Goal: Information Seeking & Learning: Learn about a topic

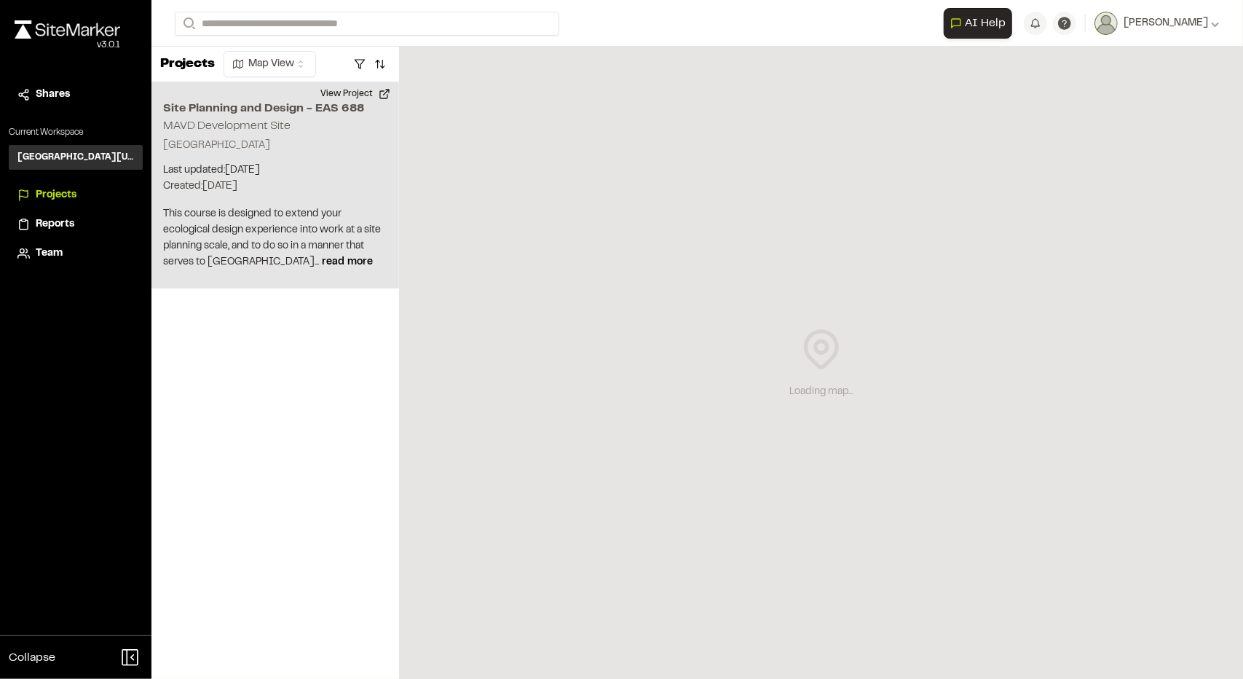
click at [304, 167] on p "Last updated: Sep 5, 2025" at bounding box center [275, 170] width 224 height 16
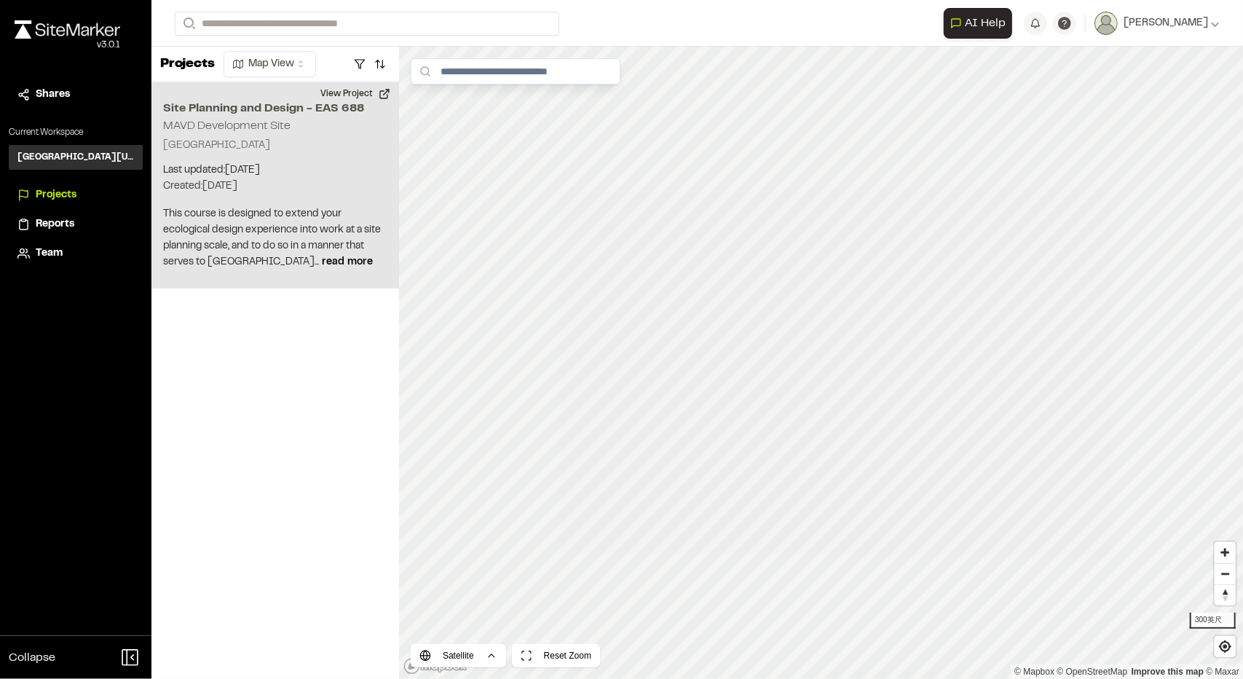
click at [299, 146] on p "York Township, MI 48160" at bounding box center [275, 146] width 224 height 16
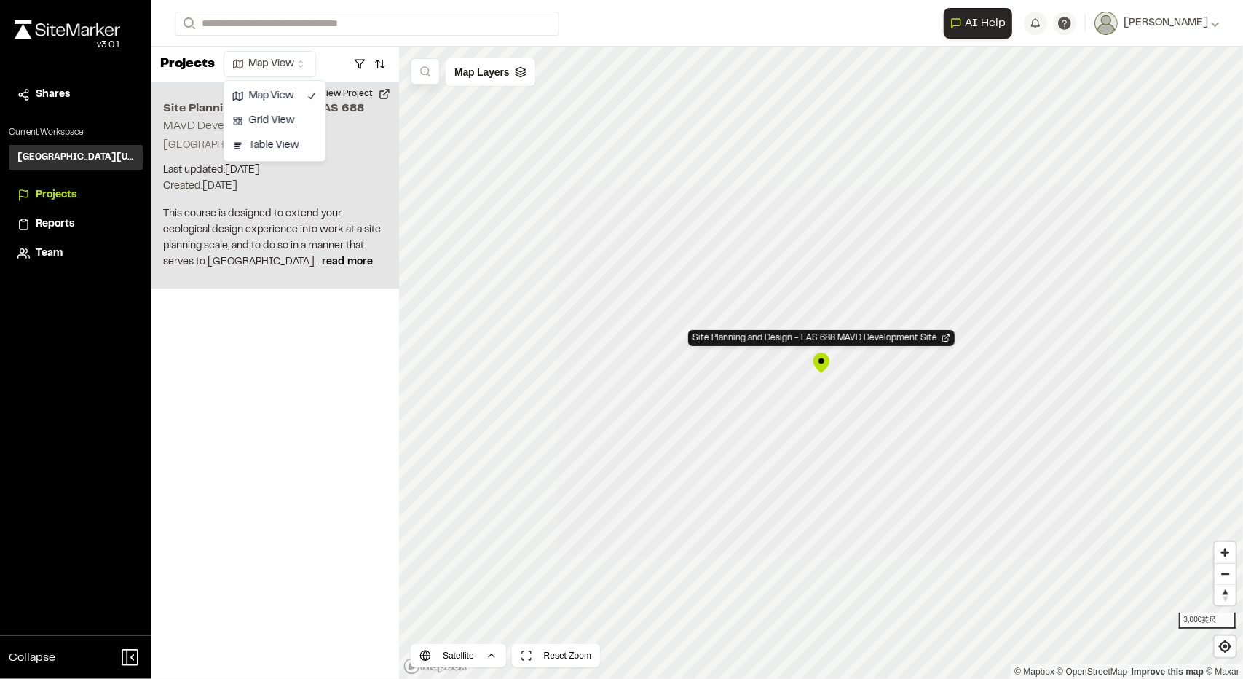
click at [284, 74] on html "**********" at bounding box center [621, 339] width 1243 height 679
click at [275, 66] on html "**********" at bounding box center [621, 339] width 1243 height 679
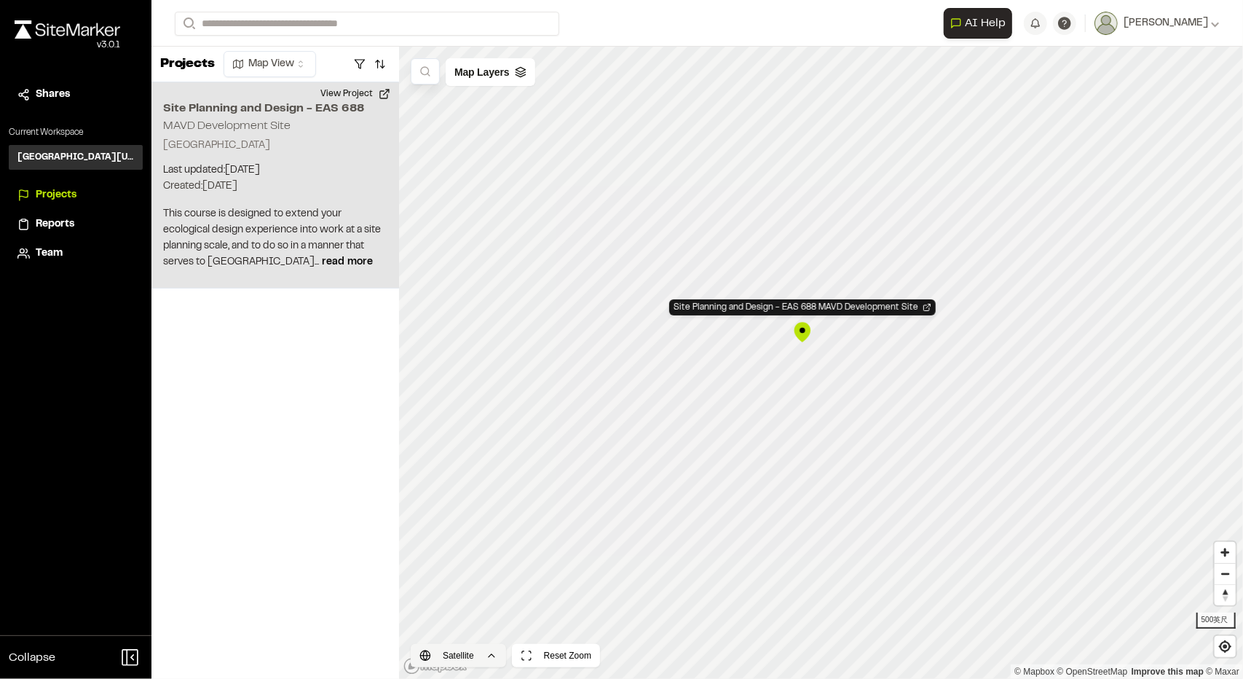
click at [483, 663] on html "**********" at bounding box center [621, 339] width 1243 height 679
click at [473, 606] on div "Road" at bounding box center [458, 600] width 86 height 25
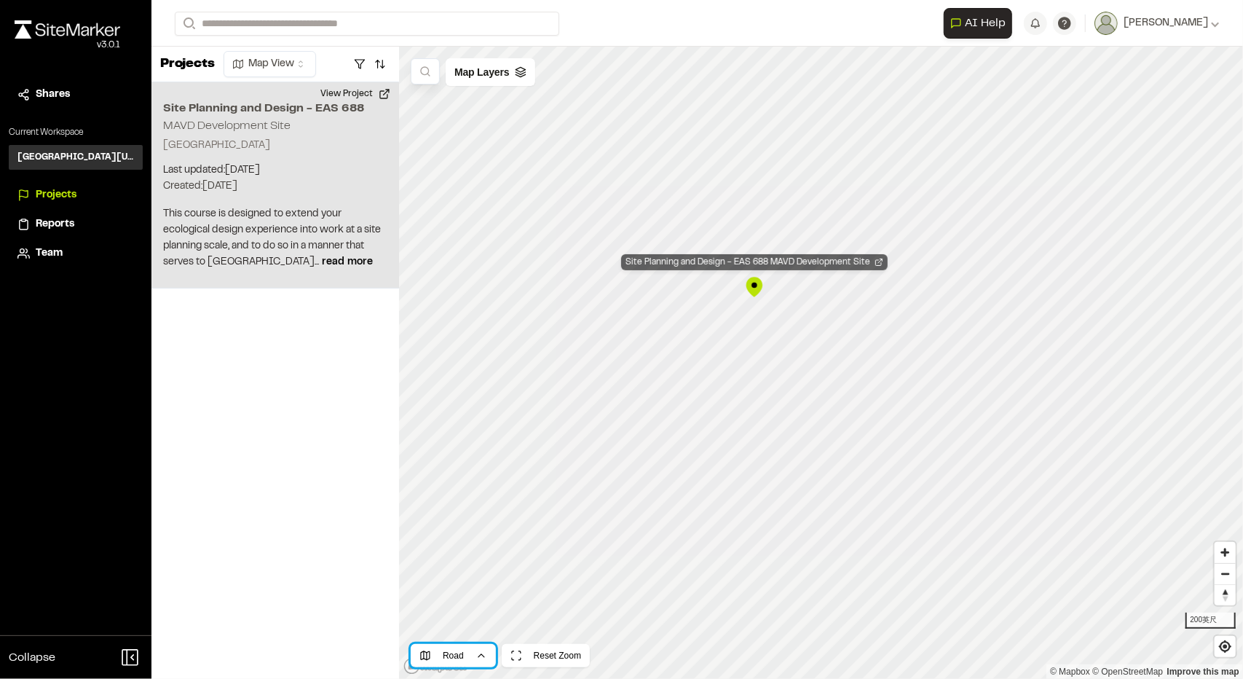
click at [757, 266] on div "Site Planning and Design - EAS 688 MAVD Development Site" at bounding box center [754, 262] width 266 height 16
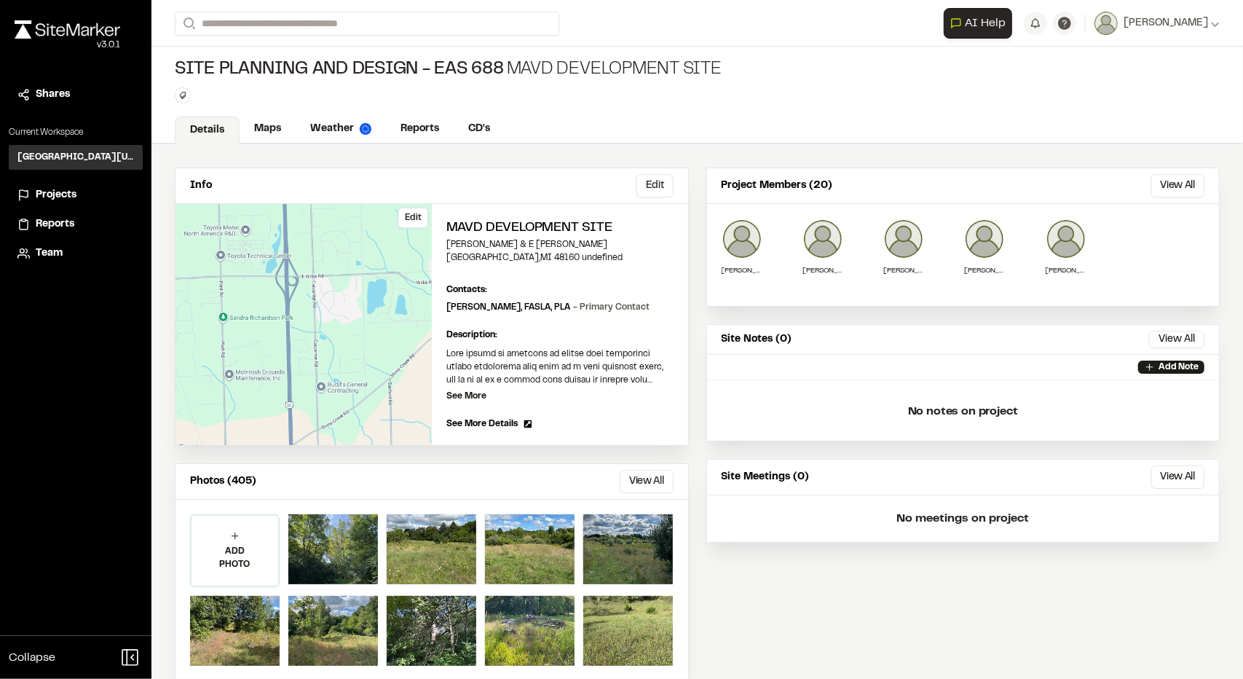
click at [319, 288] on div "Edit" at bounding box center [303, 324] width 256 height 241
click at [262, 133] on link "Maps" at bounding box center [269, 130] width 58 height 28
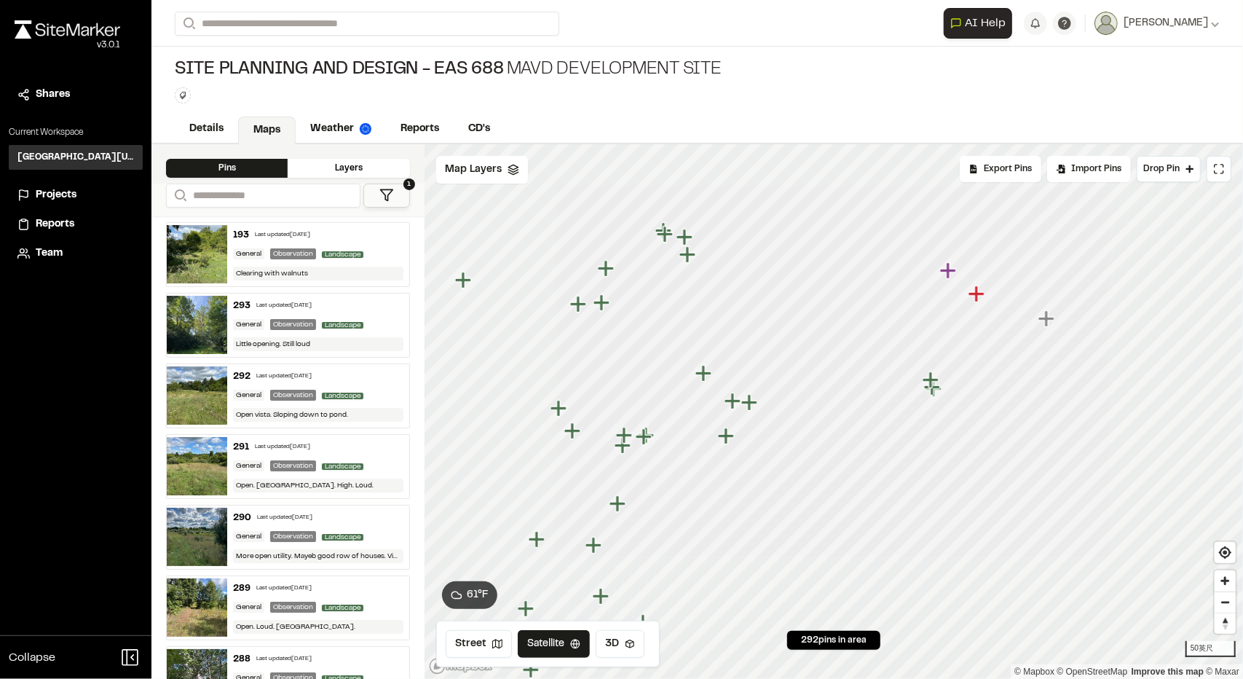
click at [976, 297] on icon "Map marker" at bounding box center [976, 293] width 16 height 16
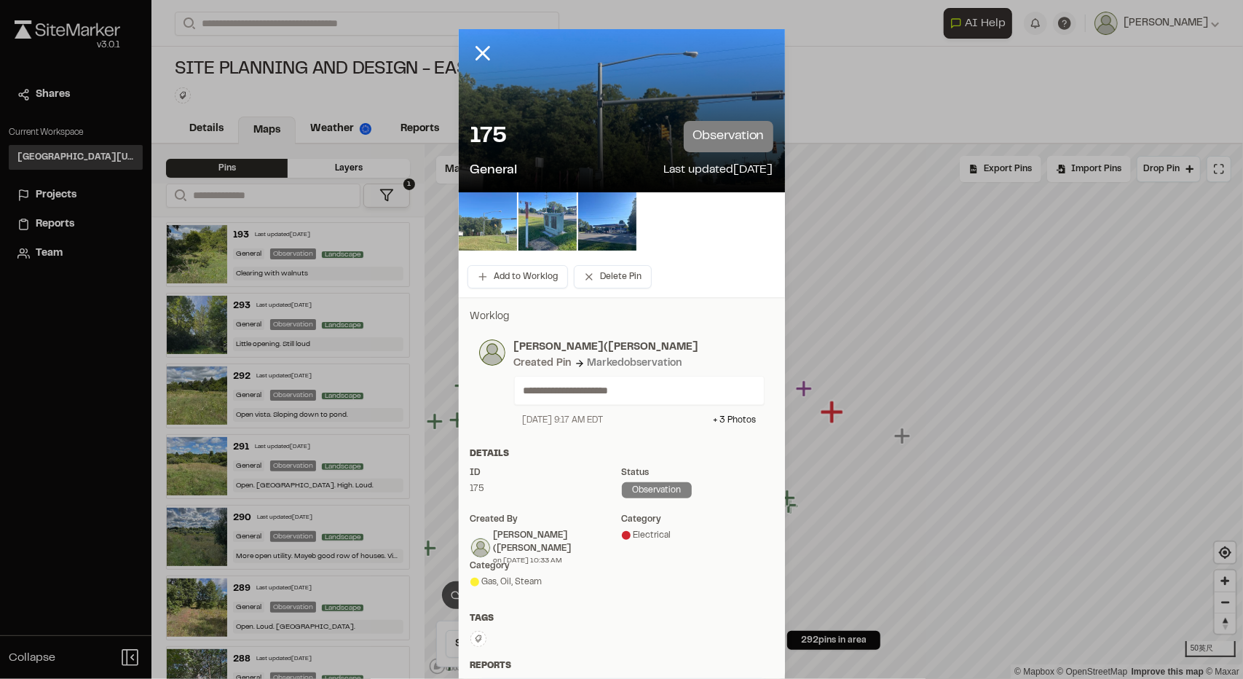
click at [483, 218] on img at bounding box center [488, 221] width 58 height 58
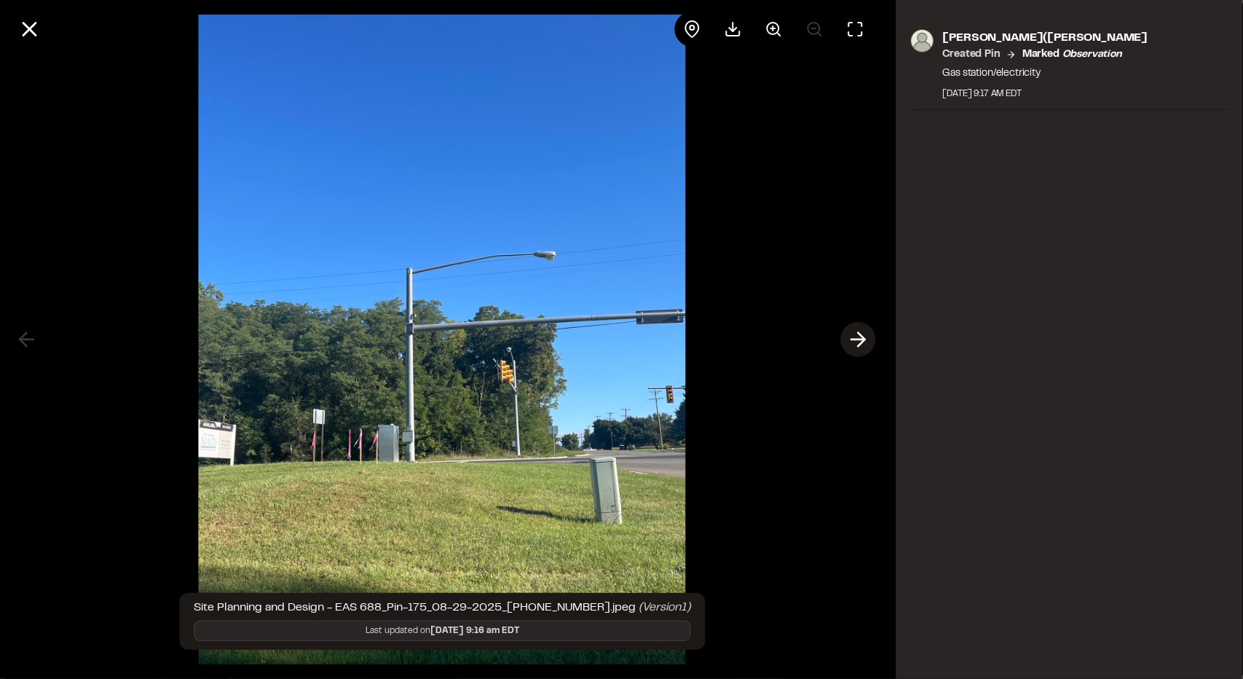
click at [851, 342] on icon at bounding box center [858, 339] width 23 height 25
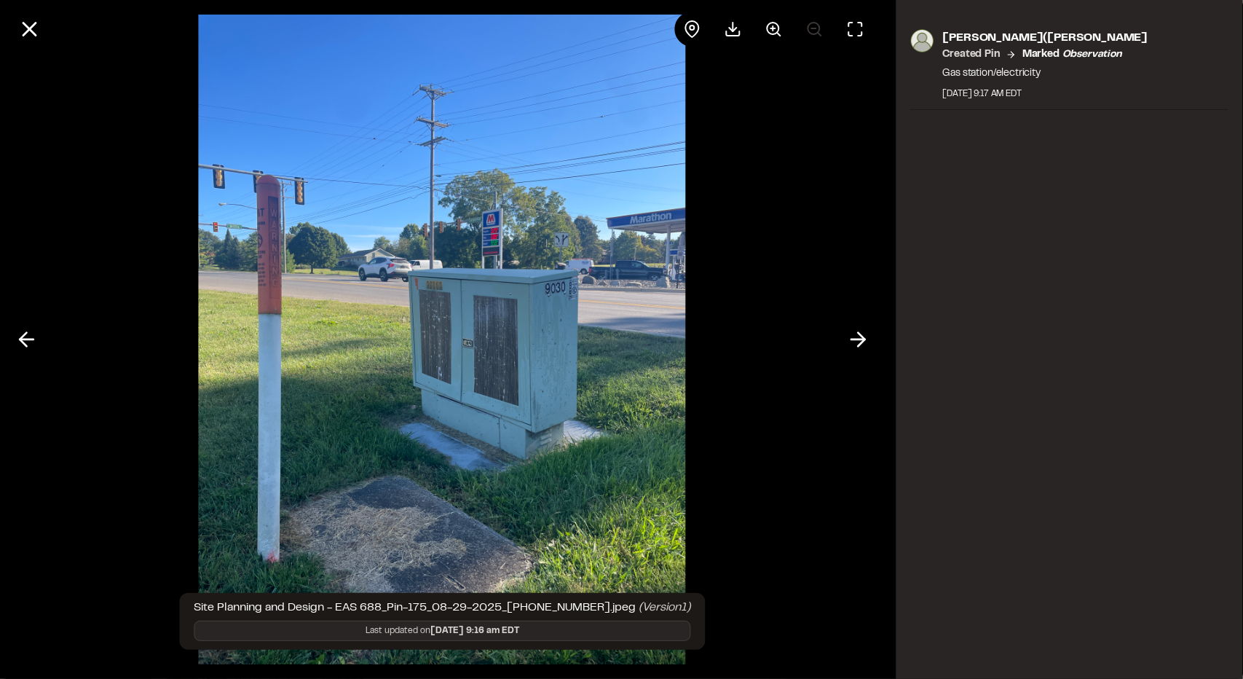
click at [859, 331] on icon at bounding box center [858, 339] width 23 height 25
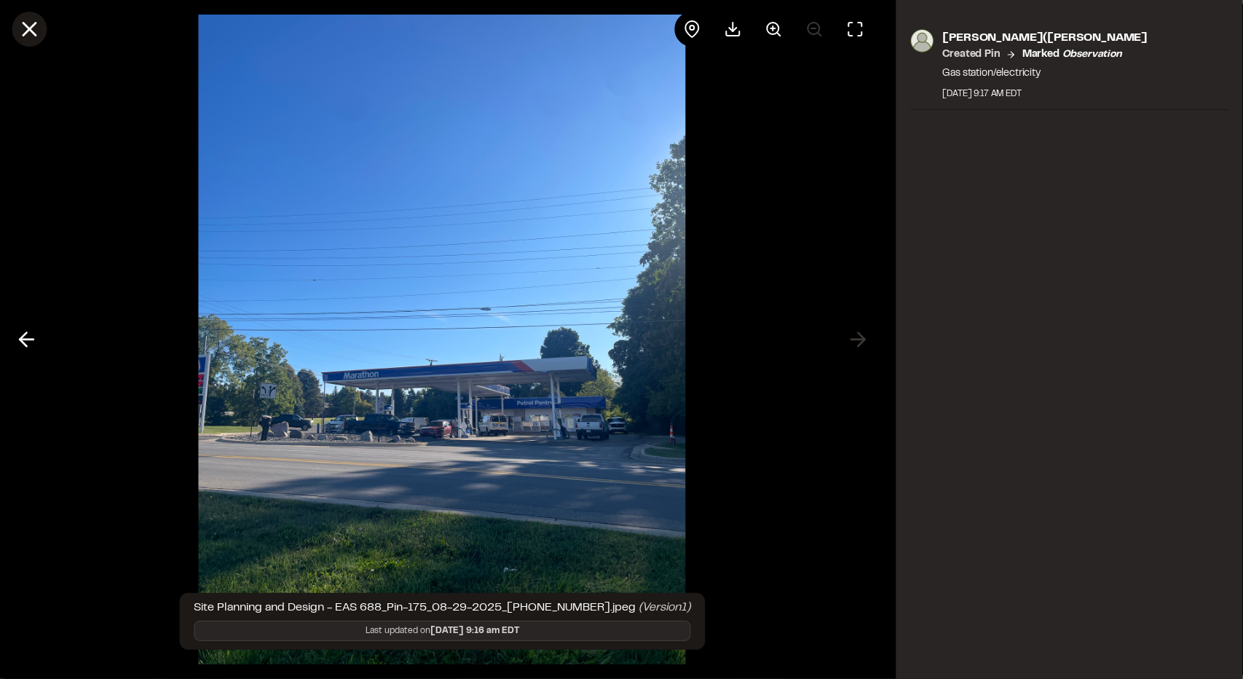
click at [33, 29] on icon at bounding box center [29, 29] width 25 height 25
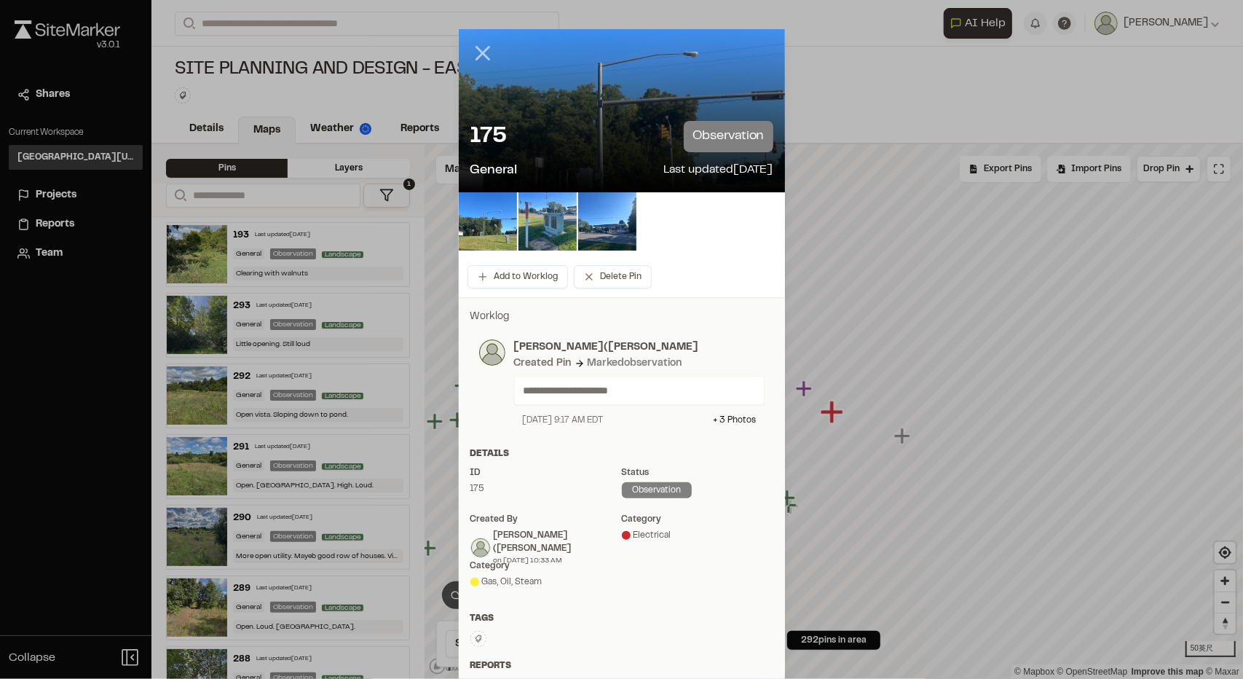
click at [471, 50] on icon at bounding box center [482, 53] width 25 height 25
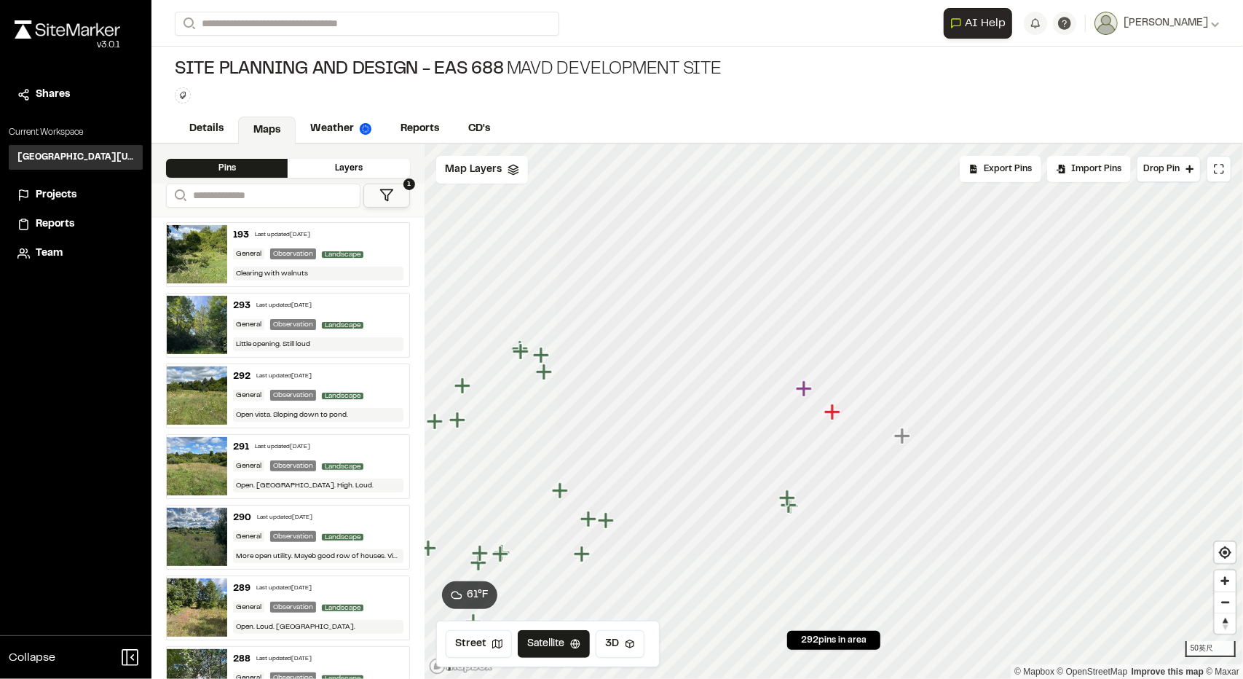
click at [807, 394] on icon "Map marker" at bounding box center [805, 388] width 19 height 19
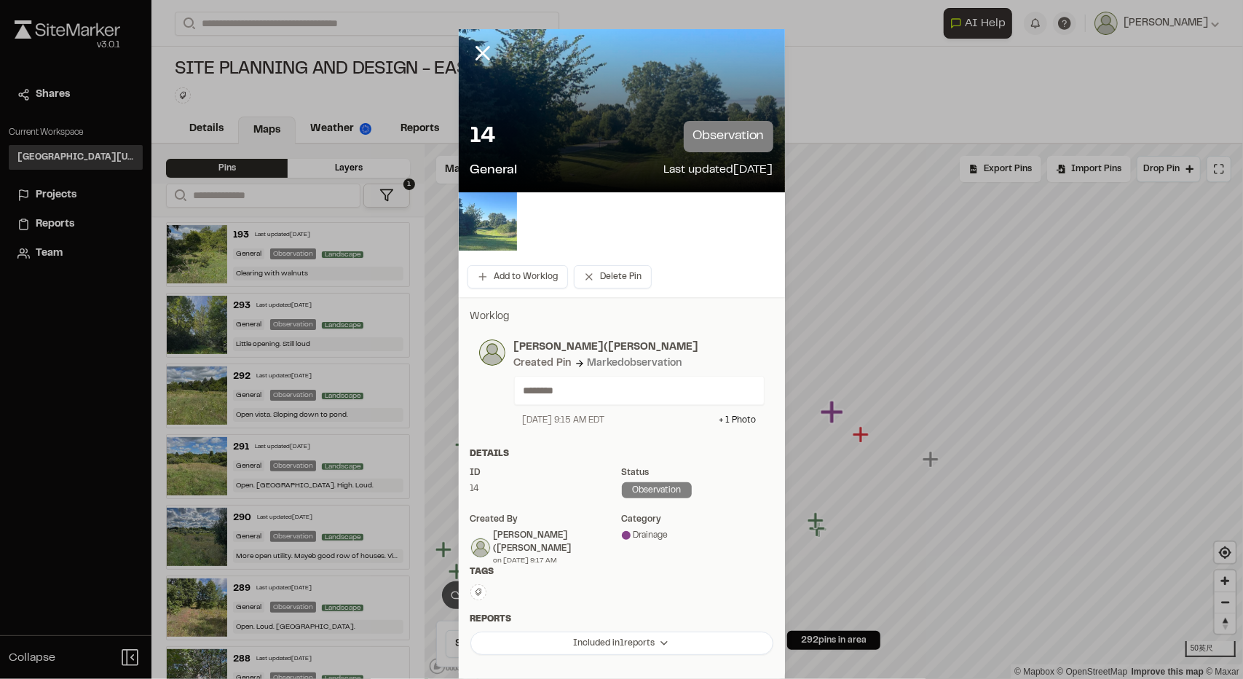
click at [499, 234] on img at bounding box center [488, 221] width 58 height 58
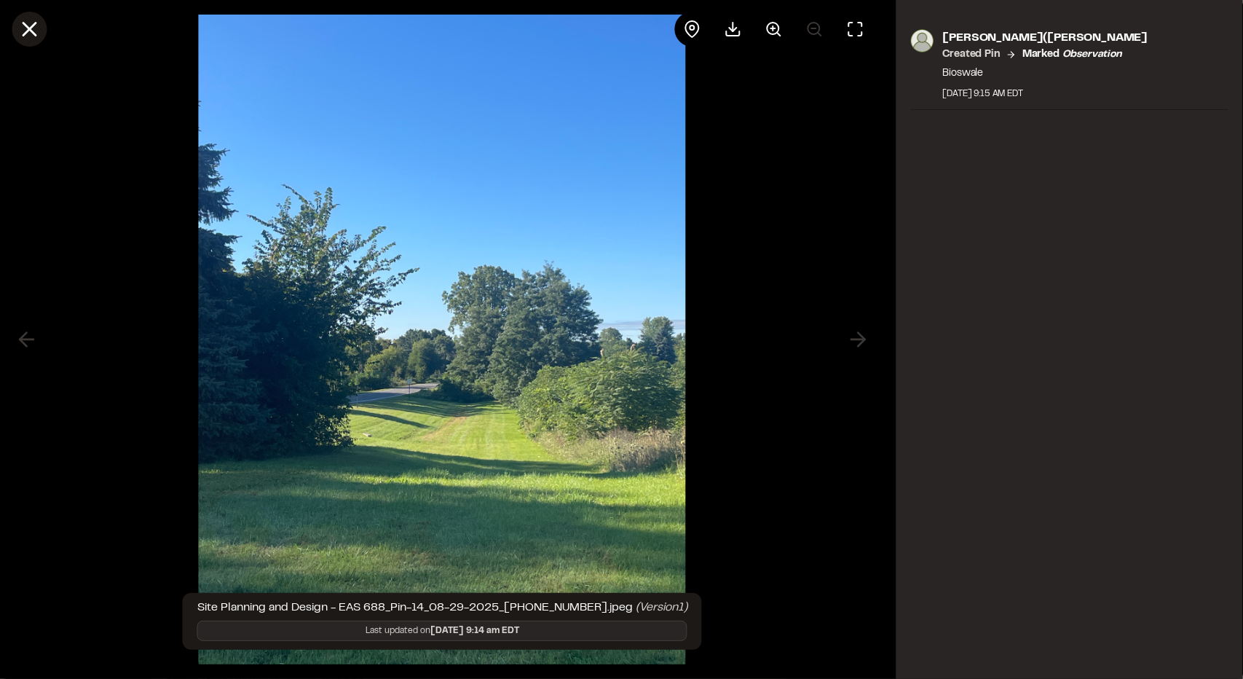
click at [32, 28] on icon at bounding box center [29, 29] width 25 height 25
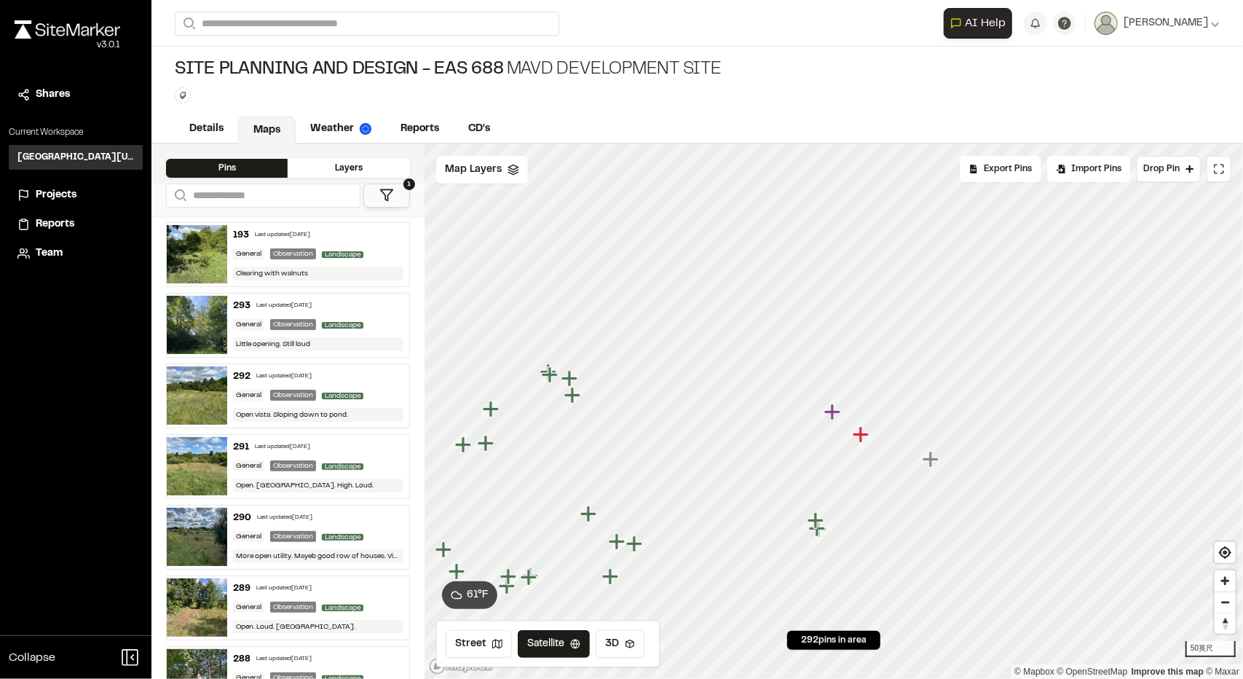
click at [830, 411] on icon "Map marker" at bounding box center [832, 411] width 16 height 16
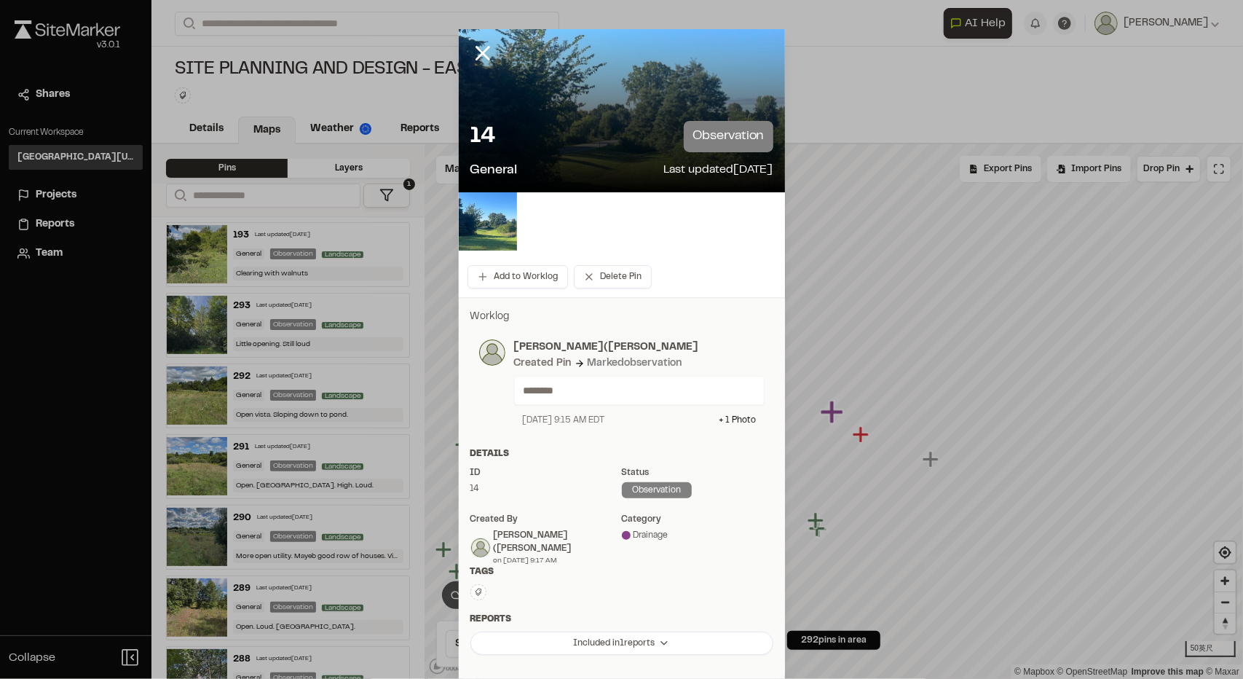
click at [479, 55] on icon at bounding box center [482, 53] width 25 height 25
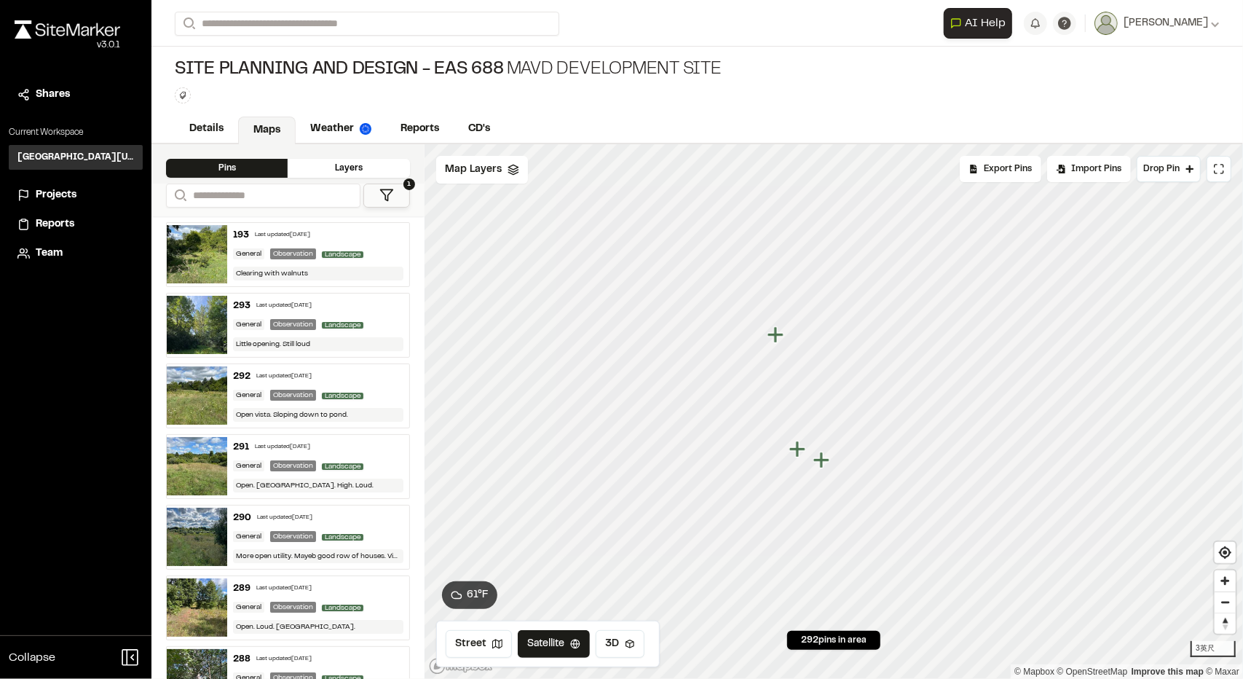
click at [823, 459] on icon "Map marker" at bounding box center [821, 459] width 16 height 16
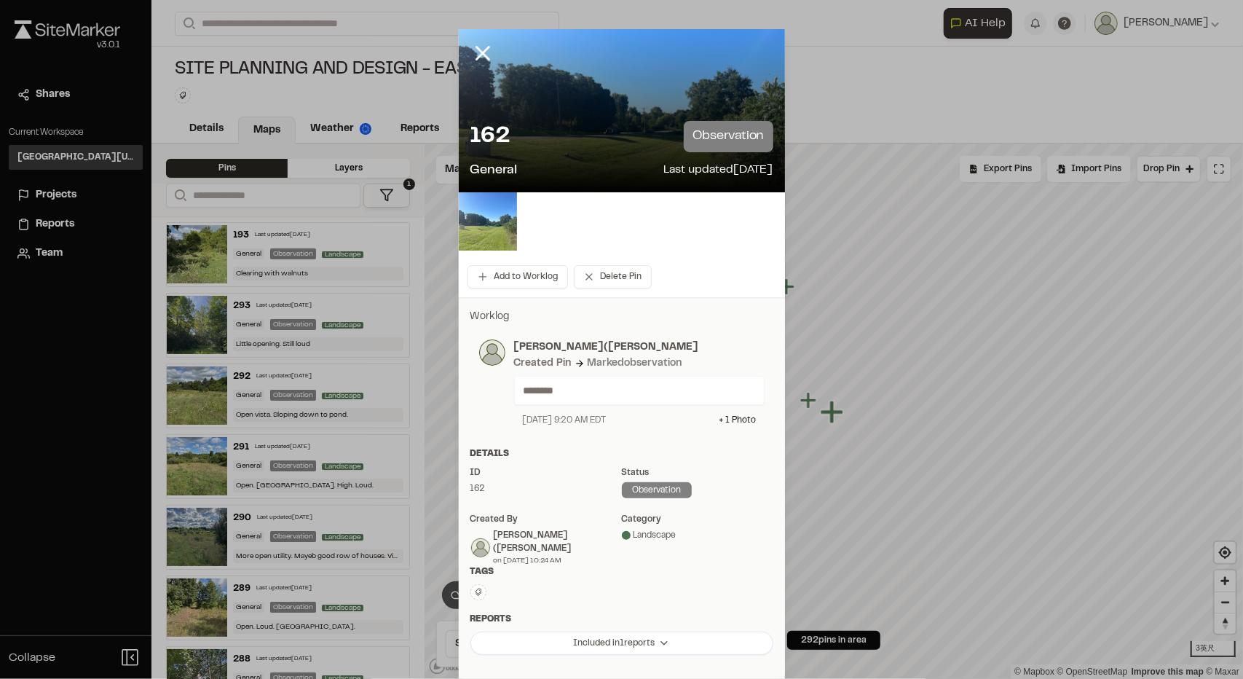
click at [475, 221] on img at bounding box center [488, 221] width 58 height 58
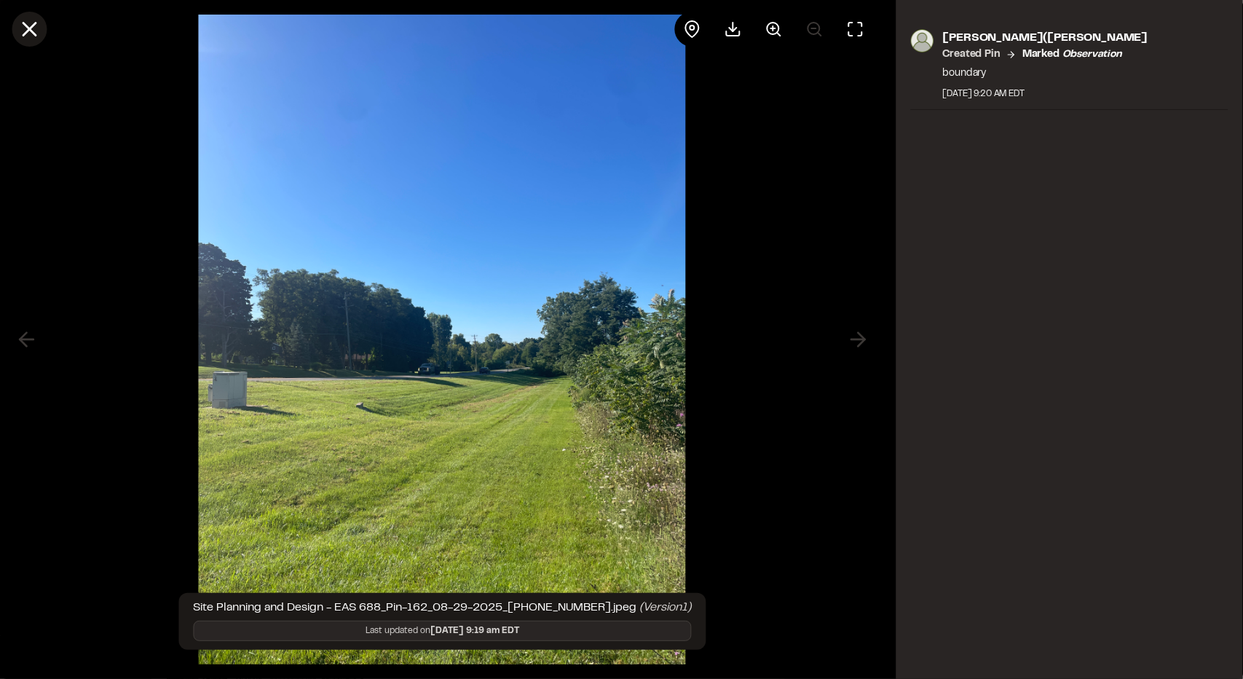
click at [29, 30] on line at bounding box center [29, 29] width 12 height 12
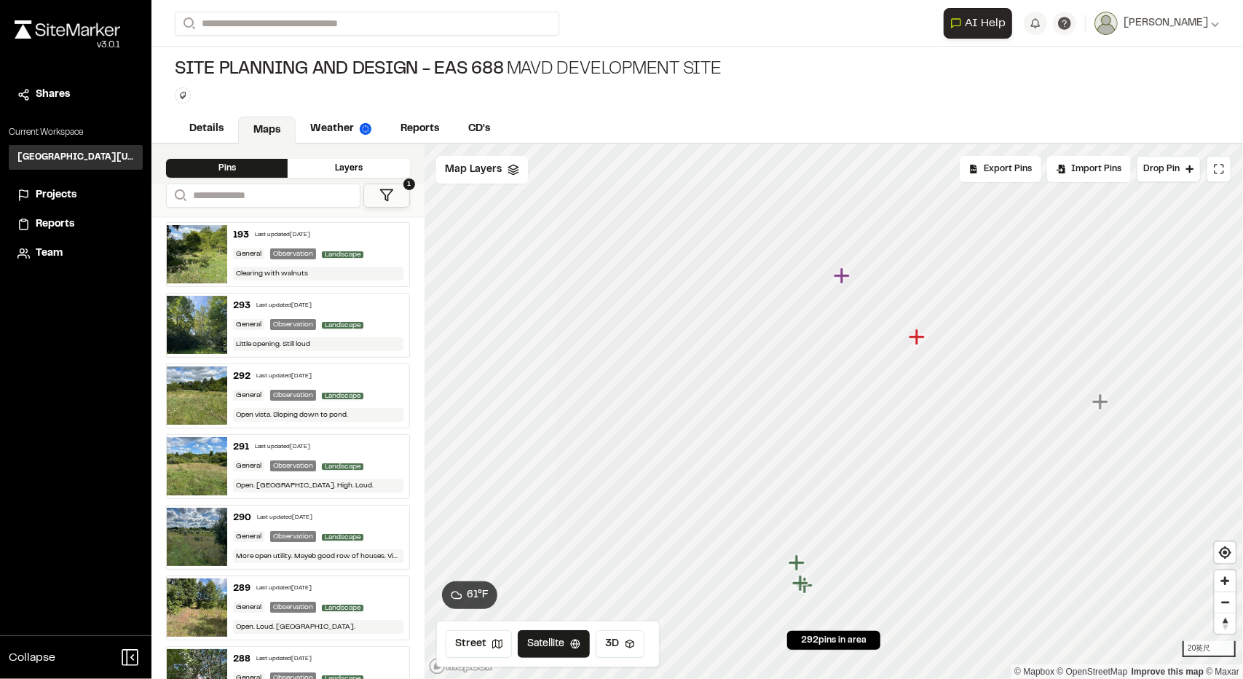
click at [801, 564] on icon "Map marker" at bounding box center [798, 562] width 19 height 19
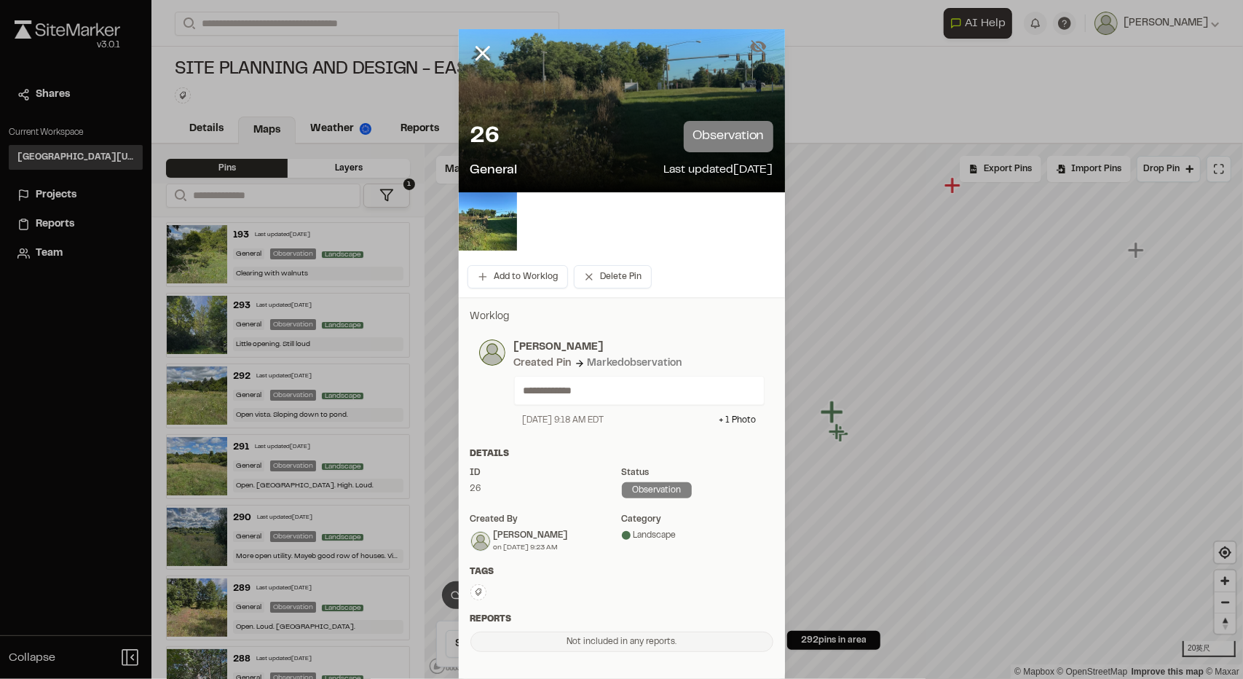
click at [612, 119] on div "26 observation General Last updated [DATE]" at bounding box center [622, 150] width 326 height 83
click at [486, 222] on img at bounding box center [488, 221] width 58 height 58
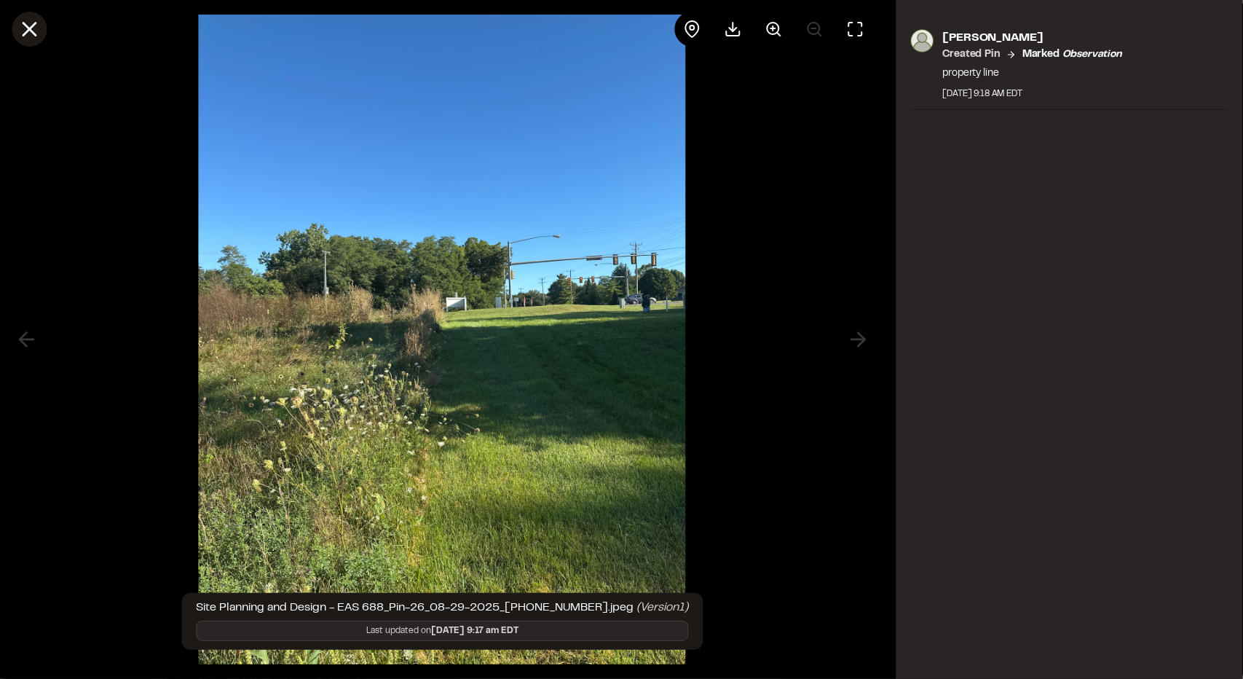
click at [28, 27] on line at bounding box center [29, 29] width 12 height 12
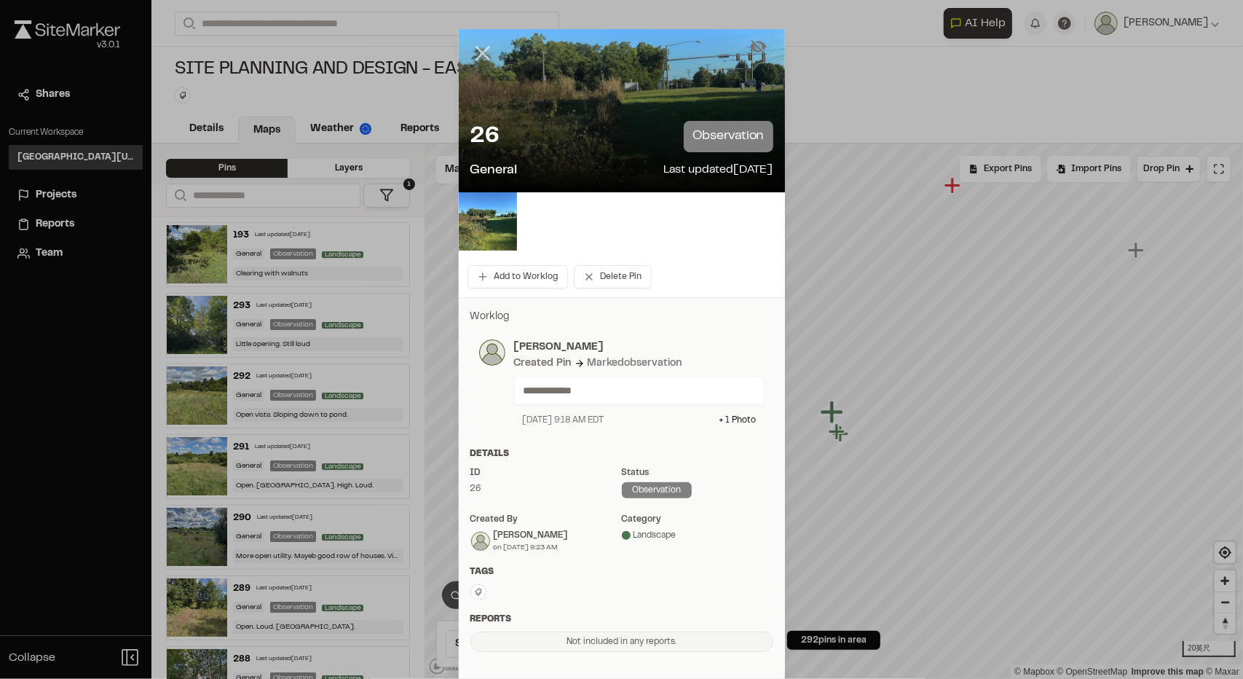
click at [481, 50] on line at bounding box center [482, 53] width 12 height 12
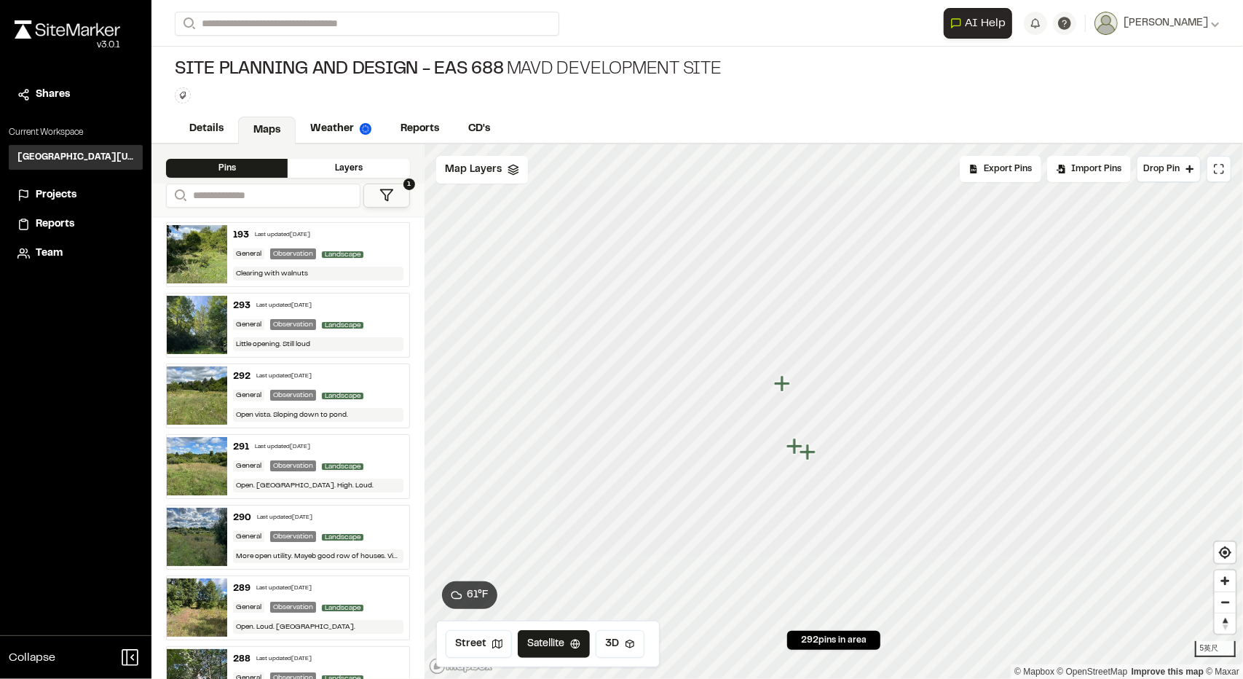
click at [794, 445] on icon "Map marker" at bounding box center [794, 446] width 16 height 16
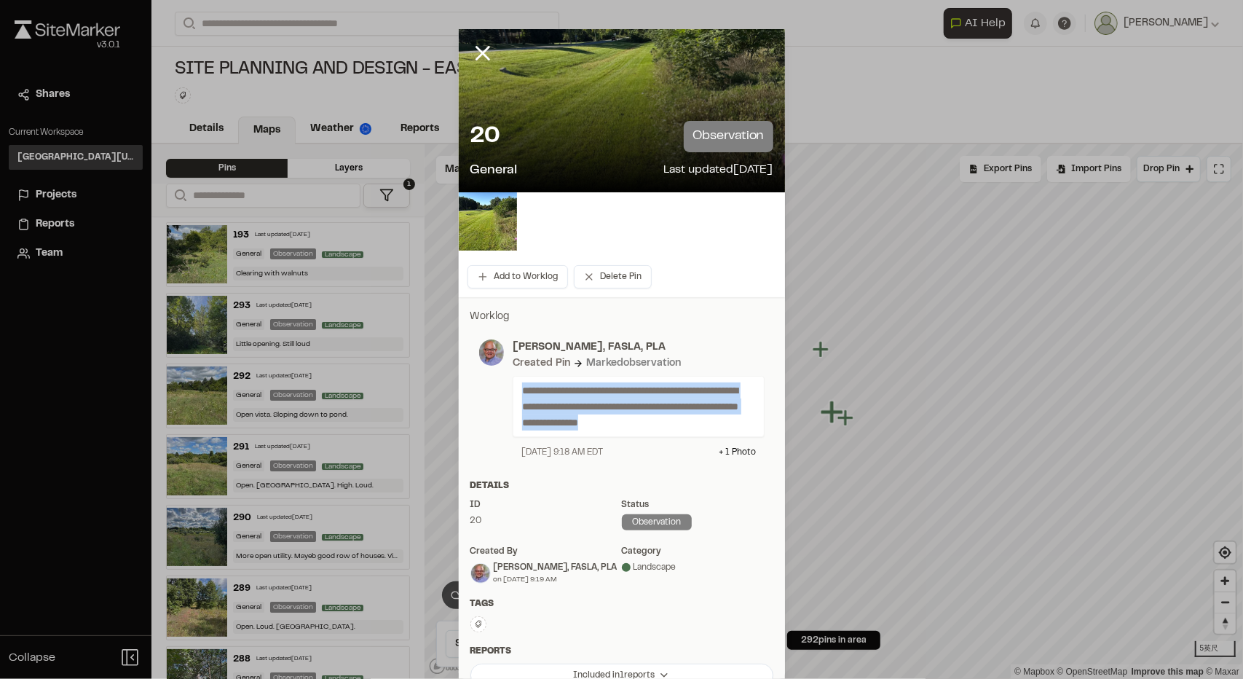
drag, startPoint x: 740, startPoint y: 423, endPoint x: 489, endPoint y: 390, distance: 253.4
click at [489, 390] on div "**********" at bounding box center [621, 398] width 285 height 119
copy p "**********"
click at [480, 366] on div at bounding box center [480, 366] width 0 height 0
click at [479, 388] on div "**********" at bounding box center [621, 398] width 285 height 119
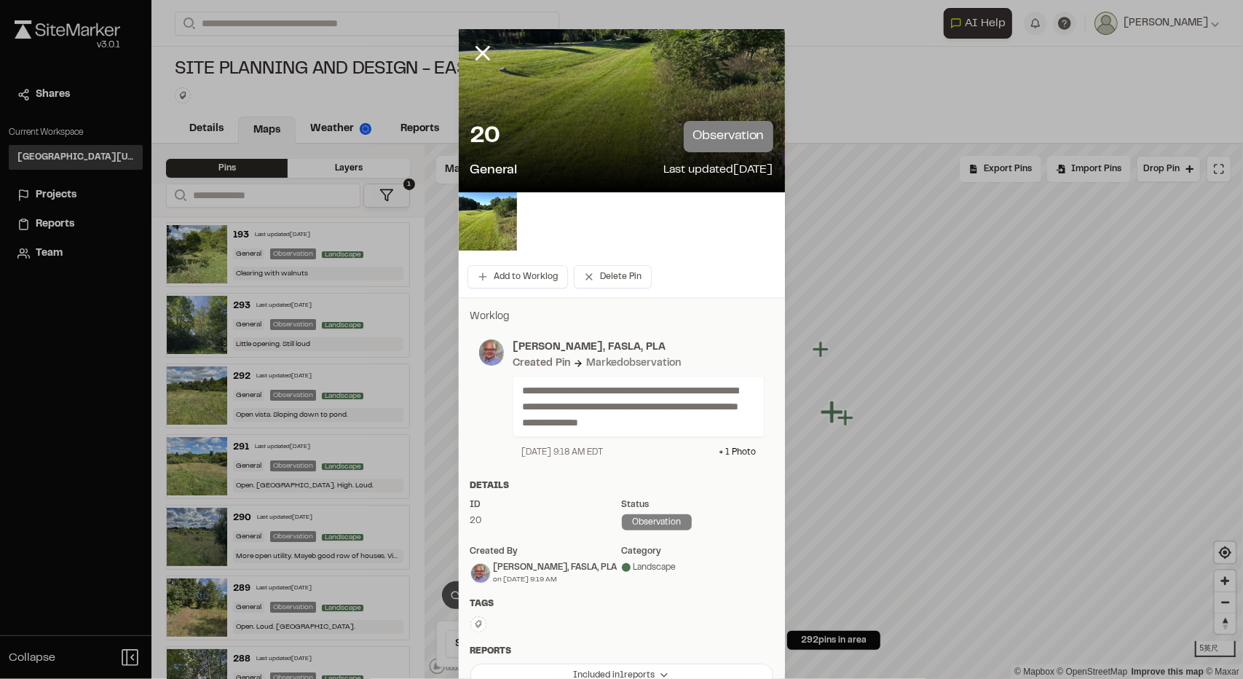
click at [610, 112] on div "20 observation General Last updated [DATE]" at bounding box center [622, 150] width 326 height 83
click at [473, 228] on img at bounding box center [488, 221] width 58 height 58
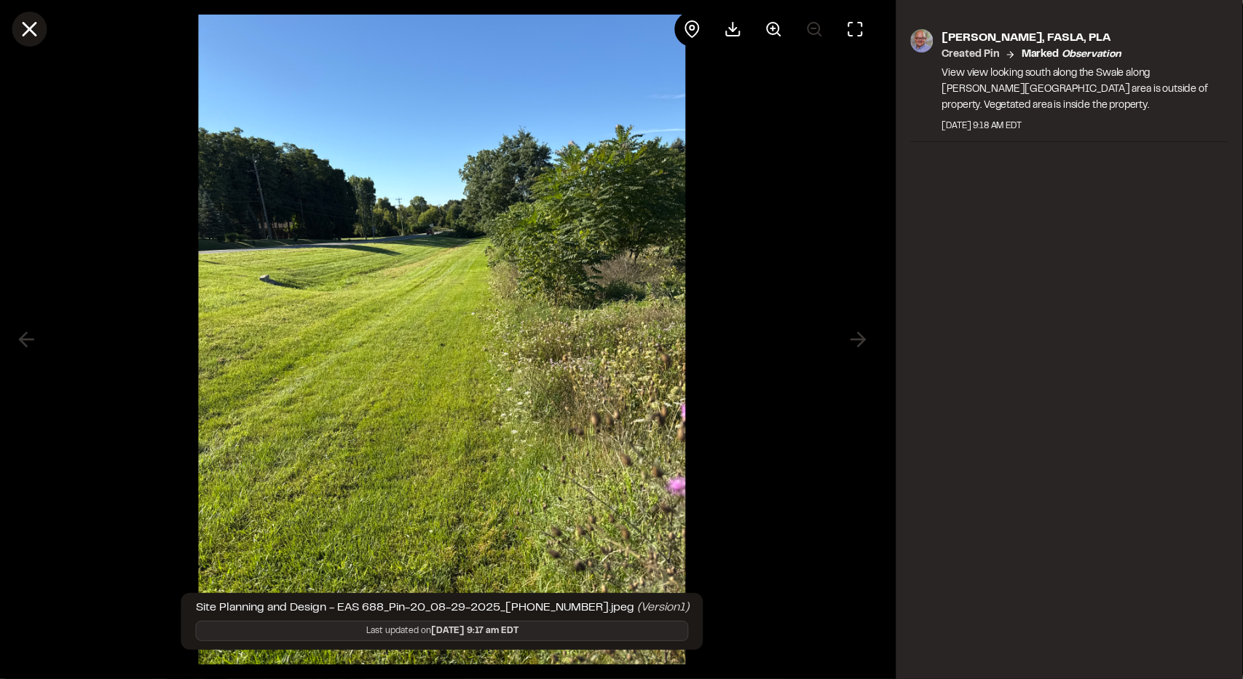
click at [25, 28] on icon at bounding box center [29, 29] width 25 height 25
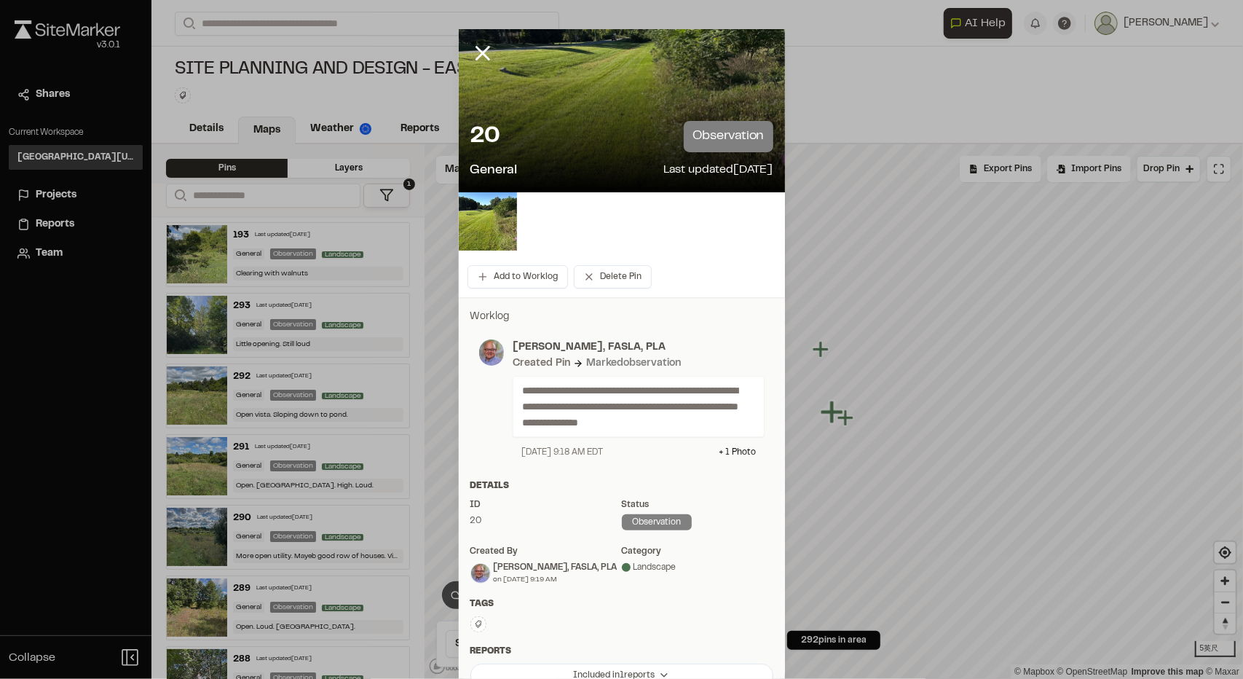
click at [483, 62] on icon at bounding box center [482, 53] width 25 height 25
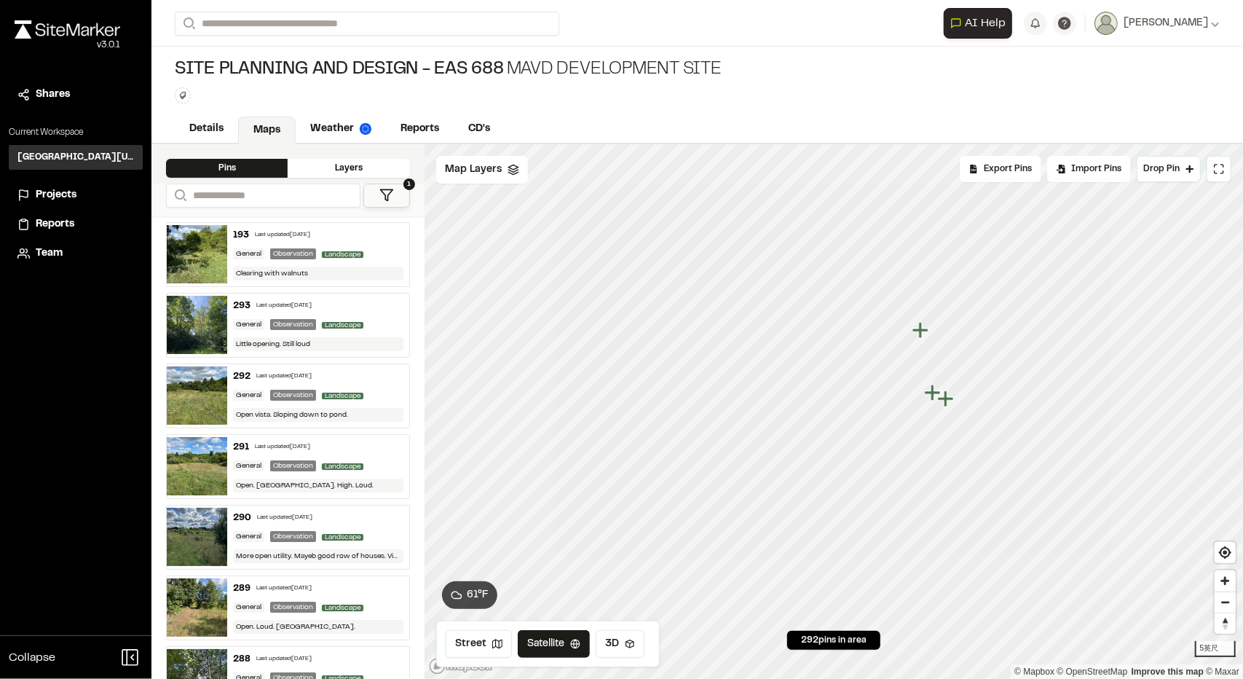
click at [216, 403] on div "**********" at bounding box center [696, 411] width 1091 height 534
click at [654, 492] on icon "Map marker" at bounding box center [655, 489] width 16 height 16
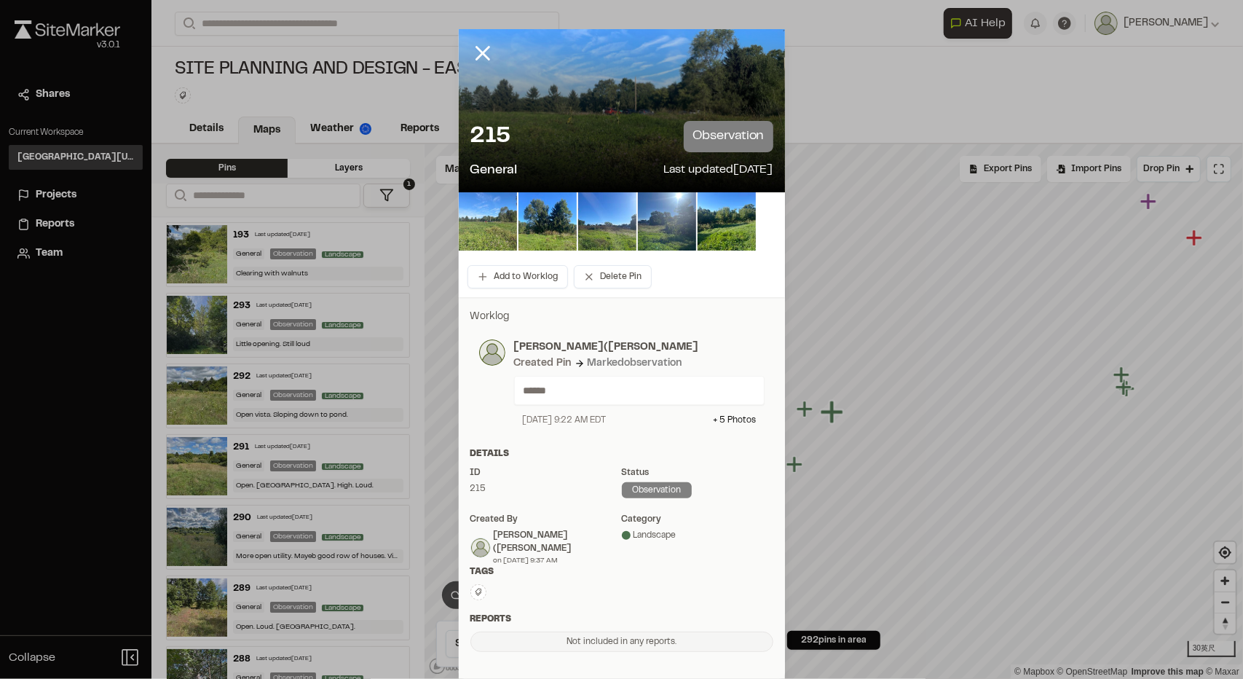
click at [481, 210] on img at bounding box center [488, 221] width 58 height 58
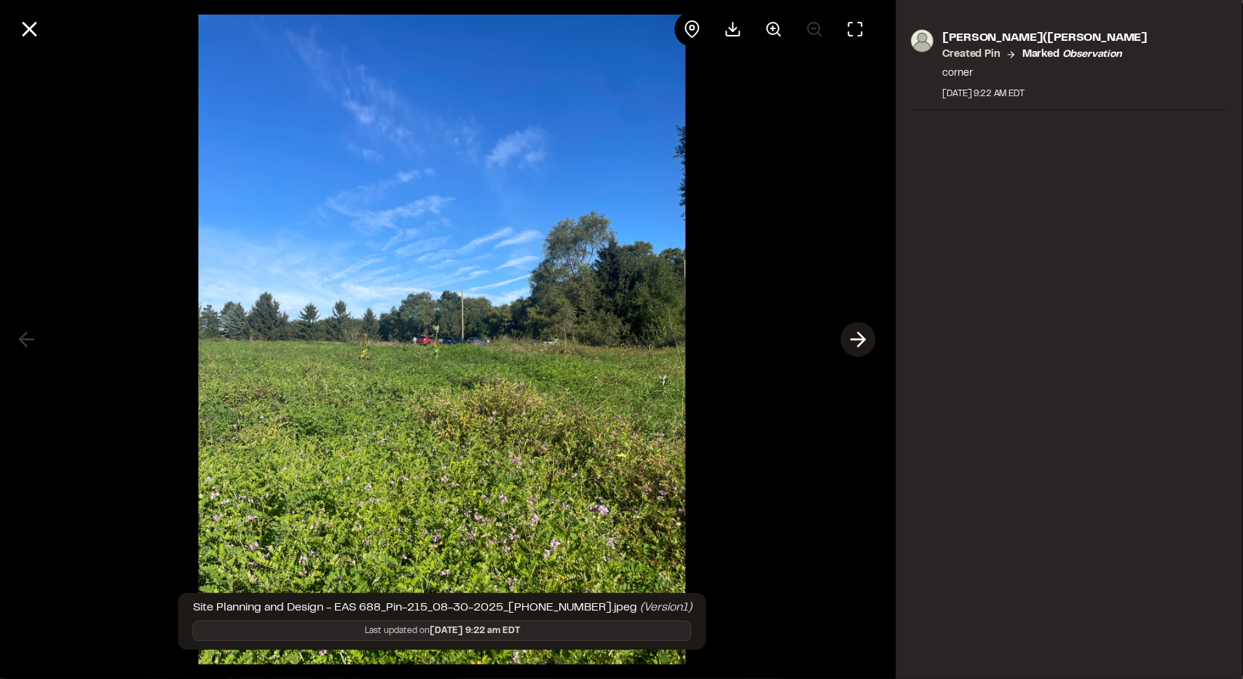
click at [854, 337] on icon at bounding box center [858, 339] width 23 height 25
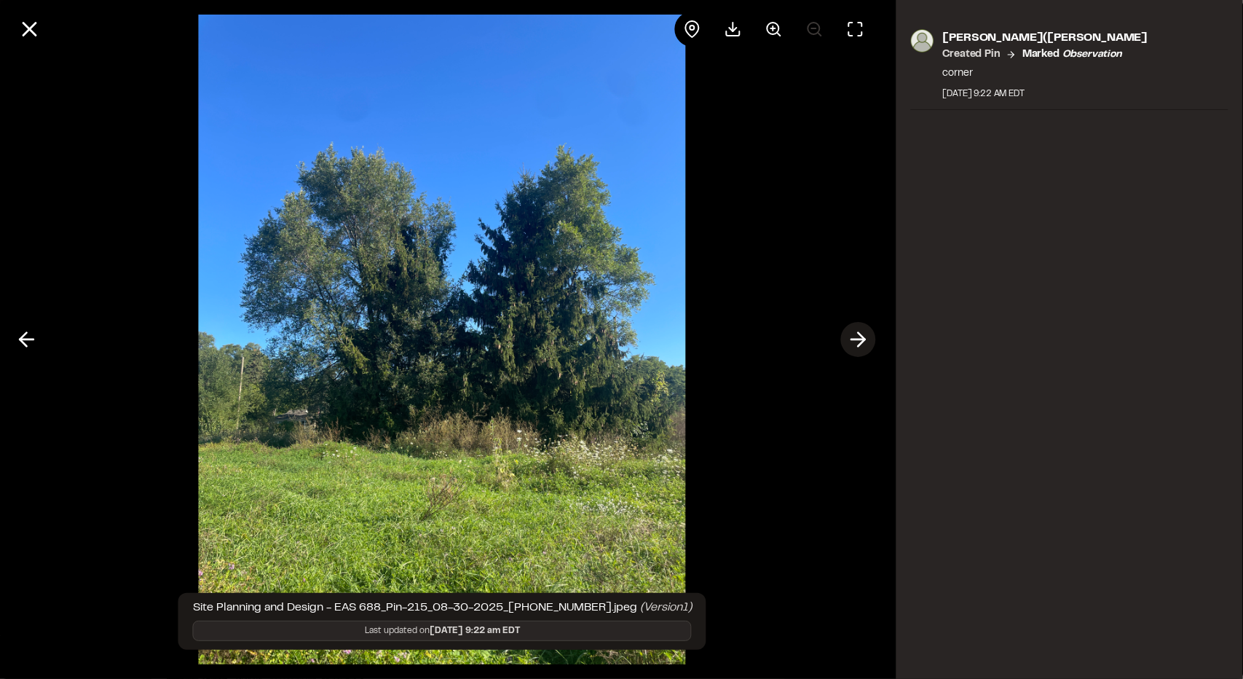
click at [853, 335] on icon at bounding box center [858, 339] width 23 height 25
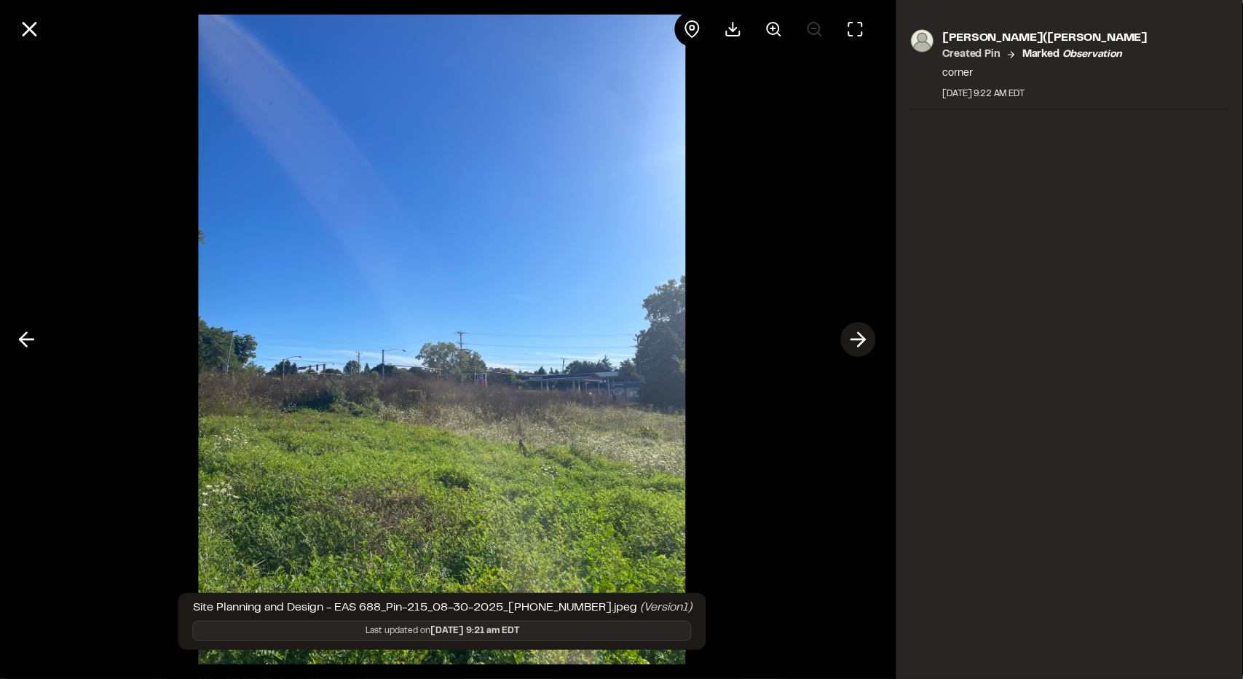
click at [855, 333] on icon at bounding box center [858, 339] width 23 height 25
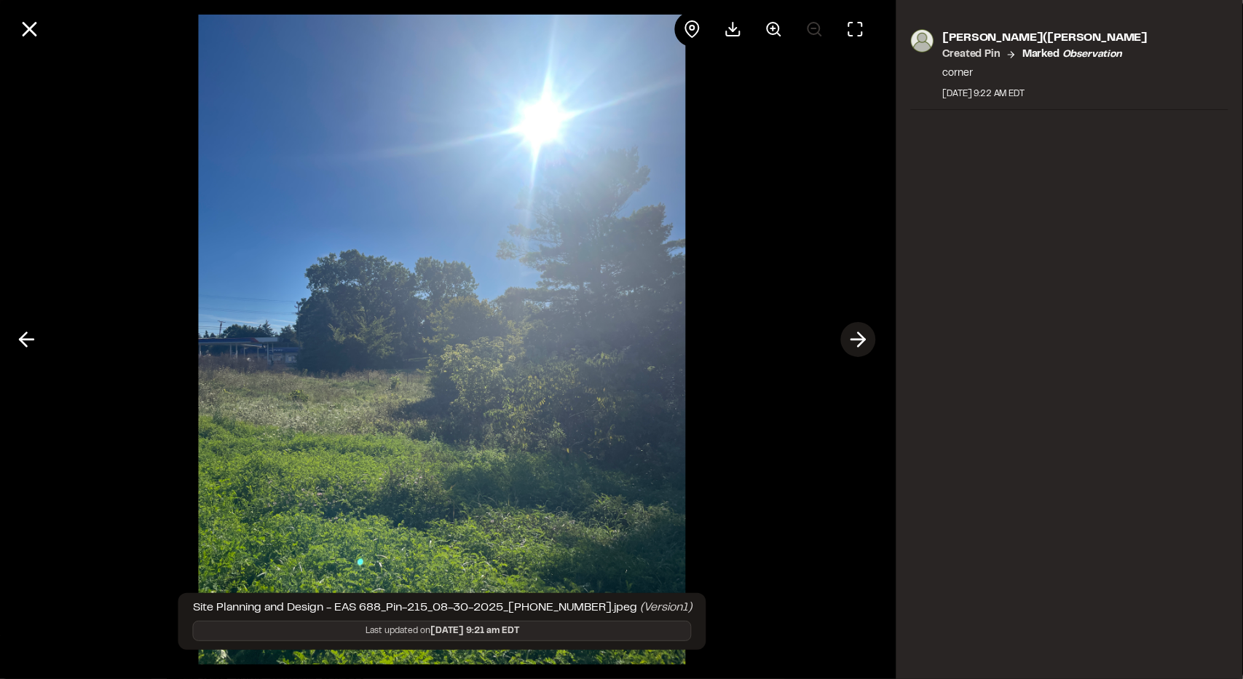
click at [855, 333] on icon at bounding box center [858, 339] width 23 height 25
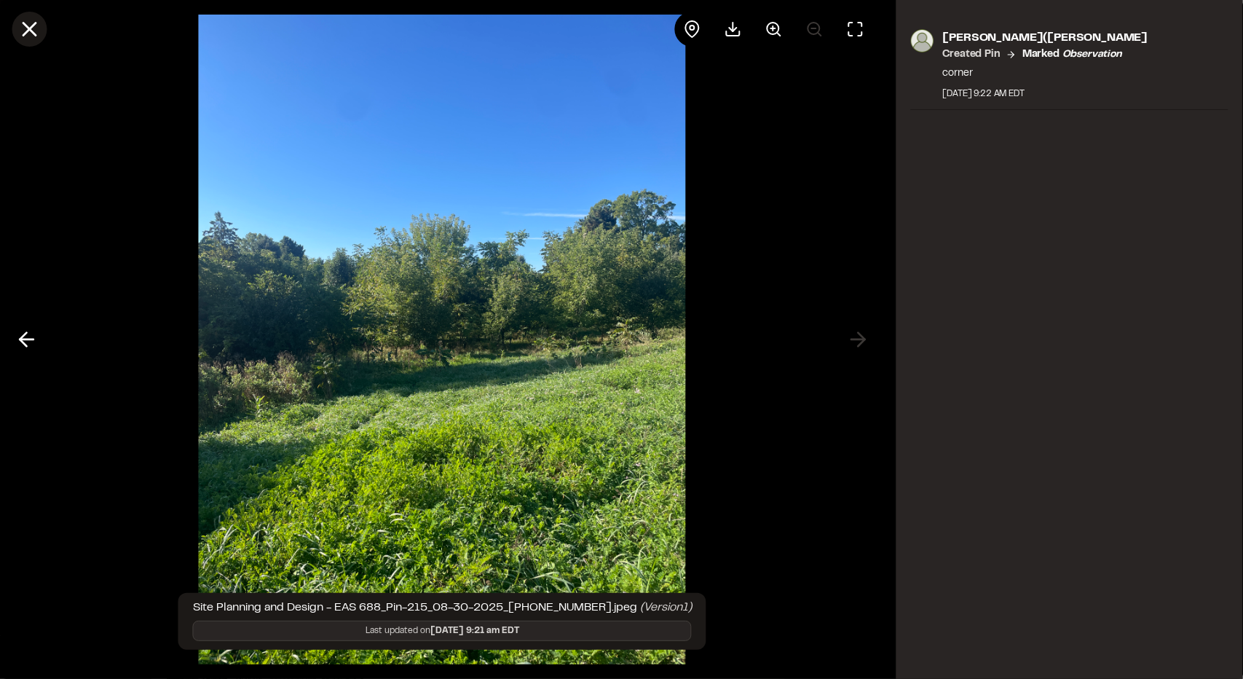
click at [38, 22] on icon at bounding box center [29, 29] width 25 height 25
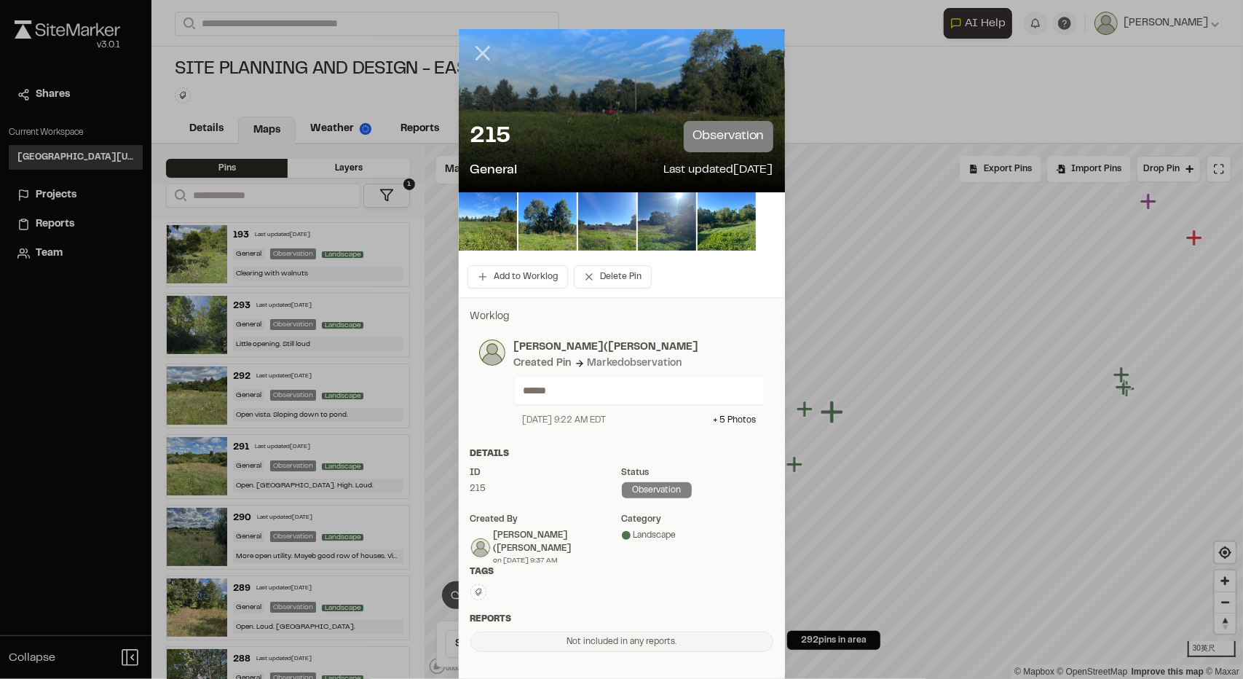
click at [473, 49] on icon at bounding box center [482, 53] width 25 height 25
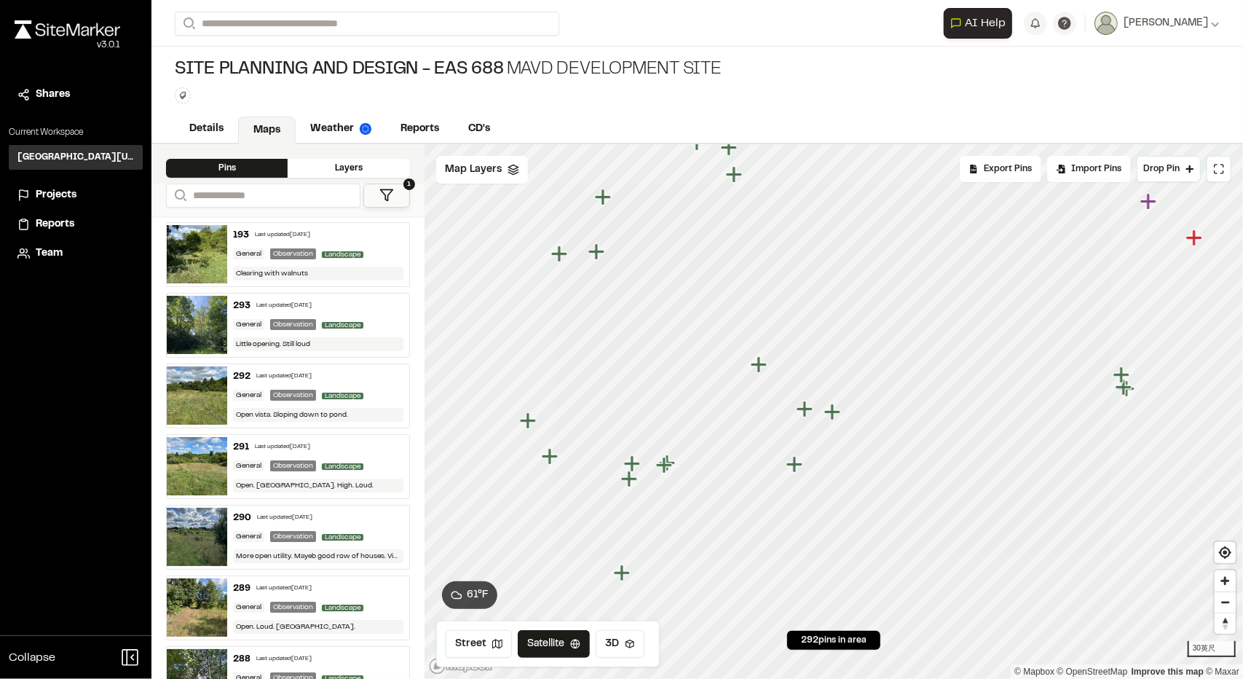
click at [802, 411] on icon "Map marker" at bounding box center [806, 409] width 19 height 19
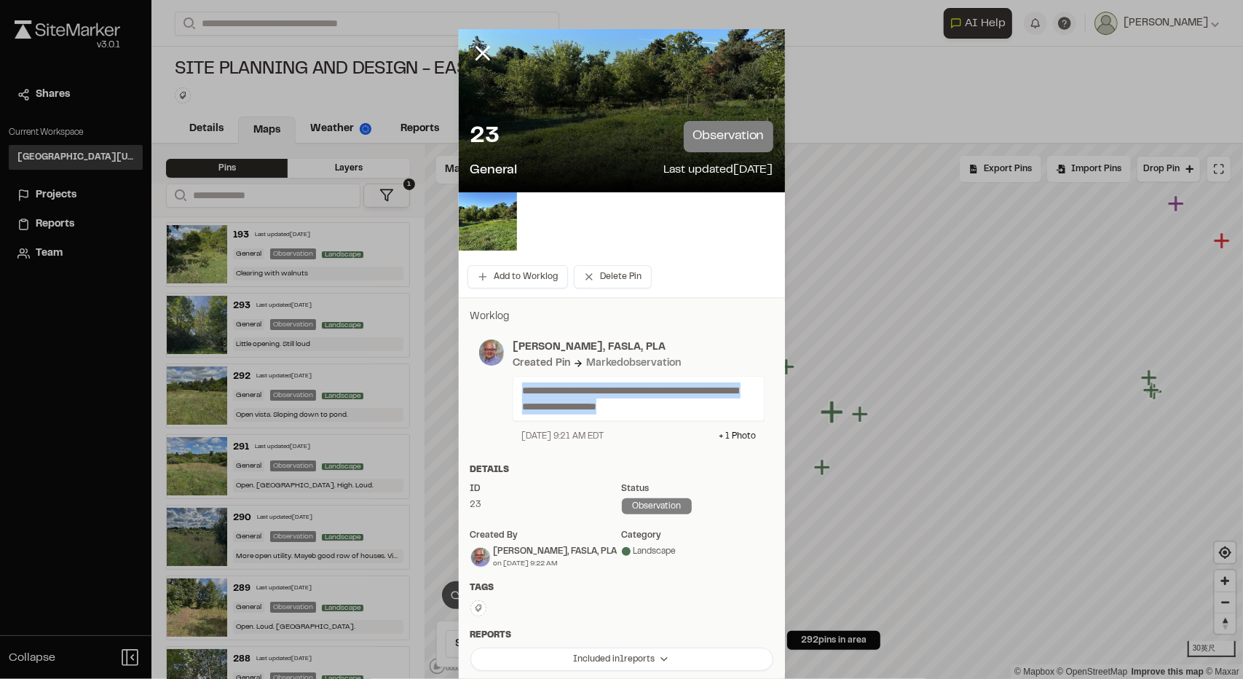
drag, startPoint x: 699, startPoint y: 408, endPoint x: 499, endPoint y: 392, distance: 200.9
click at [504, 392] on div "**********" at bounding box center [634, 390] width 261 height 103
click at [489, 366] on div at bounding box center [489, 366] width 0 height 0
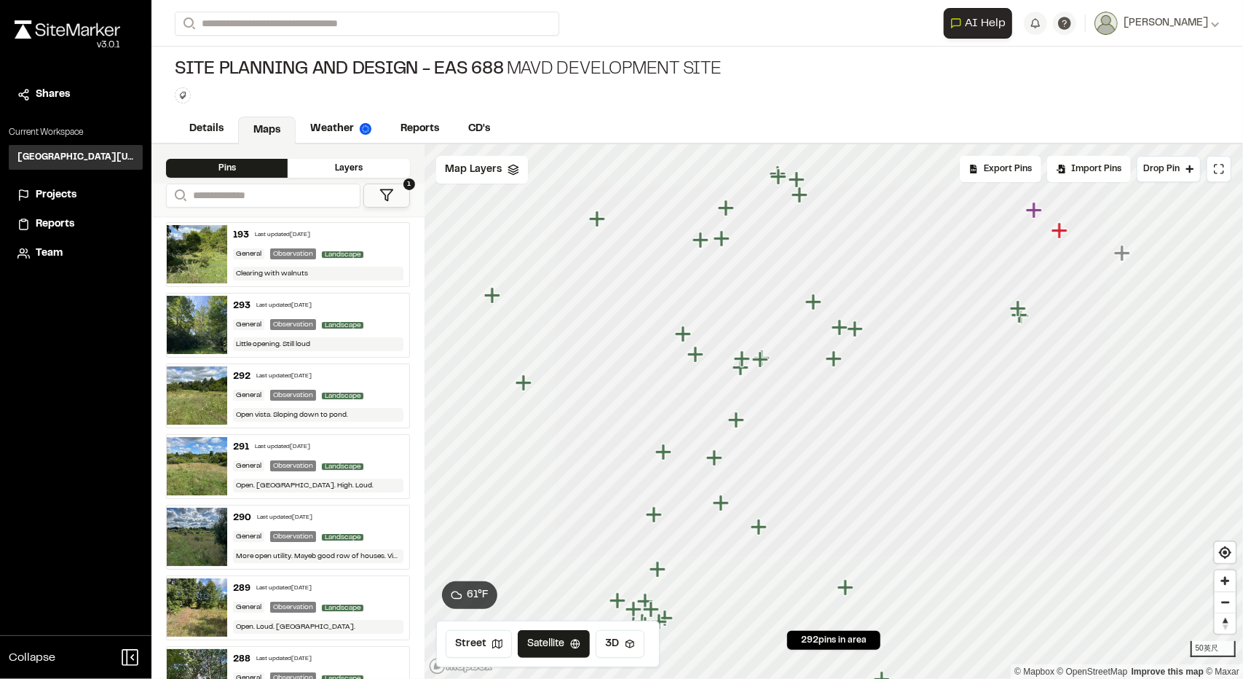
click at [840, 331] on icon "Map marker" at bounding box center [839, 327] width 16 height 16
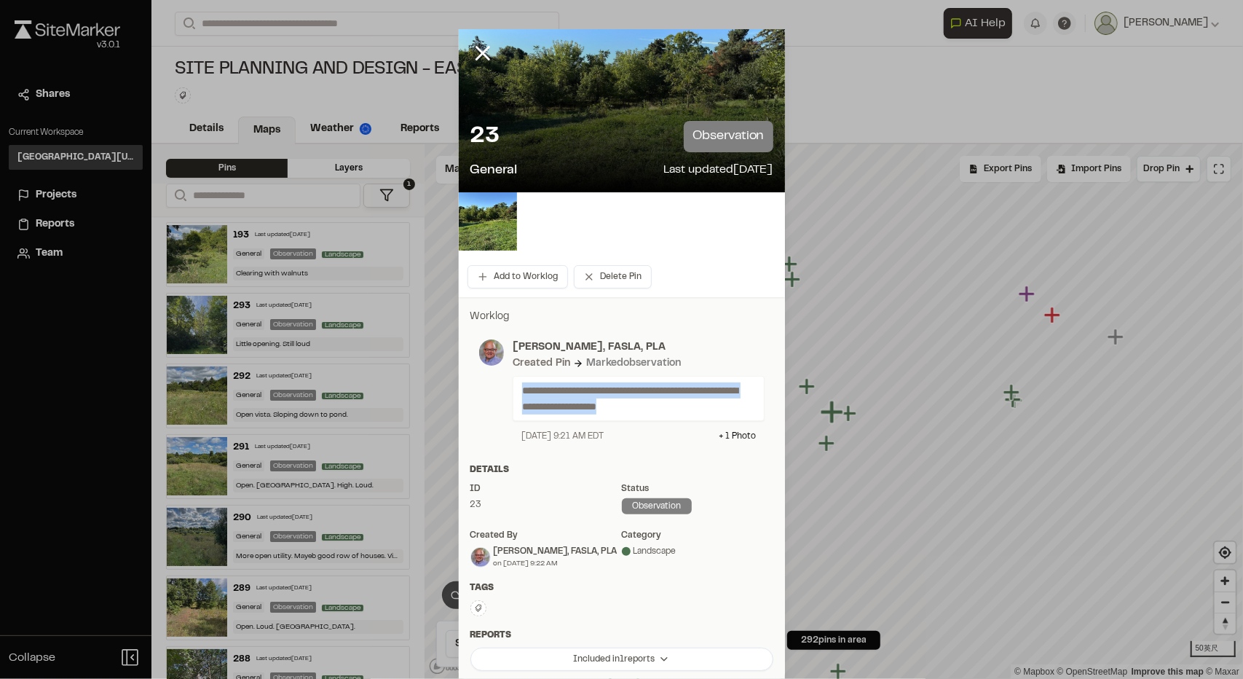
drag, startPoint x: 693, startPoint y: 408, endPoint x: 366, endPoint y: 312, distance: 341.7
click at [494, 395] on div "**********" at bounding box center [621, 390] width 285 height 103
click at [566, 409] on p "**********" at bounding box center [632, 398] width 221 height 32
drag, startPoint x: 654, startPoint y: 407, endPoint x: 450, endPoint y: 409, distance: 203.9
click at [450, 409] on div "**********" at bounding box center [621, 339] width 1243 height 679
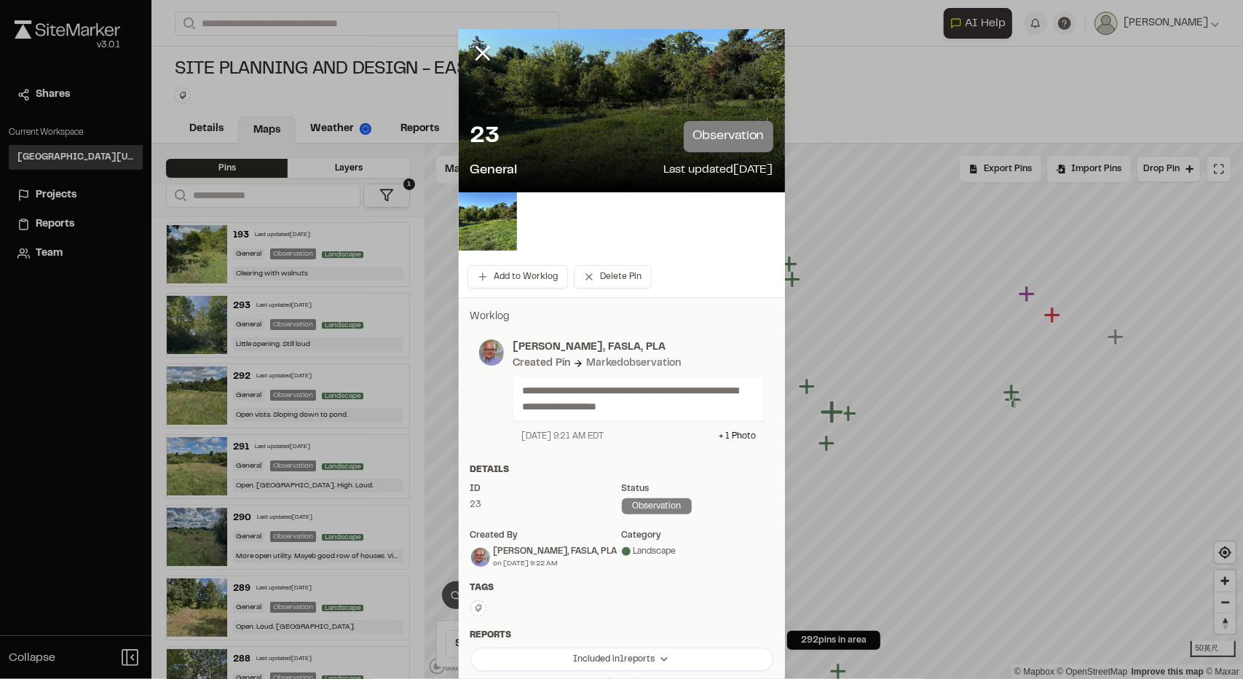
click at [530, 390] on p "**********" at bounding box center [632, 398] width 221 height 32
drag, startPoint x: 511, startPoint y: 390, endPoint x: 714, endPoint y: 406, distance: 203.1
click at [714, 406] on div "**********" at bounding box center [639, 398] width 252 height 45
click at [704, 411] on div at bounding box center [704, 411] width 0 height 0
click at [705, 410] on p "**********" at bounding box center [632, 398] width 221 height 32
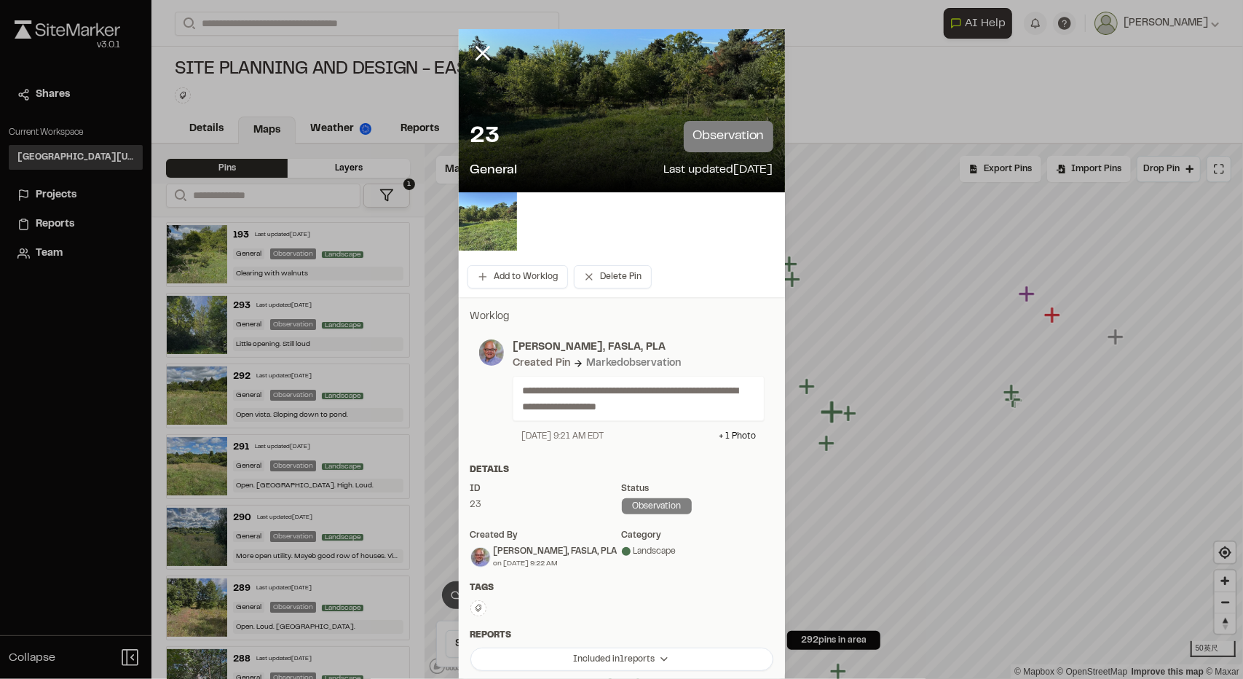
click at [476, 229] on img at bounding box center [488, 221] width 58 height 58
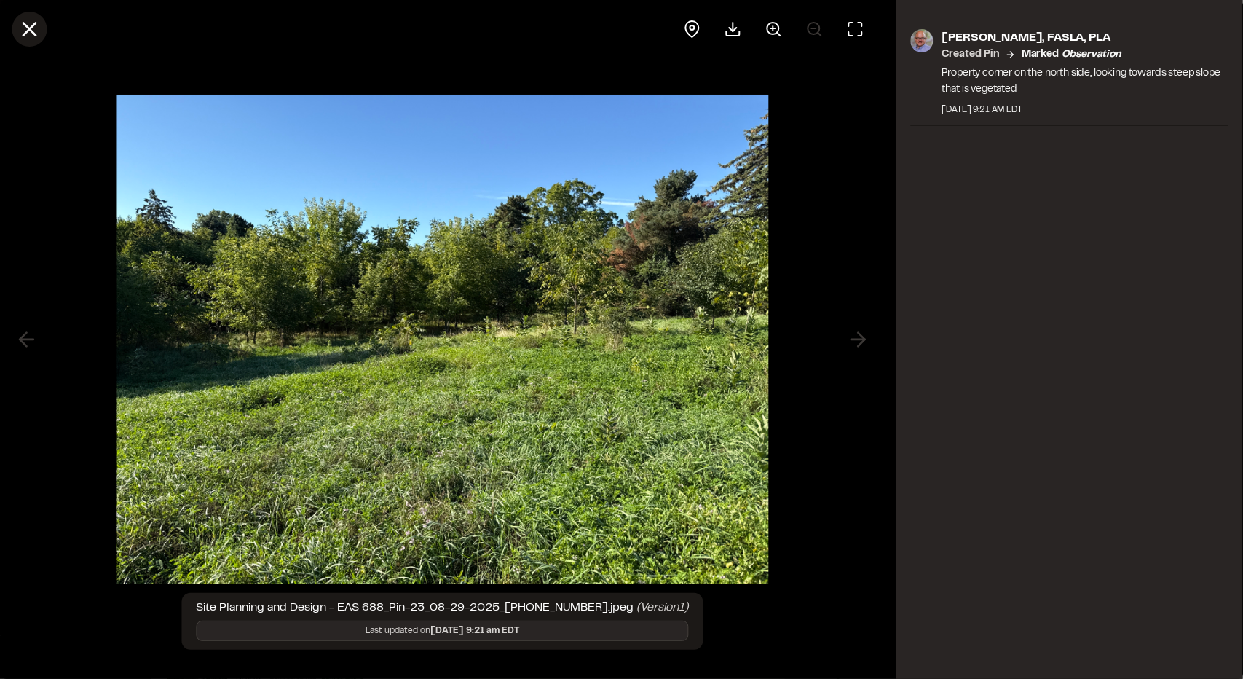
click at [26, 25] on line at bounding box center [29, 29] width 12 height 12
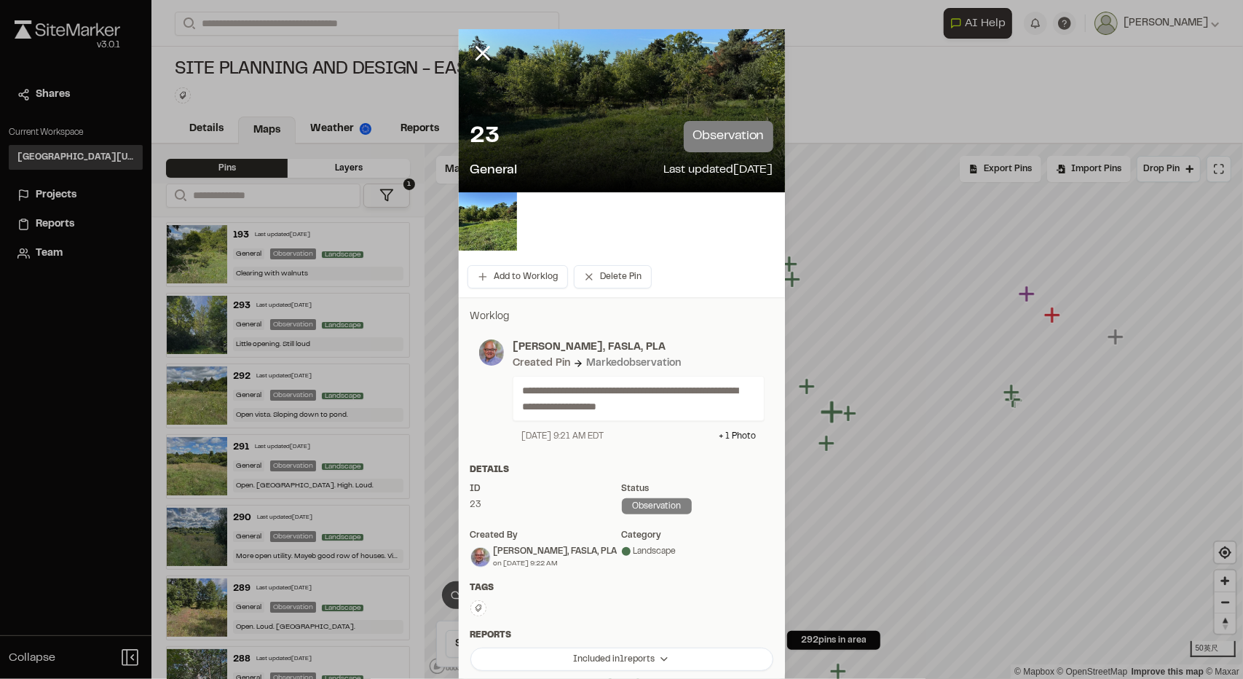
click at [491, 52] on div at bounding box center [494, 64] width 70 height 70
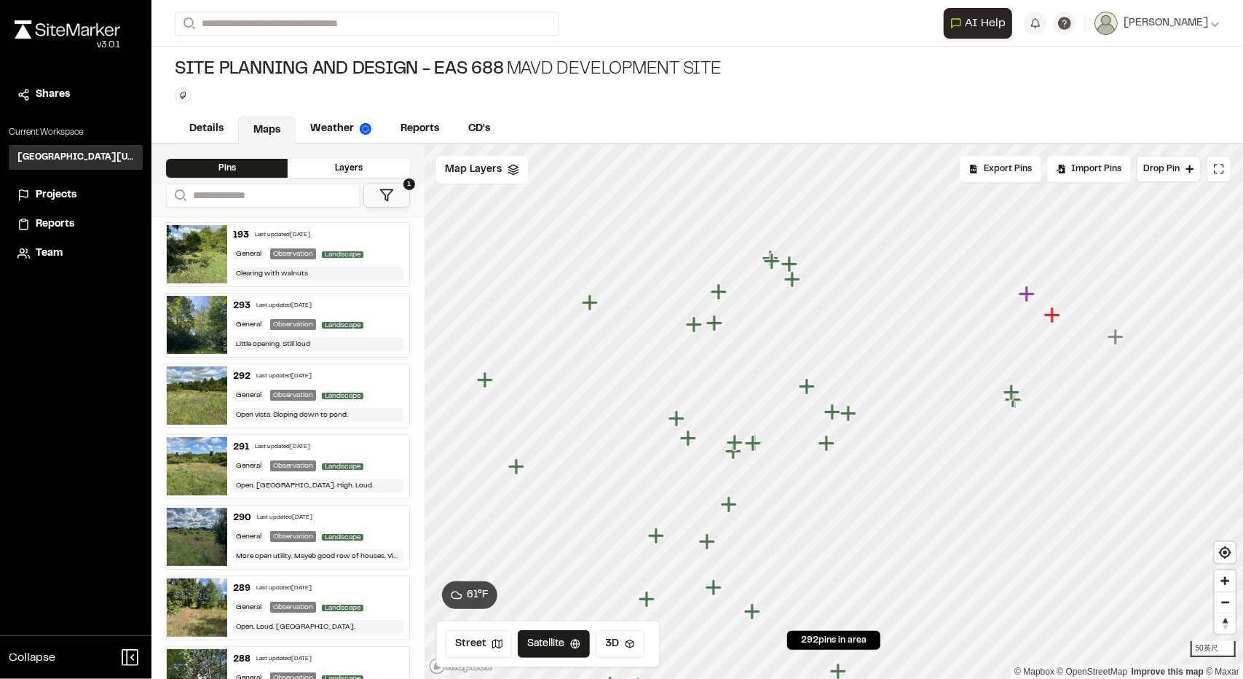
click at [827, 451] on icon "Map marker" at bounding box center [827, 443] width 19 height 19
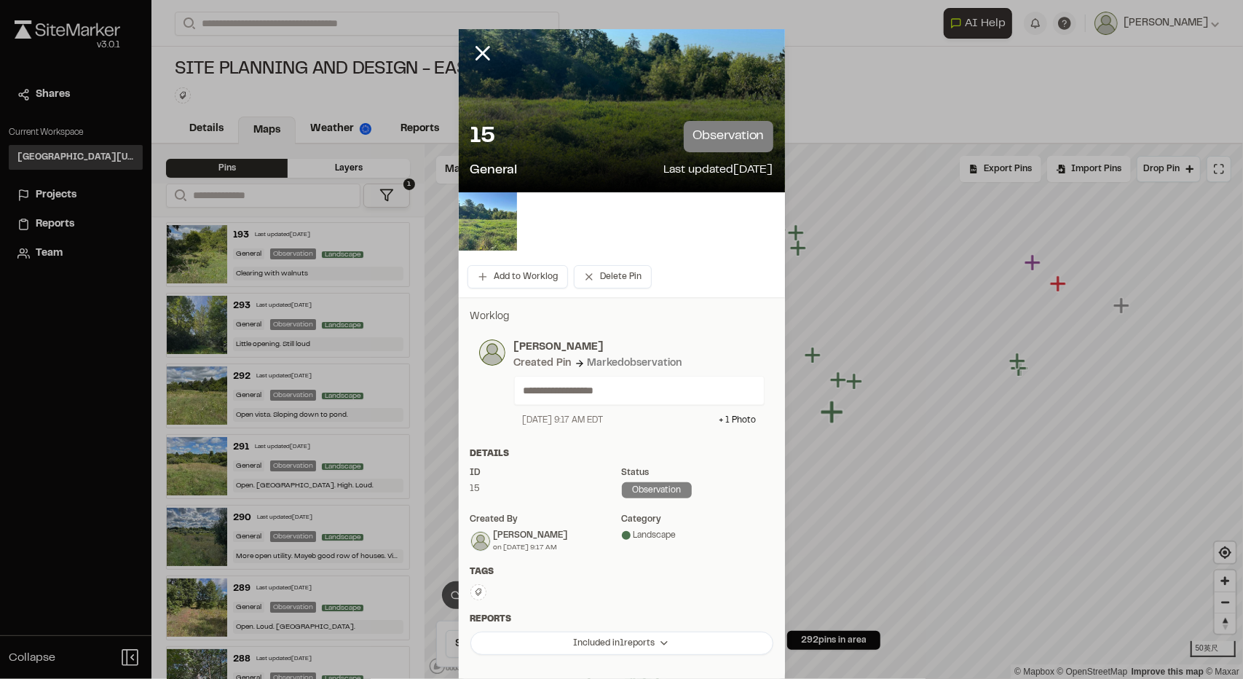
click at [491, 230] on img at bounding box center [488, 221] width 58 height 58
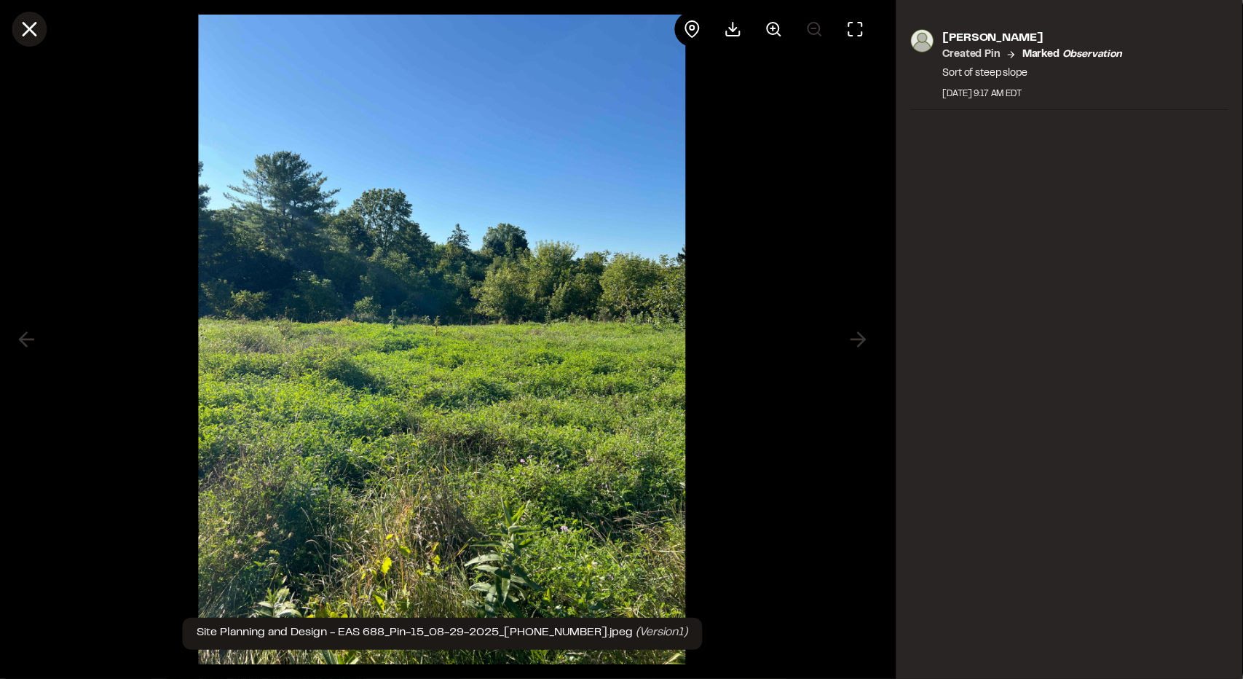
click at [38, 31] on icon at bounding box center [29, 29] width 25 height 25
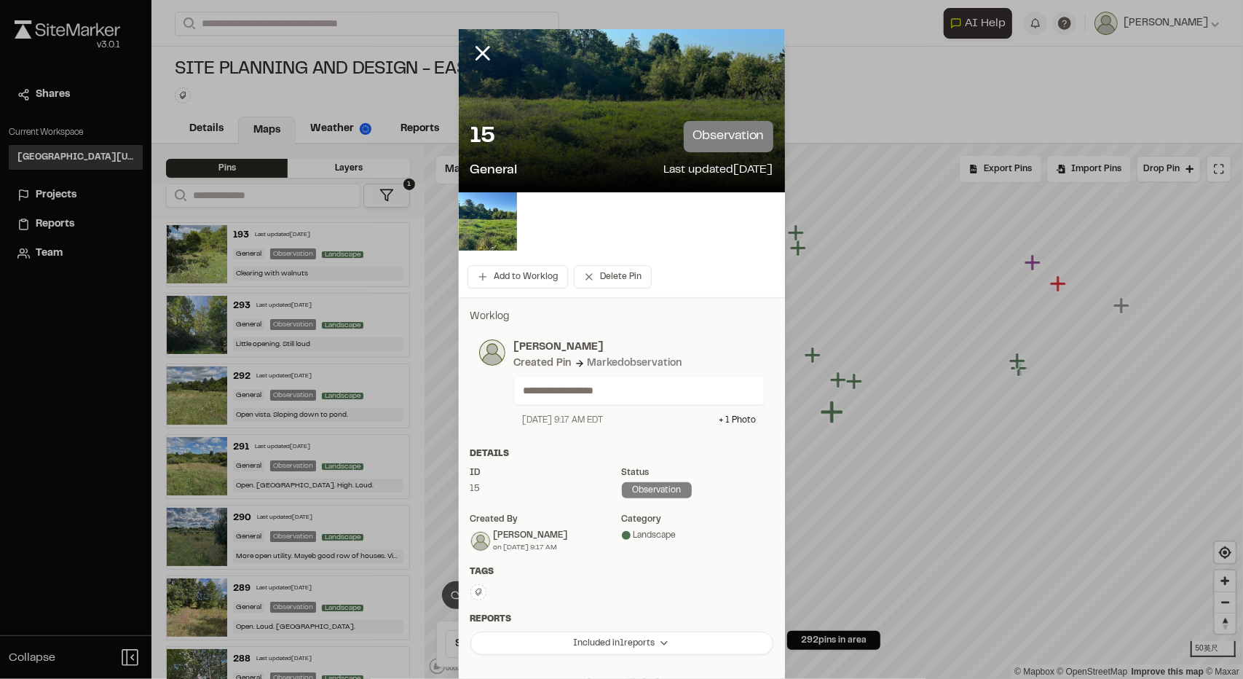
click at [475, 67] on div at bounding box center [494, 64] width 70 height 70
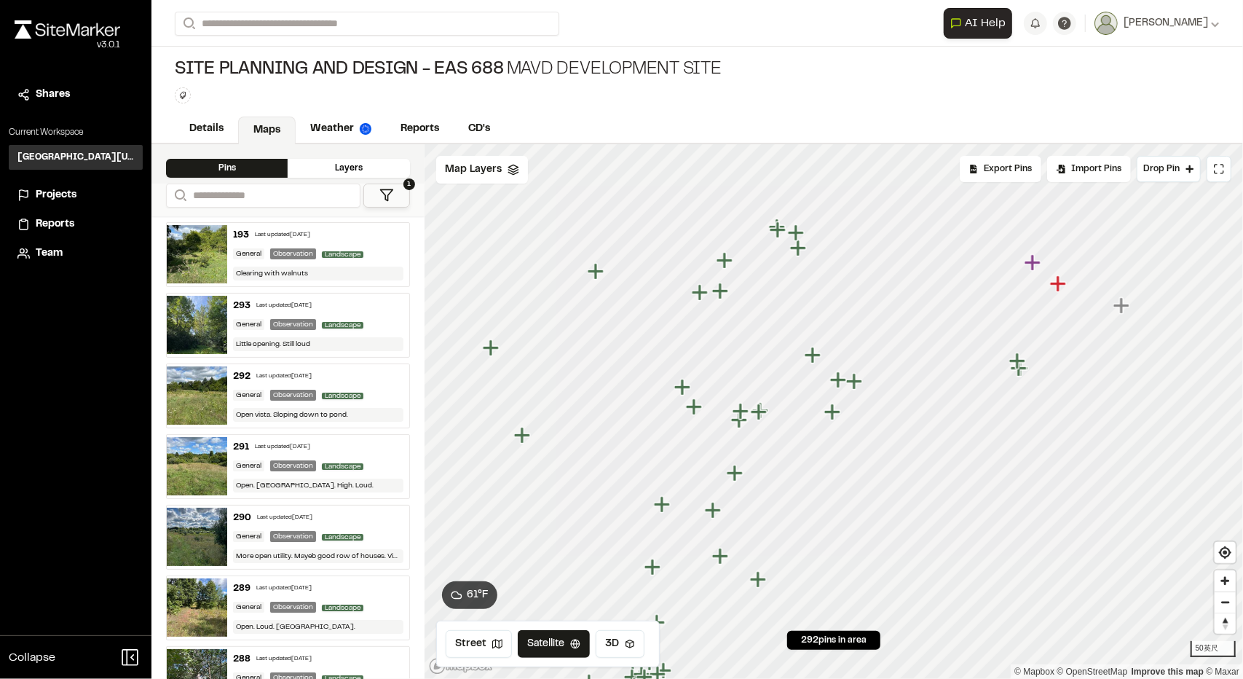
click at [813, 358] on icon "Map marker" at bounding box center [813, 355] width 16 height 16
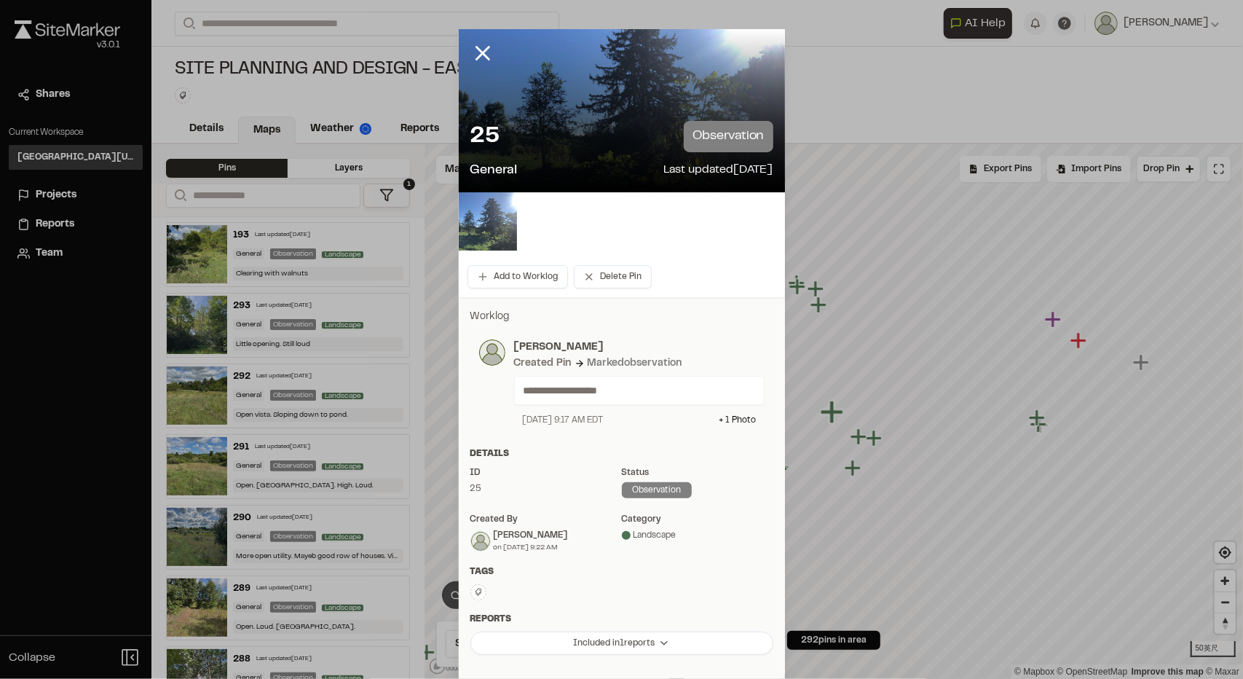
click at [483, 239] on img at bounding box center [488, 221] width 58 height 58
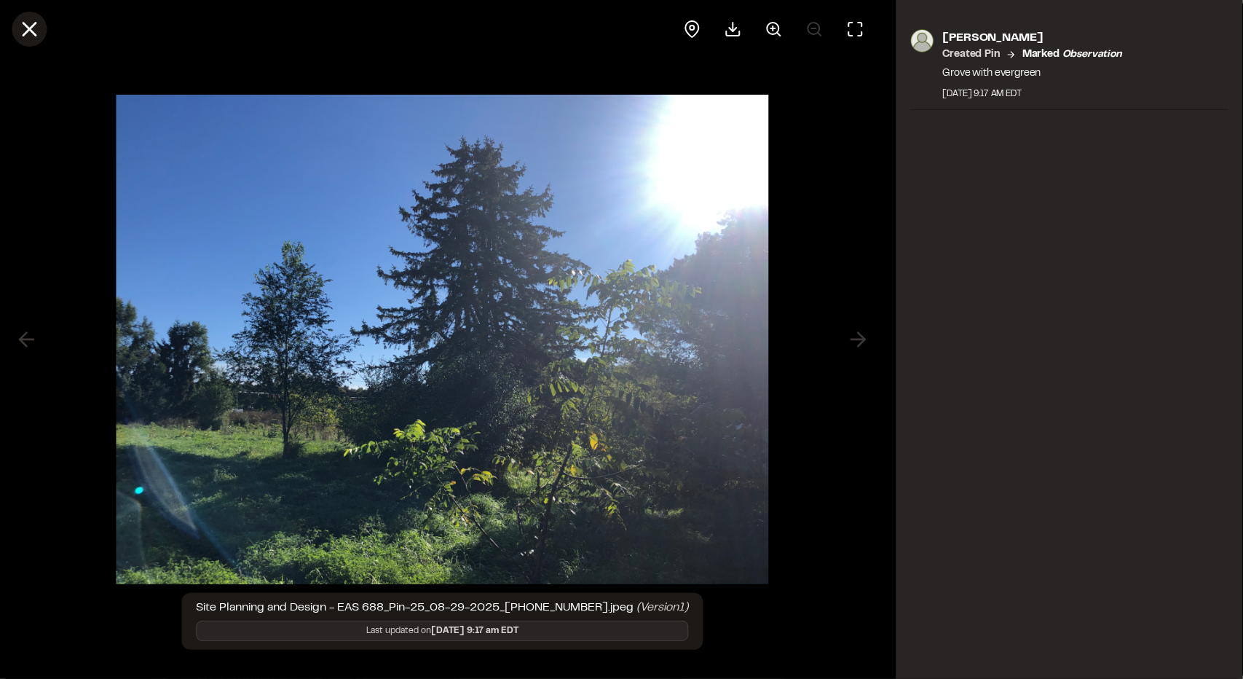
click at [25, 31] on icon at bounding box center [29, 29] width 25 height 25
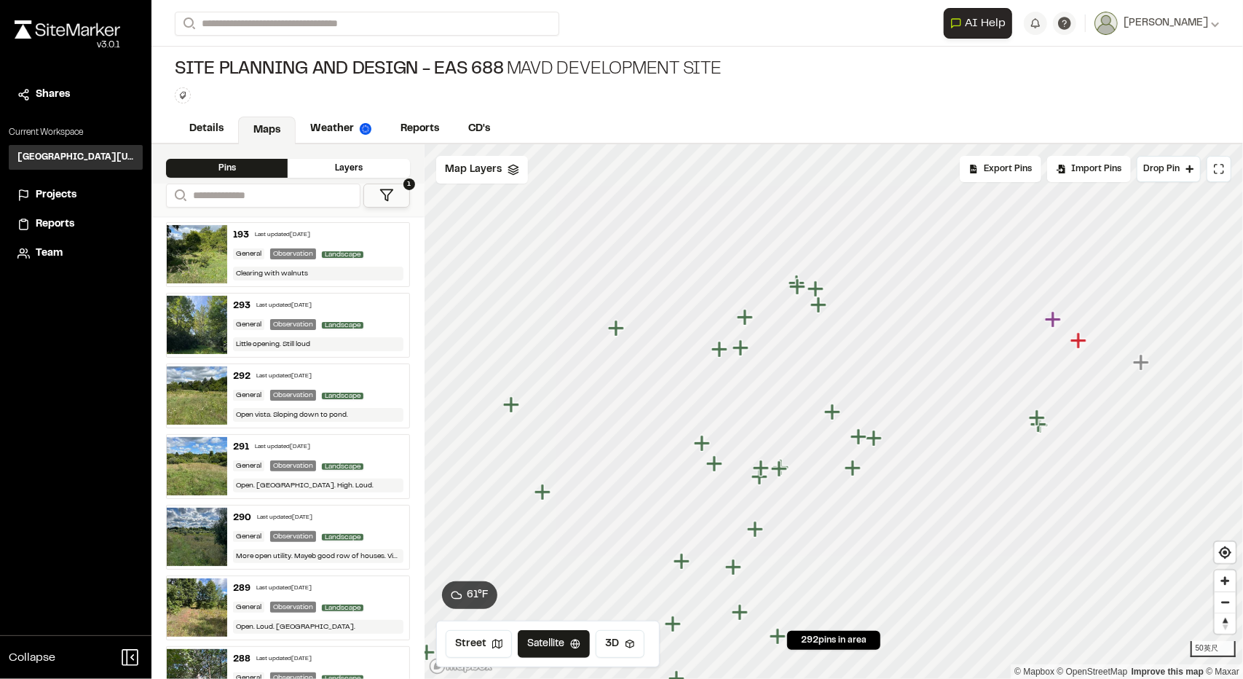
click at [743, 320] on icon "Map marker" at bounding box center [745, 317] width 16 height 16
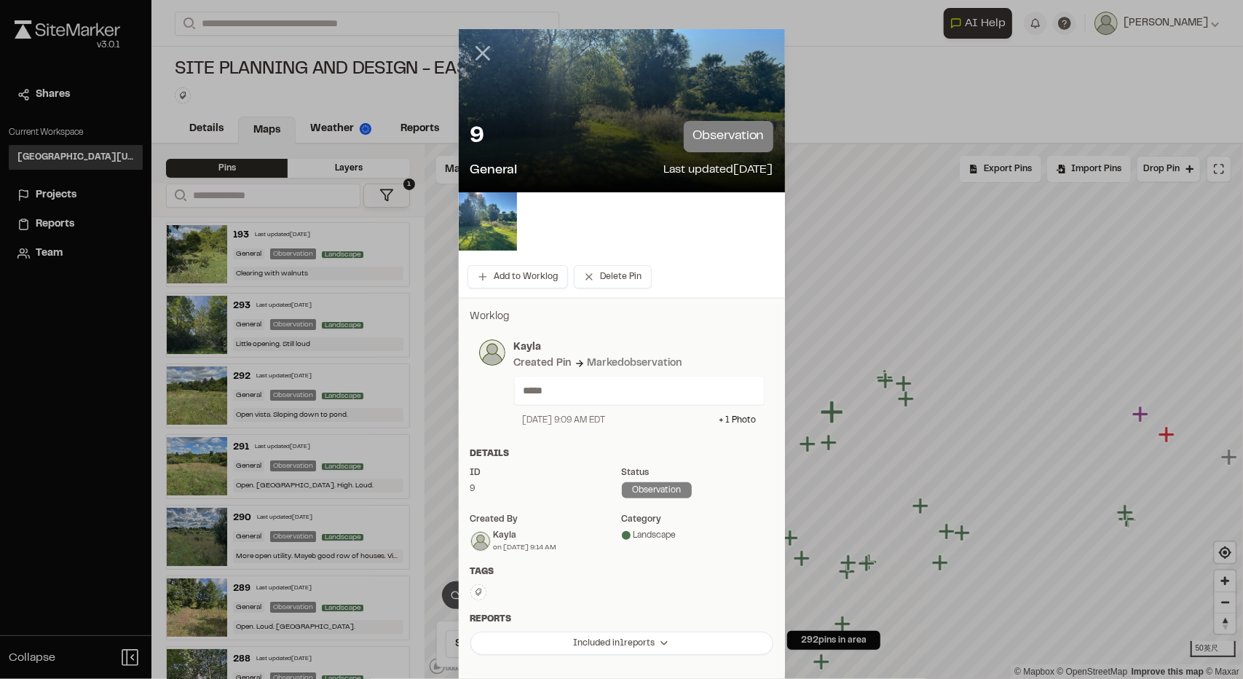
click at [483, 56] on icon at bounding box center [482, 53] width 25 height 25
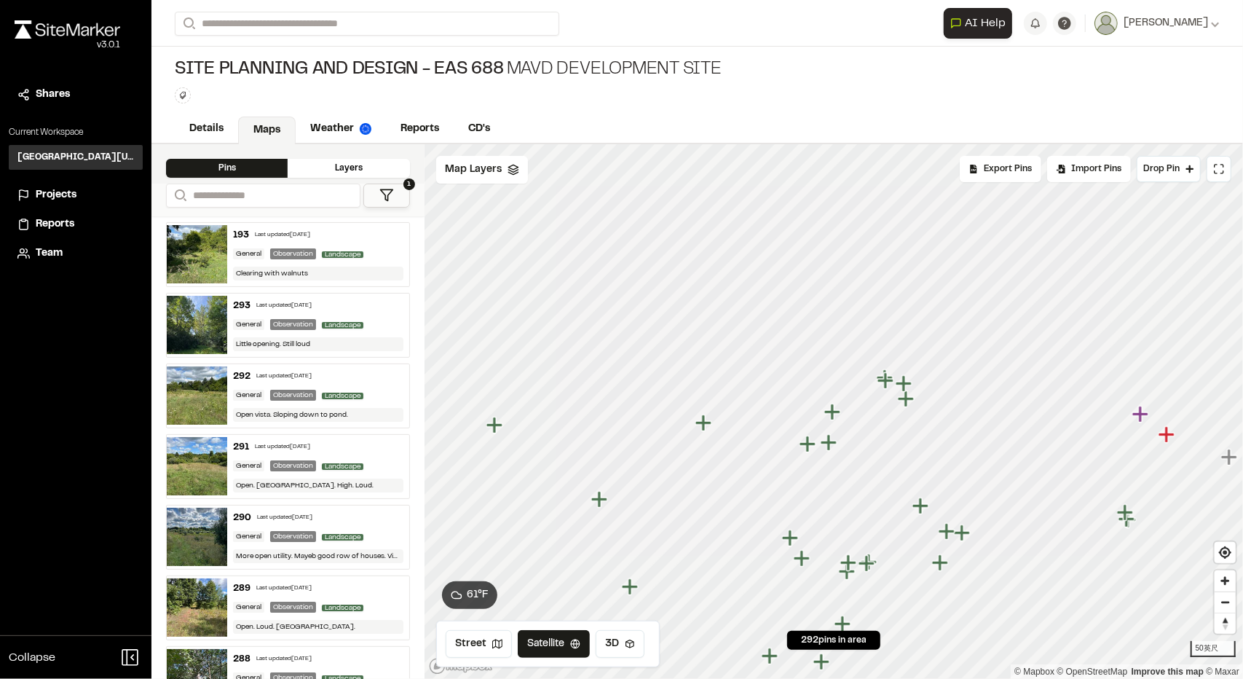
click at [830, 443] on icon "Map marker" at bounding box center [829, 442] width 16 height 16
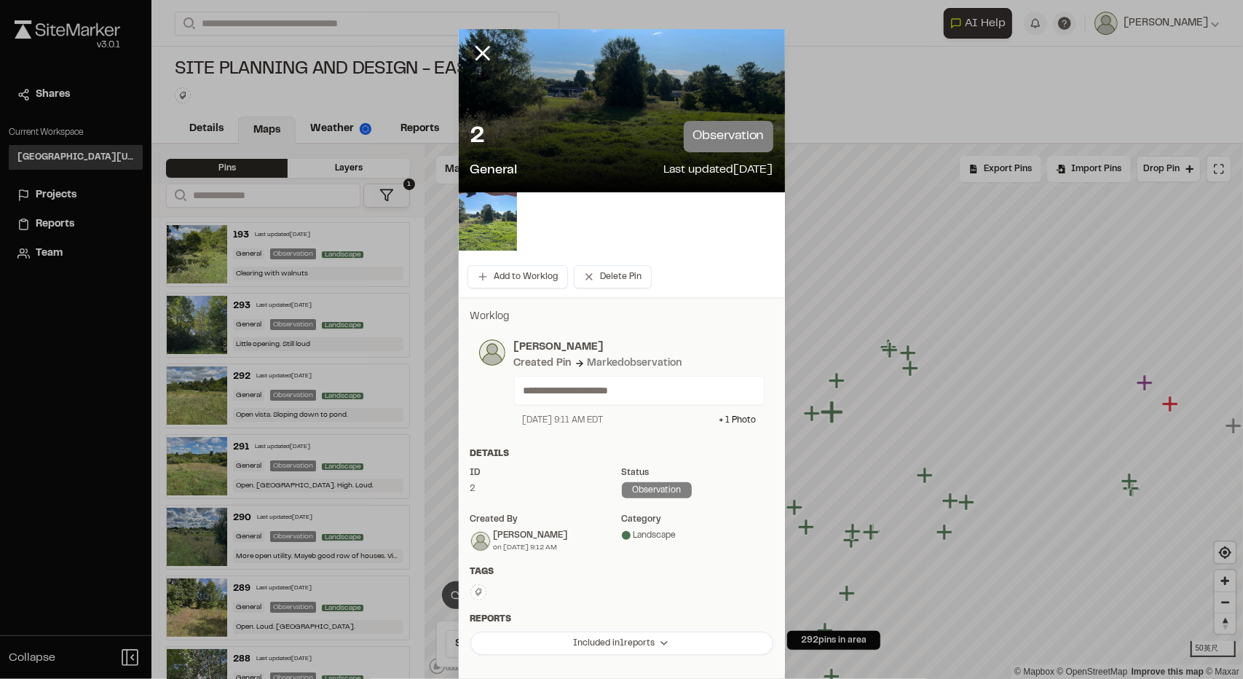
click at [483, 231] on img at bounding box center [488, 221] width 58 height 58
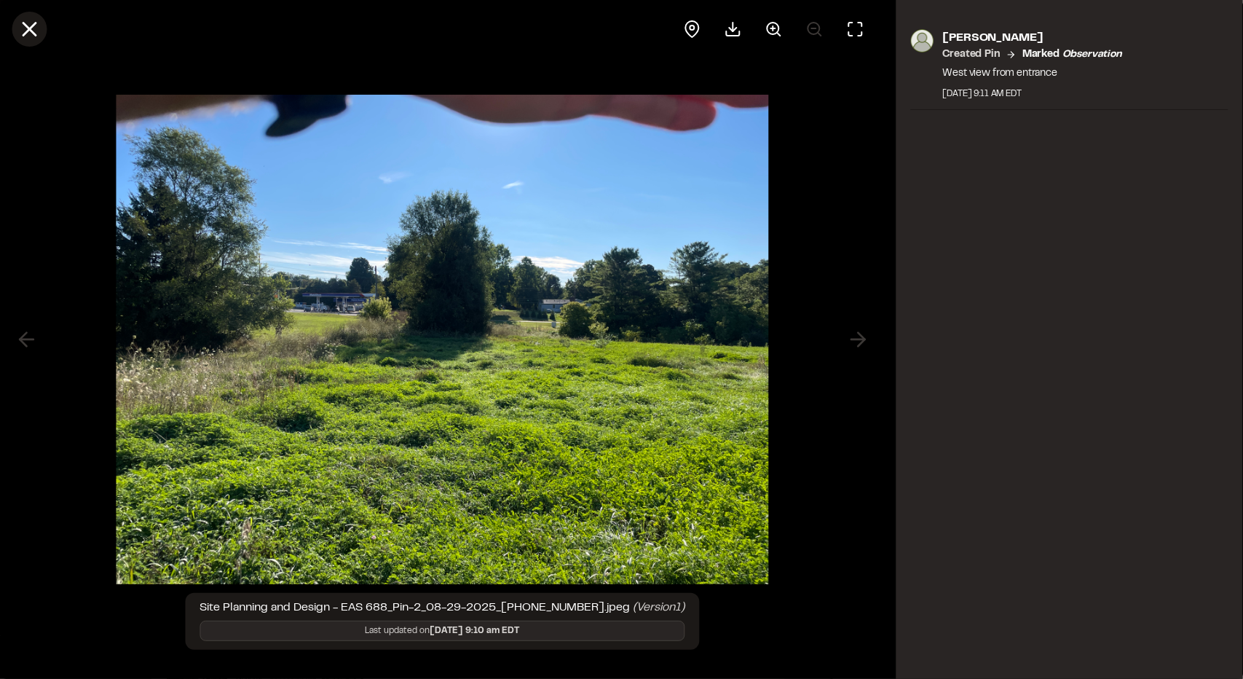
click at [25, 33] on line at bounding box center [29, 29] width 12 height 12
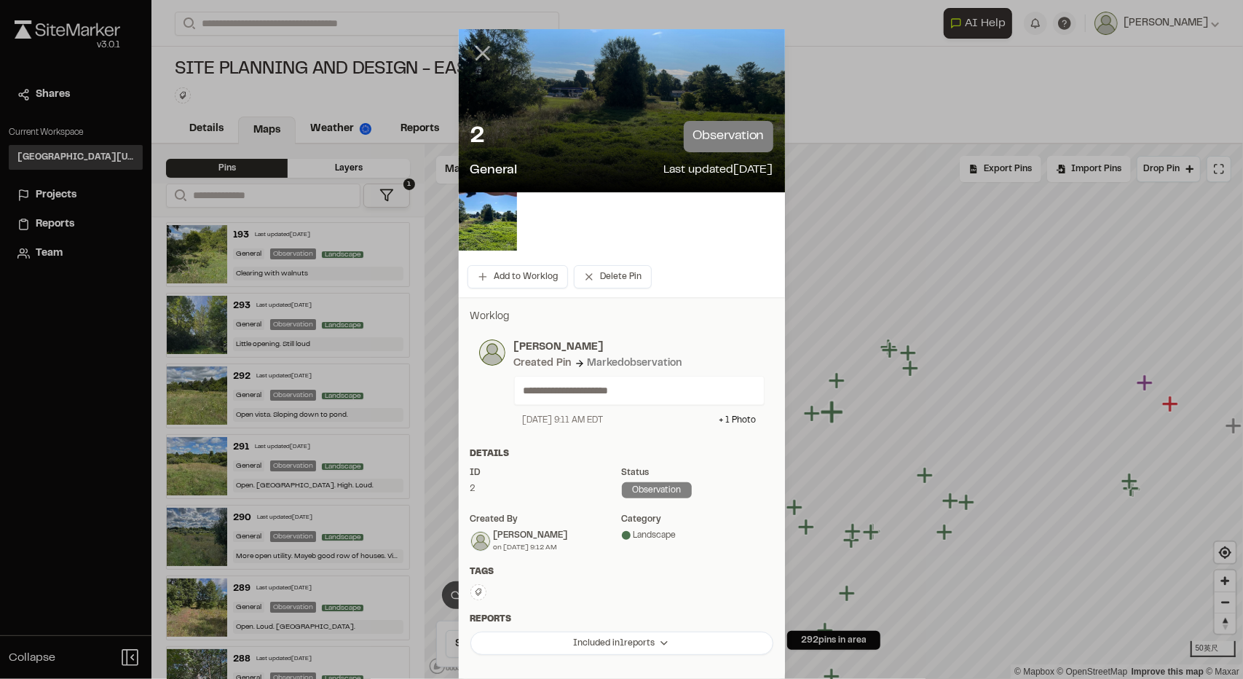
click at [475, 58] on icon at bounding box center [482, 53] width 25 height 25
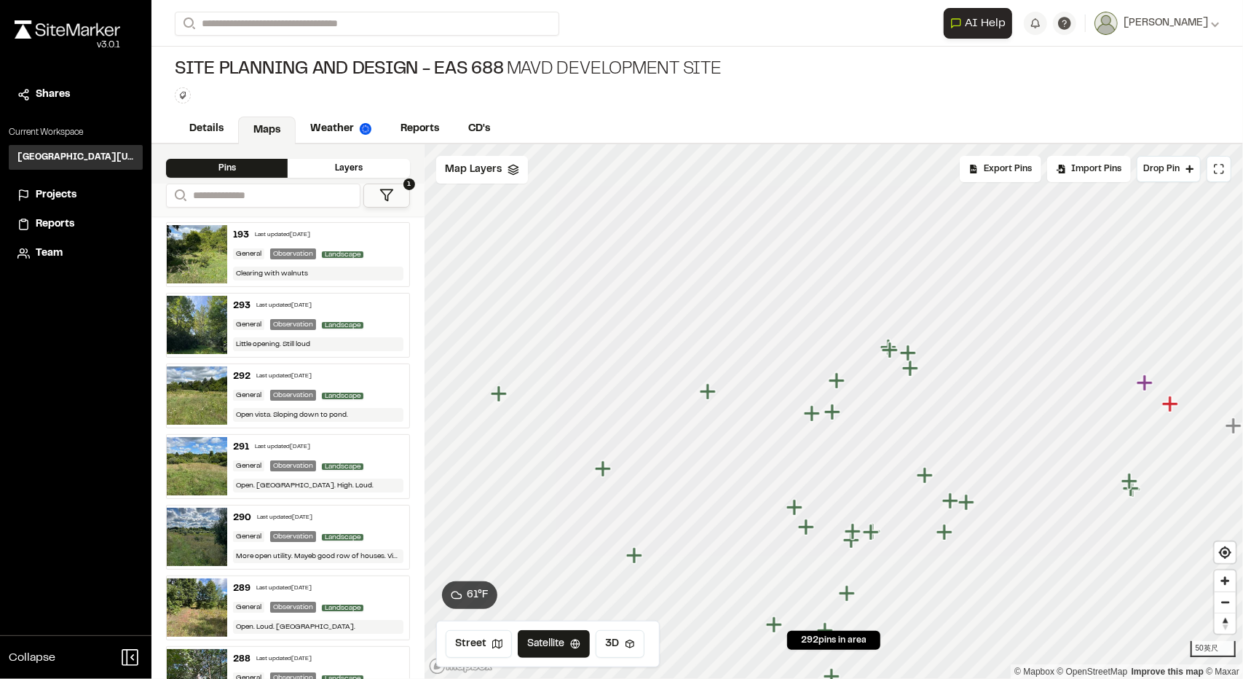
click at [708, 391] on icon "Map marker" at bounding box center [708, 391] width 16 height 16
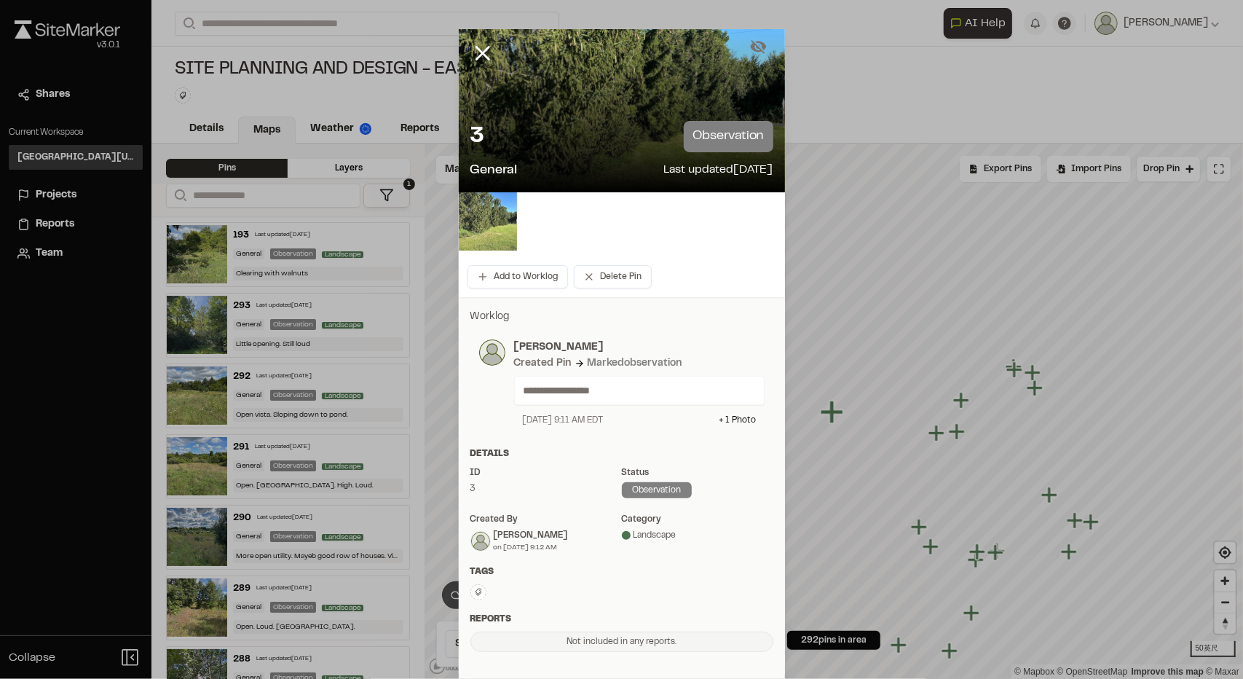
click at [485, 217] on img at bounding box center [488, 221] width 58 height 58
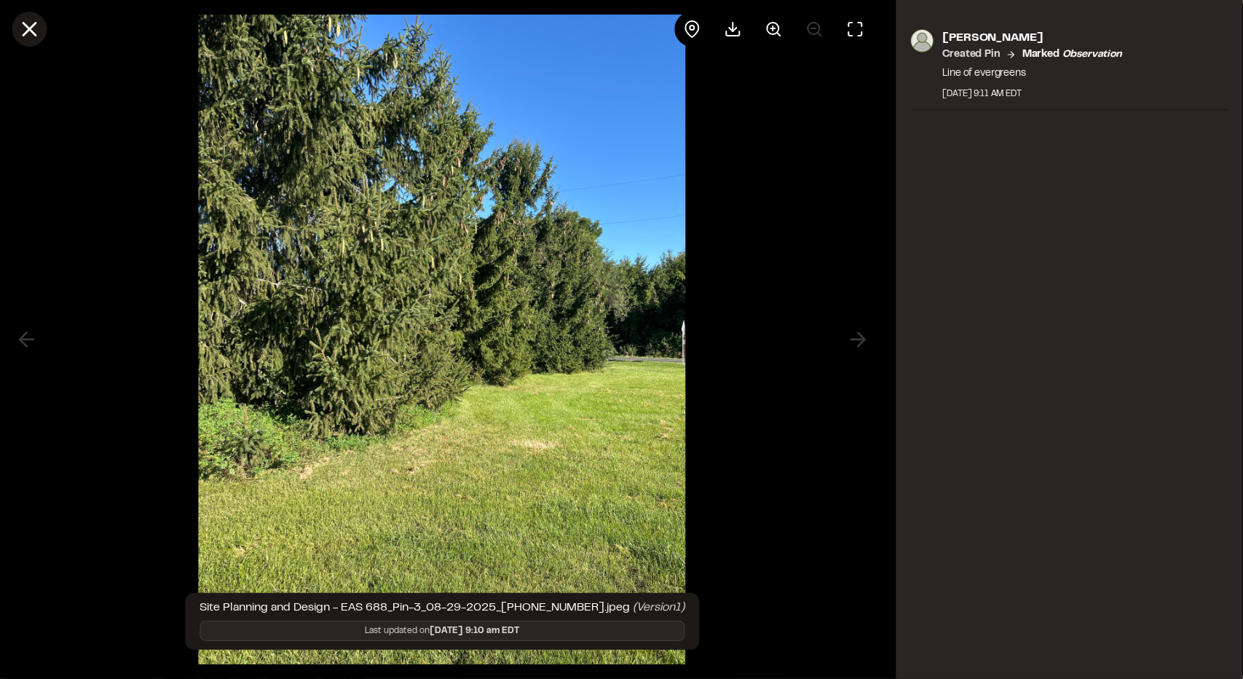
click at [26, 25] on icon at bounding box center [29, 29] width 25 height 25
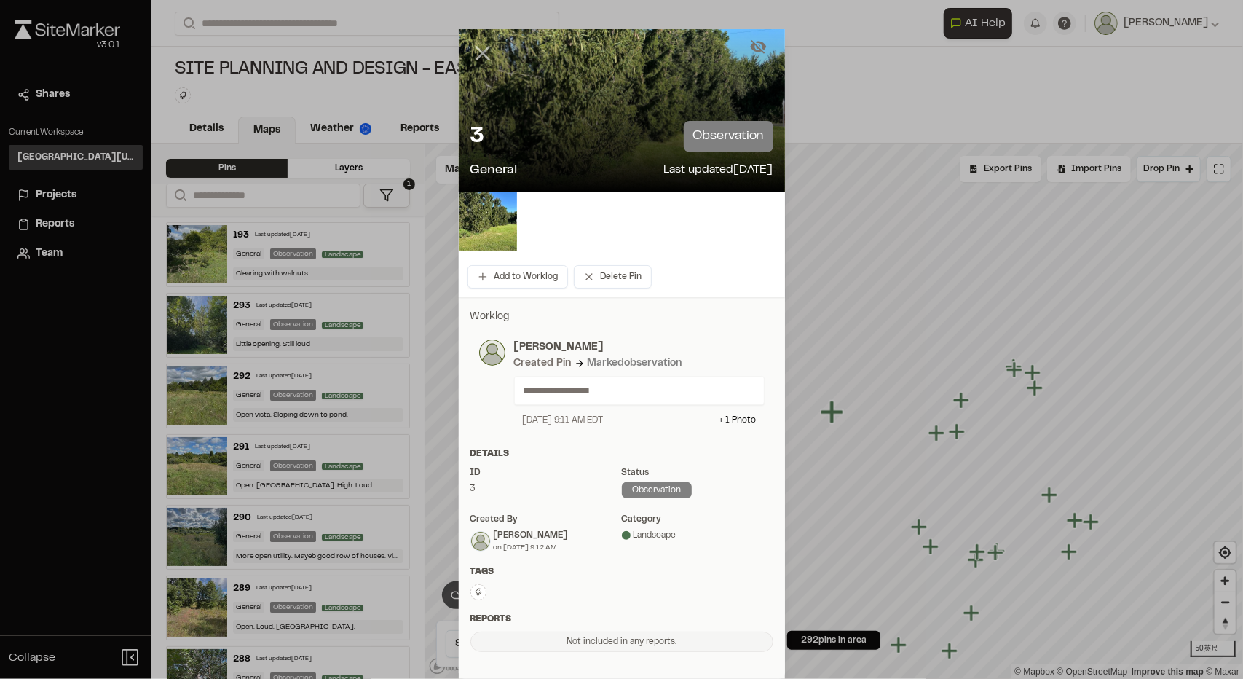
click at [476, 55] on line at bounding box center [482, 53] width 12 height 12
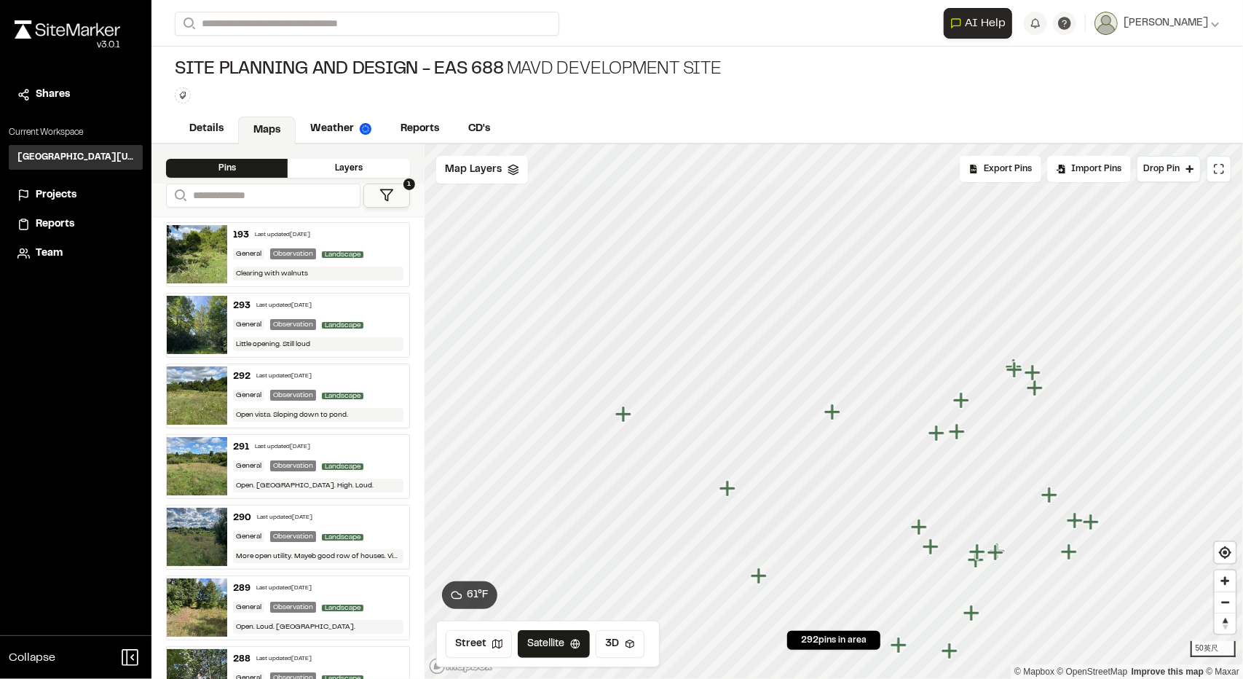
click at [834, 416] on icon "Map marker" at bounding box center [832, 411] width 16 height 16
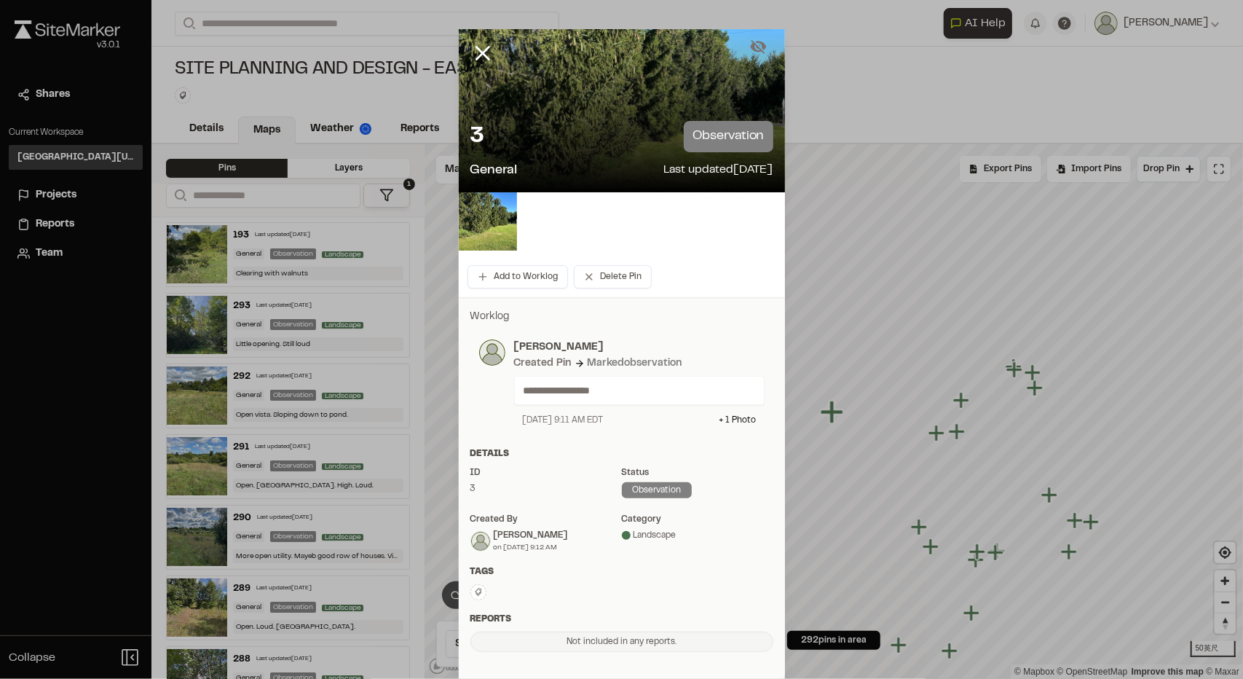
click at [476, 53] on line at bounding box center [482, 53] width 12 height 12
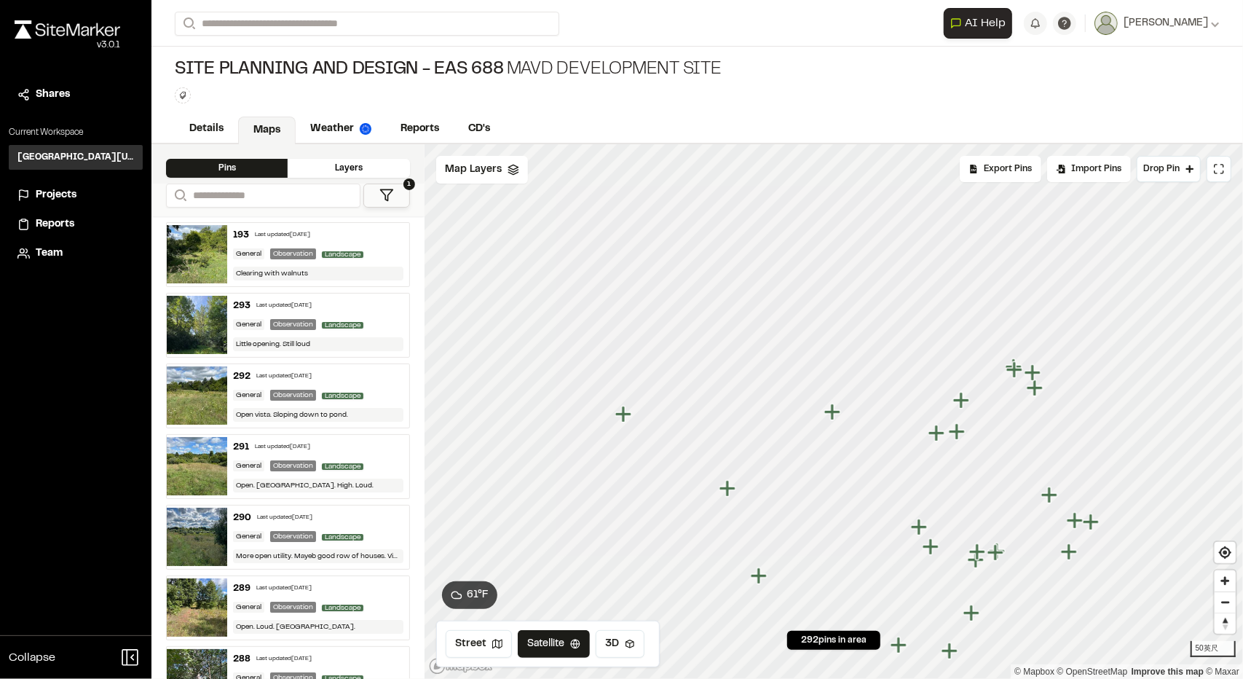
click at [623, 415] on icon "Map marker" at bounding box center [623, 414] width 16 height 16
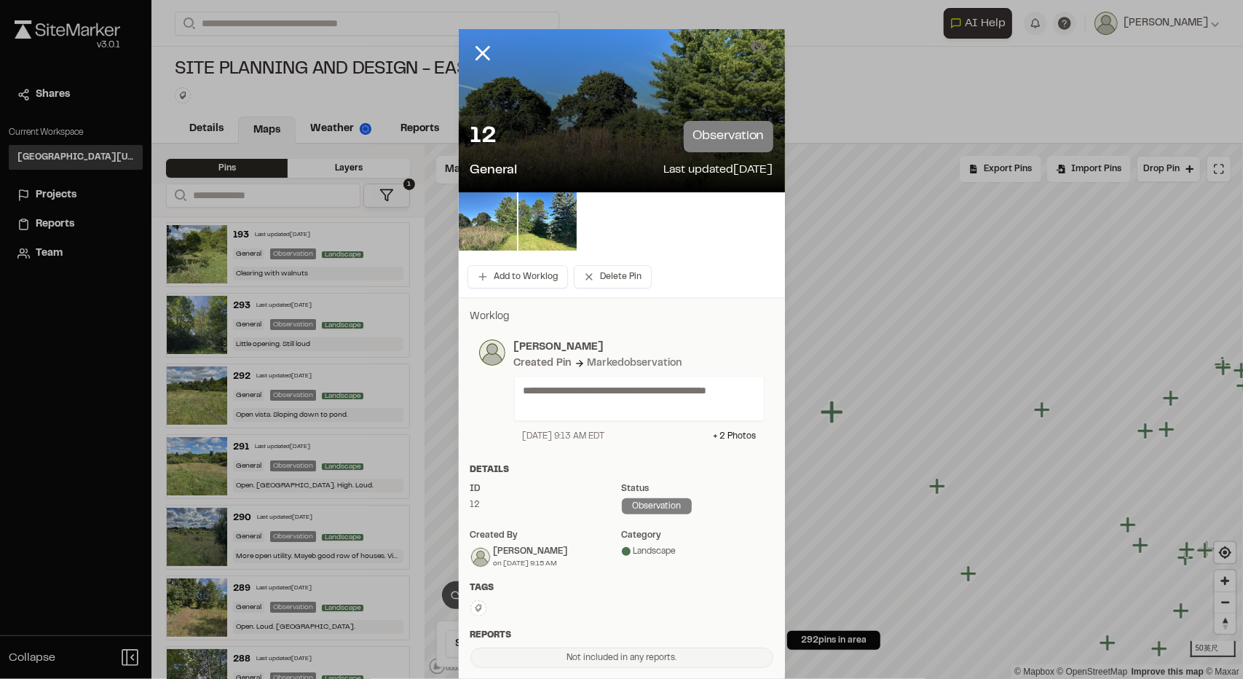
click at [482, 221] on img at bounding box center [488, 221] width 58 height 58
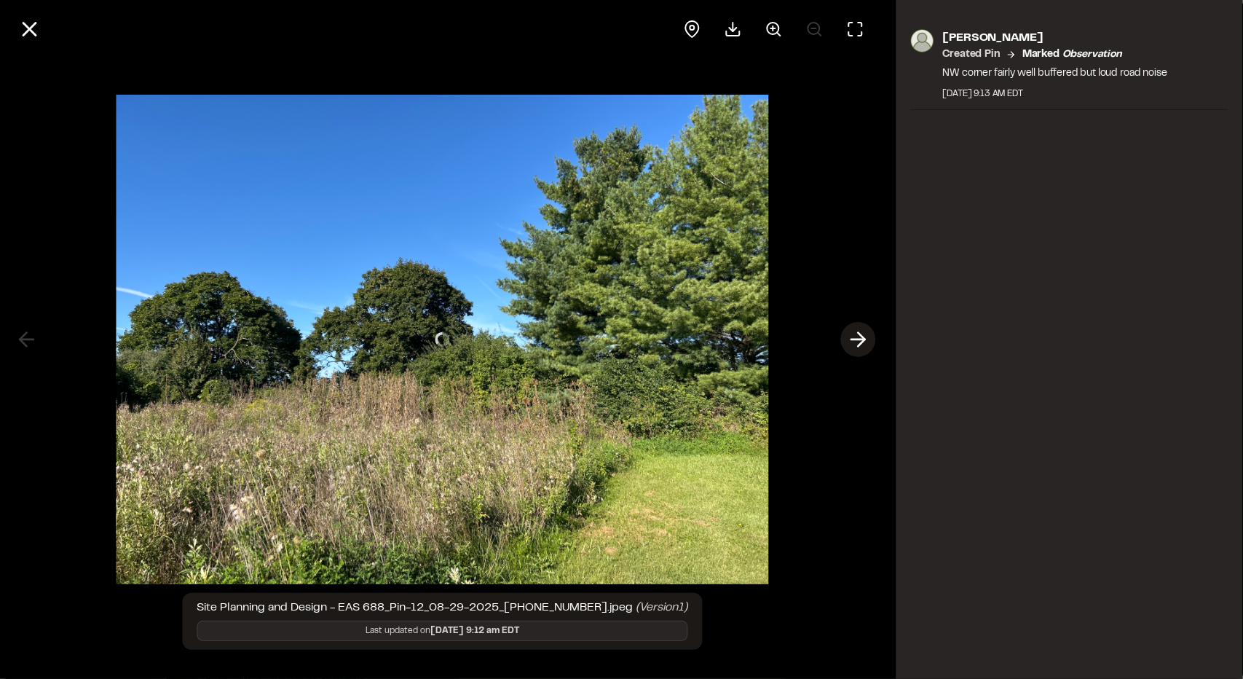
click at [856, 343] on icon at bounding box center [858, 339] width 23 height 25
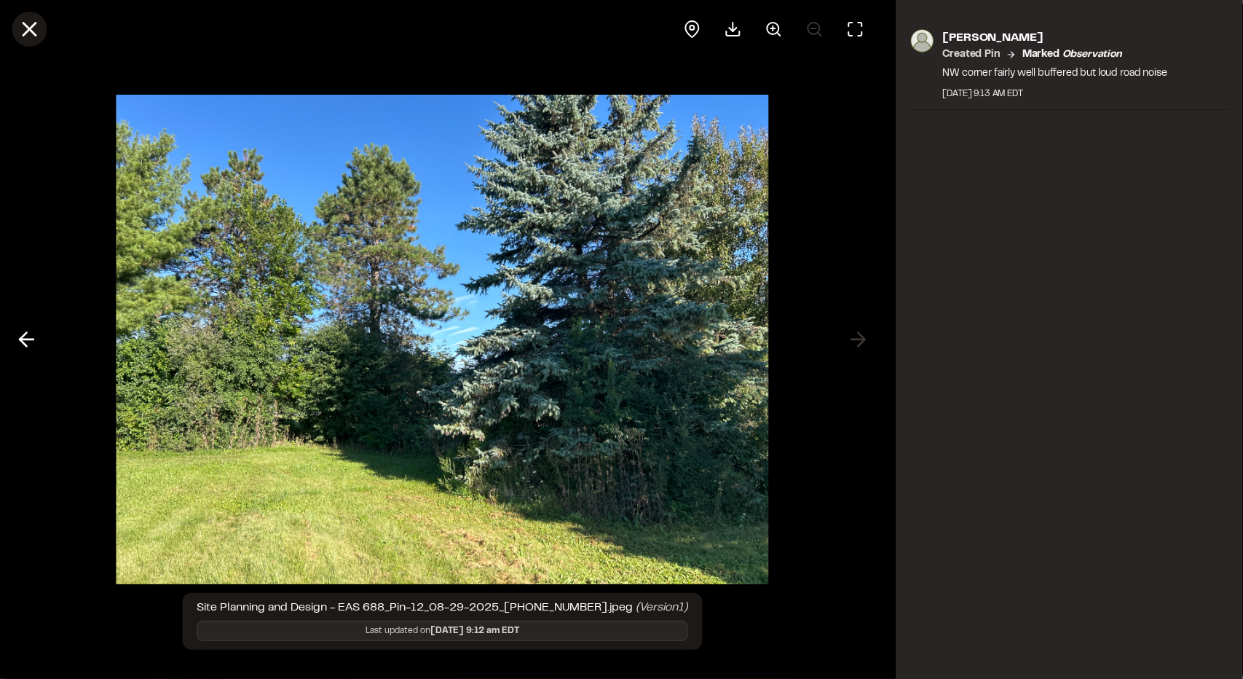
click at [27, 31] on line at bounding box center [29, 29] width 12 height 12
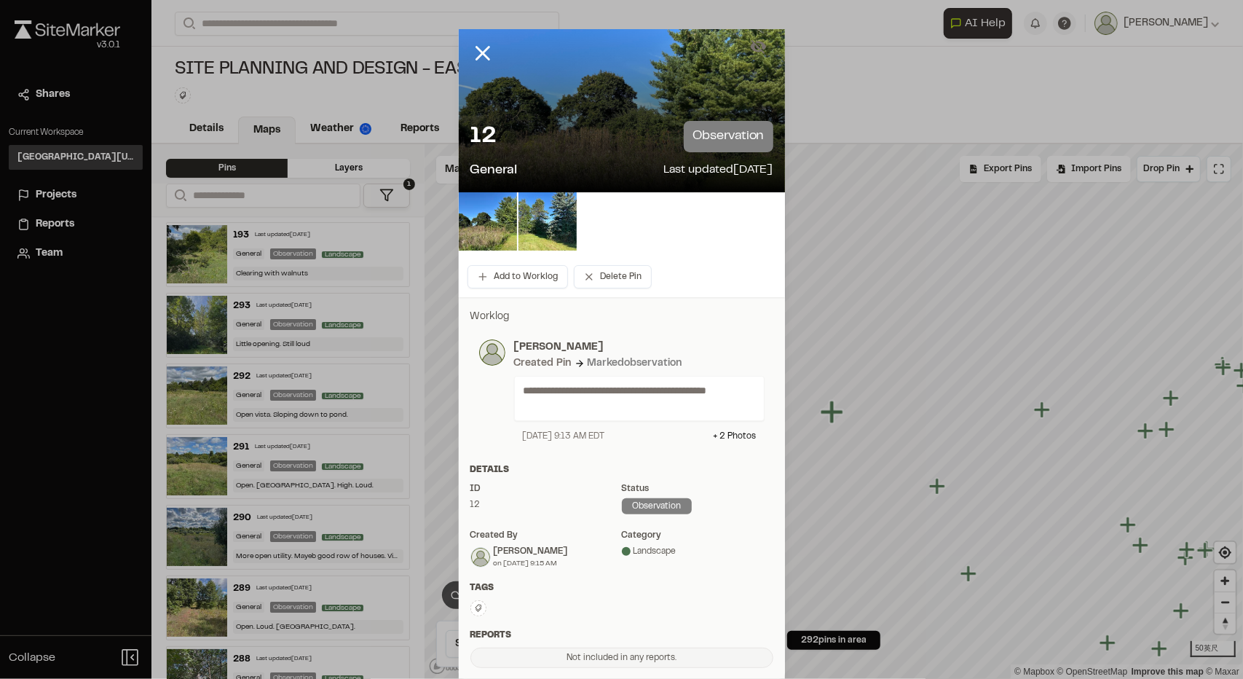
click at [479, 60] on icon at bounding box center [482, 53] width 25 height 25
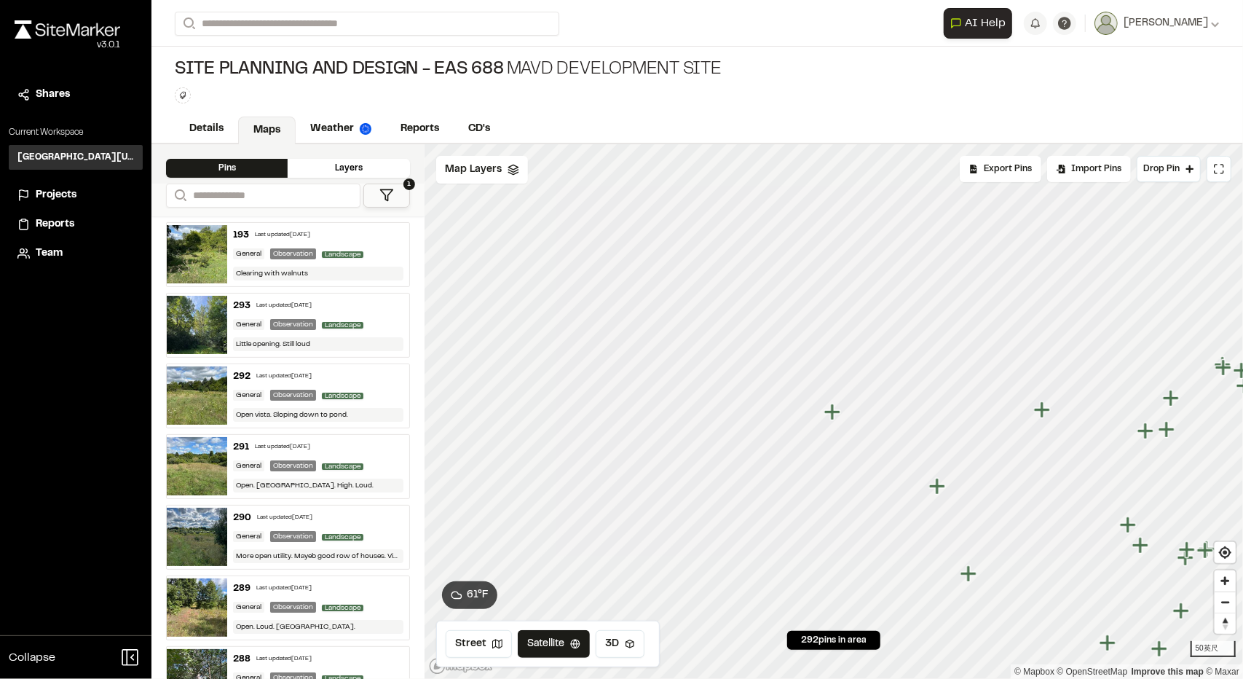
click at [1043, 412] on icon "Map marker" at bounding box center [1042, 409] width 16 height 16
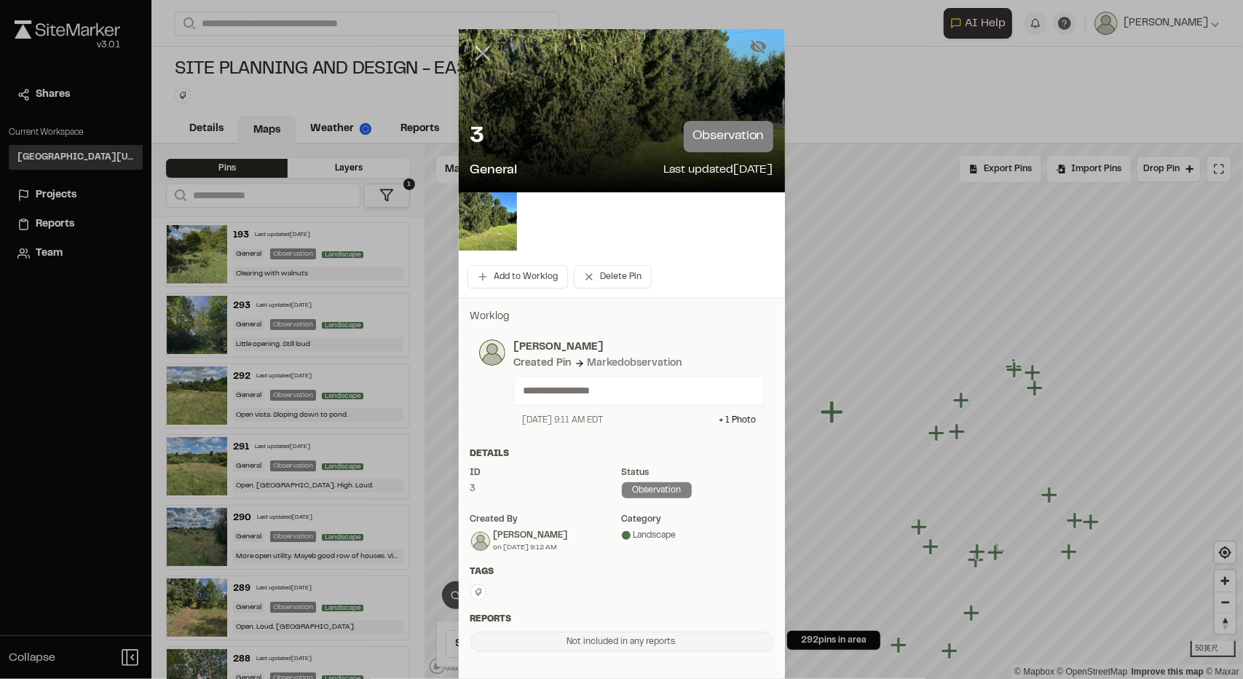
click at [475, 45] on icon at bounding box center [482, 53] width 25 height 25
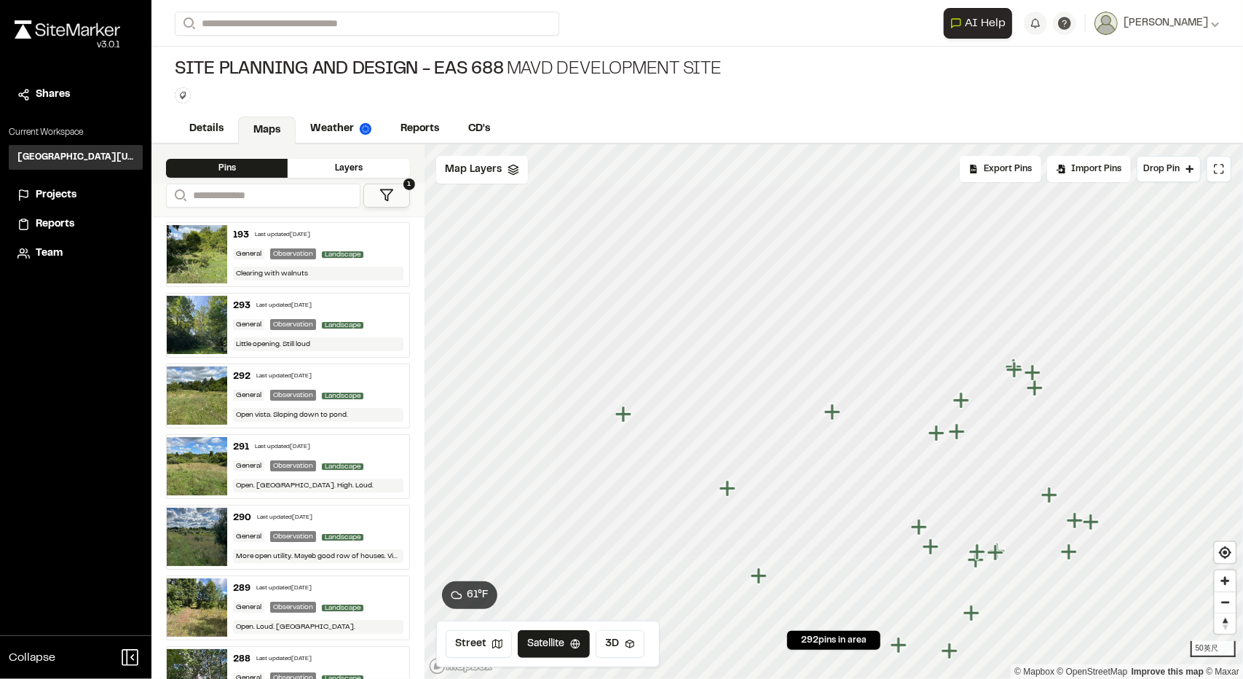
click at [728, 493] on icon "Map marker" at bounding box center [727, 488] width 16 height 16
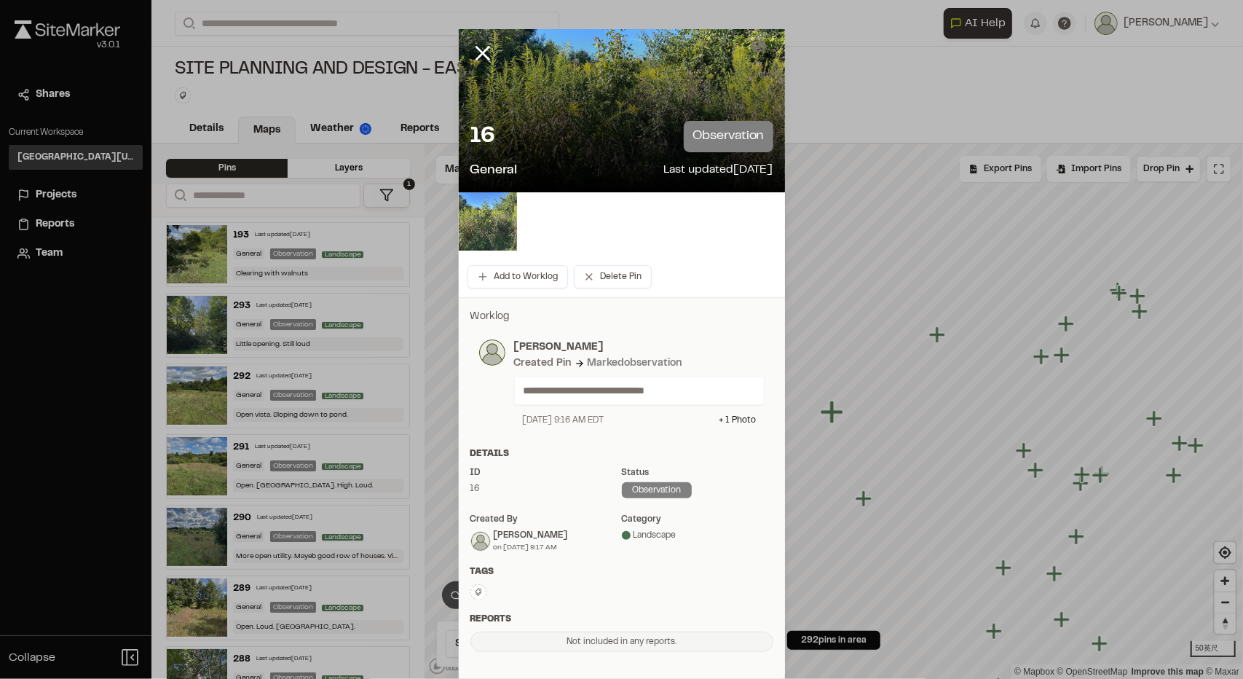
click at [482, 232] on img at bounding box center [488, 221] width 58 height 58
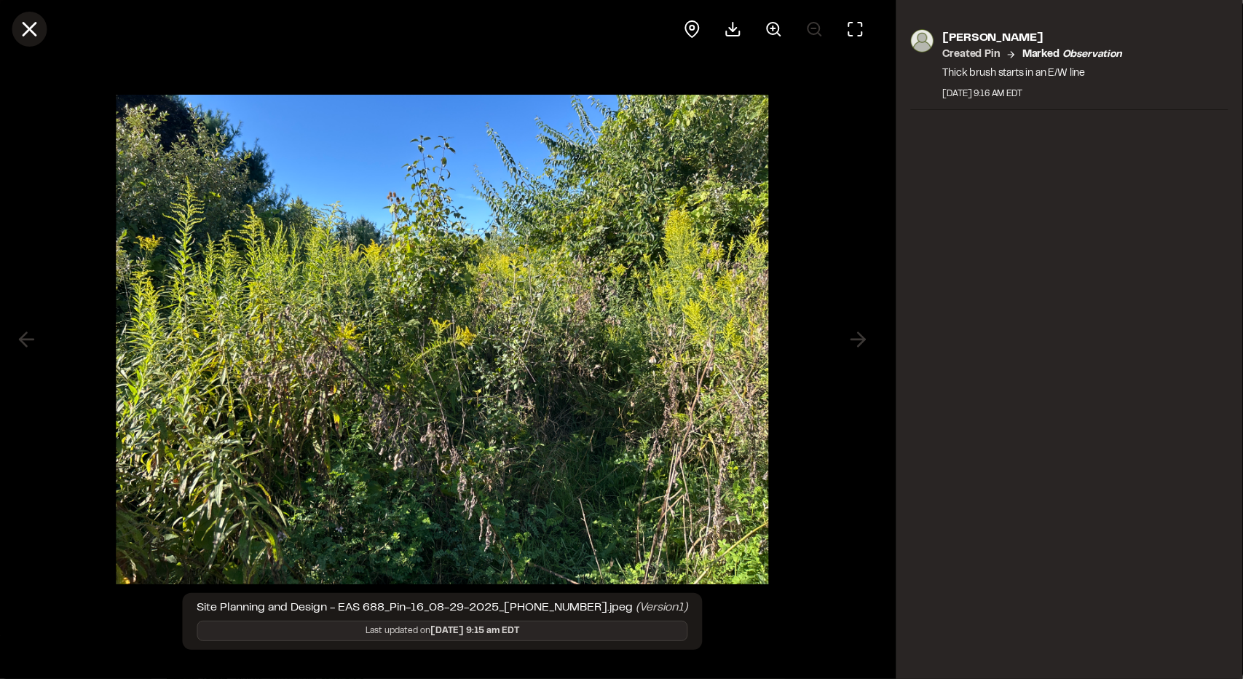
click at [30, 27] on line at bounding box center [29, 29] width 12 height 12
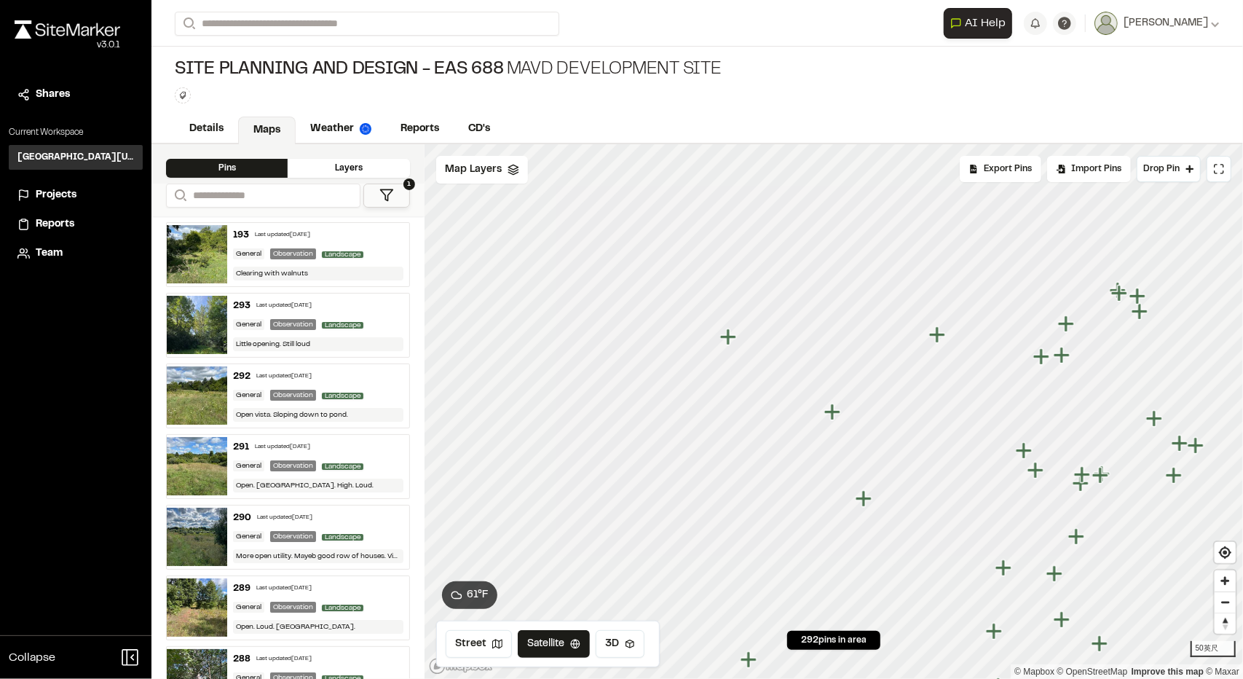
click at [833, 411] on icon "Map marker" at bounding box center [832, 411] width 16 height 16
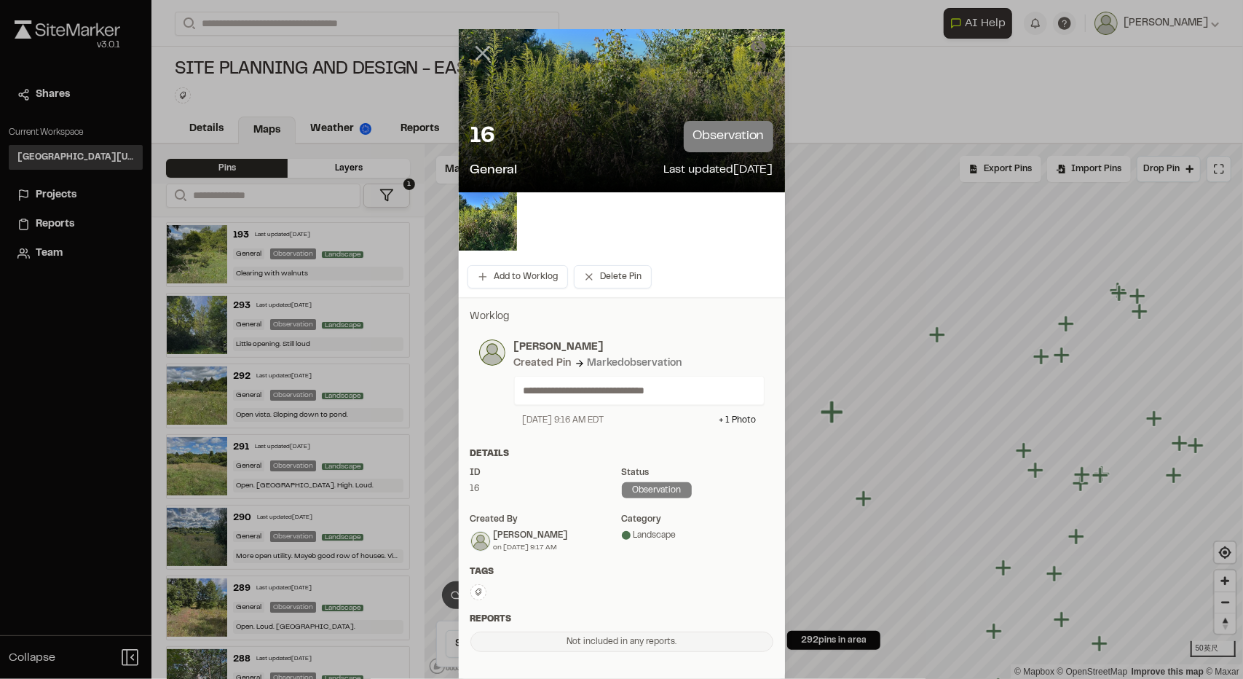
click at [478, 53] on line at bounding box center [482, 53] width 12 height 12
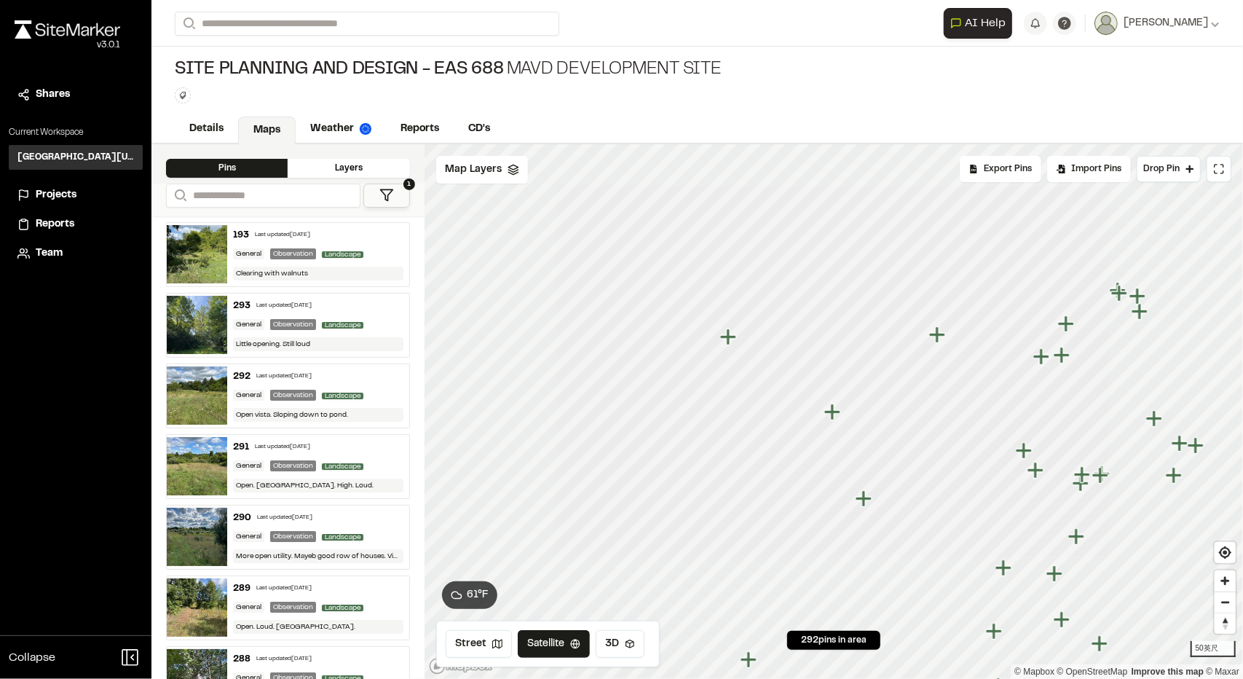
click at [1027, 461] on icon "Map marker" at bounding box center [1036, 470] width 19 height 19
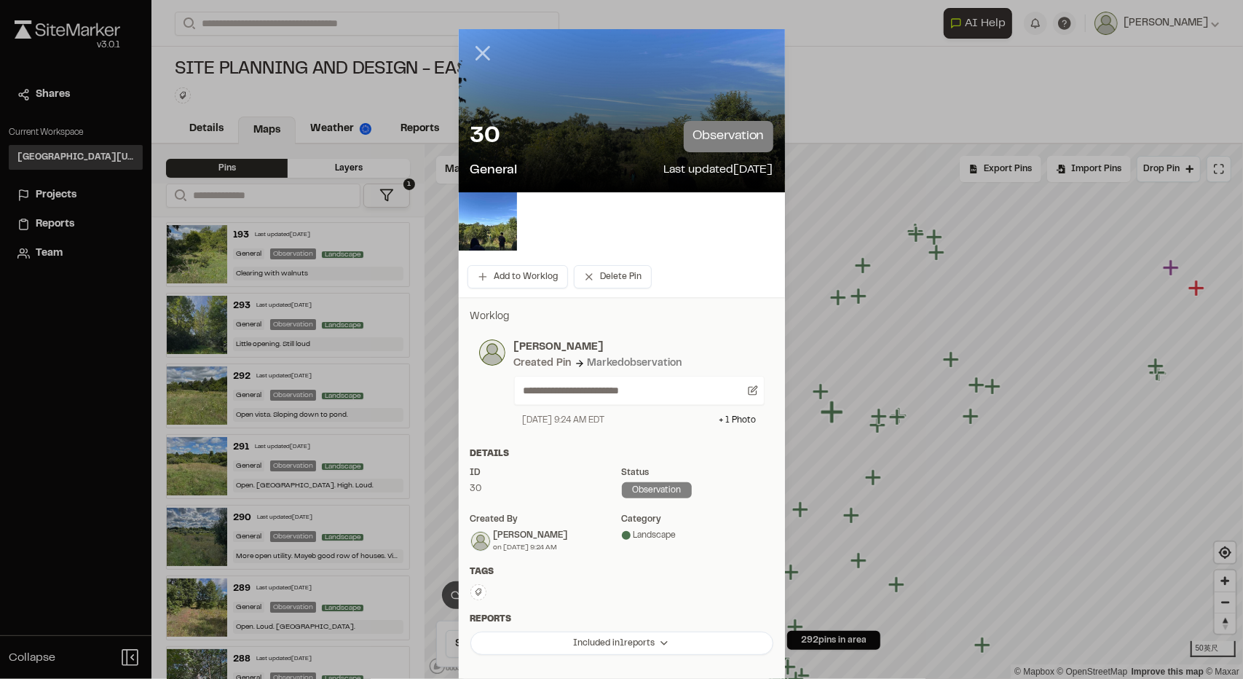
click at [478, 46] on icon at bounding box center [482, 53] width 25 height 25
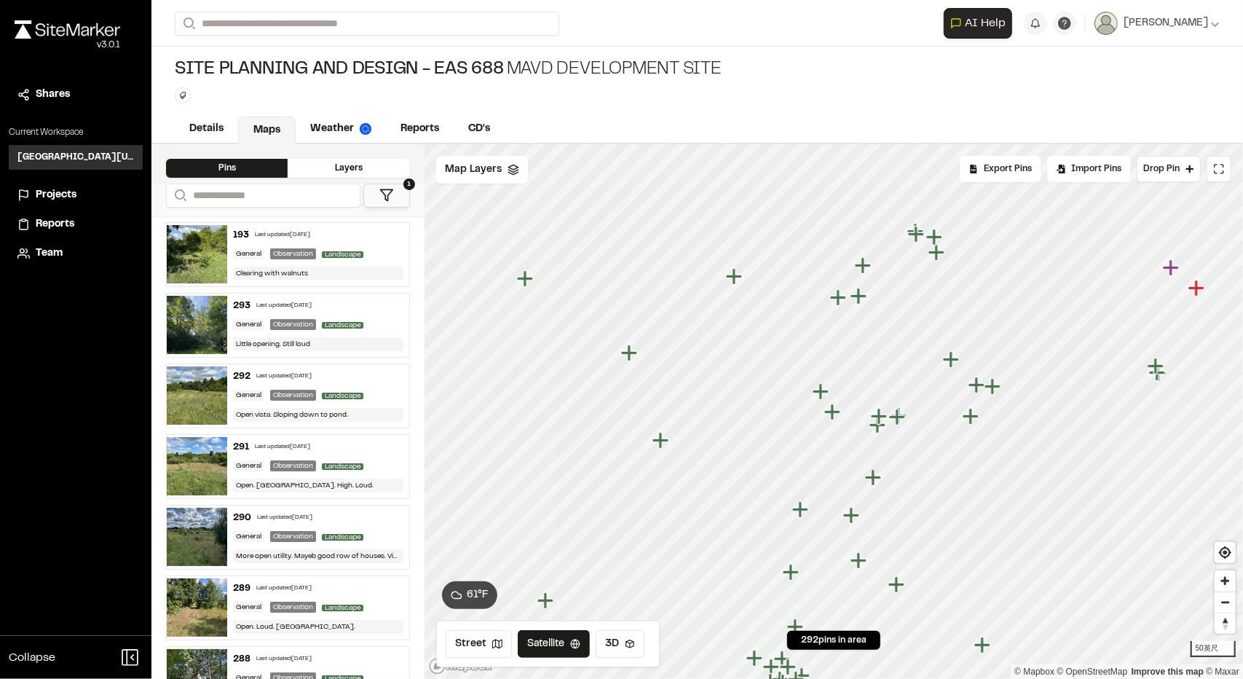
click at [833, 413] on icon "Map marker" at bounding box center [832, 411] width 16 height 16
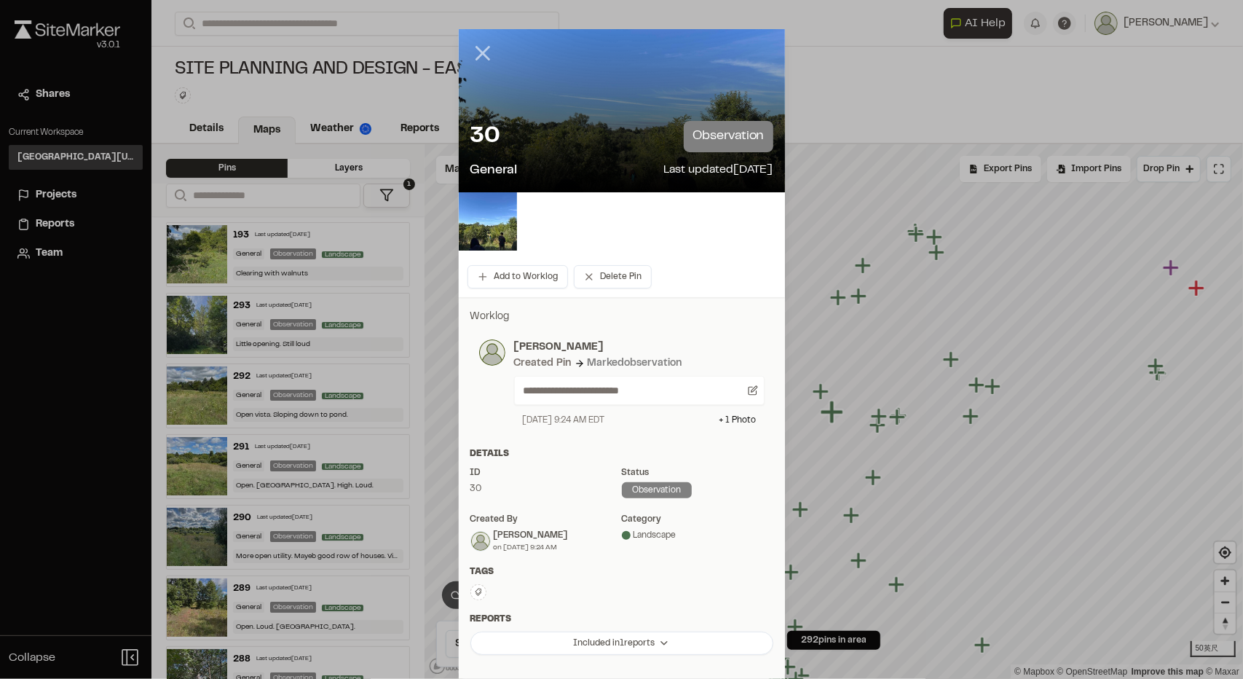
click at [478, 48] on icon at bounding box center [482, 53] width 25 height 25
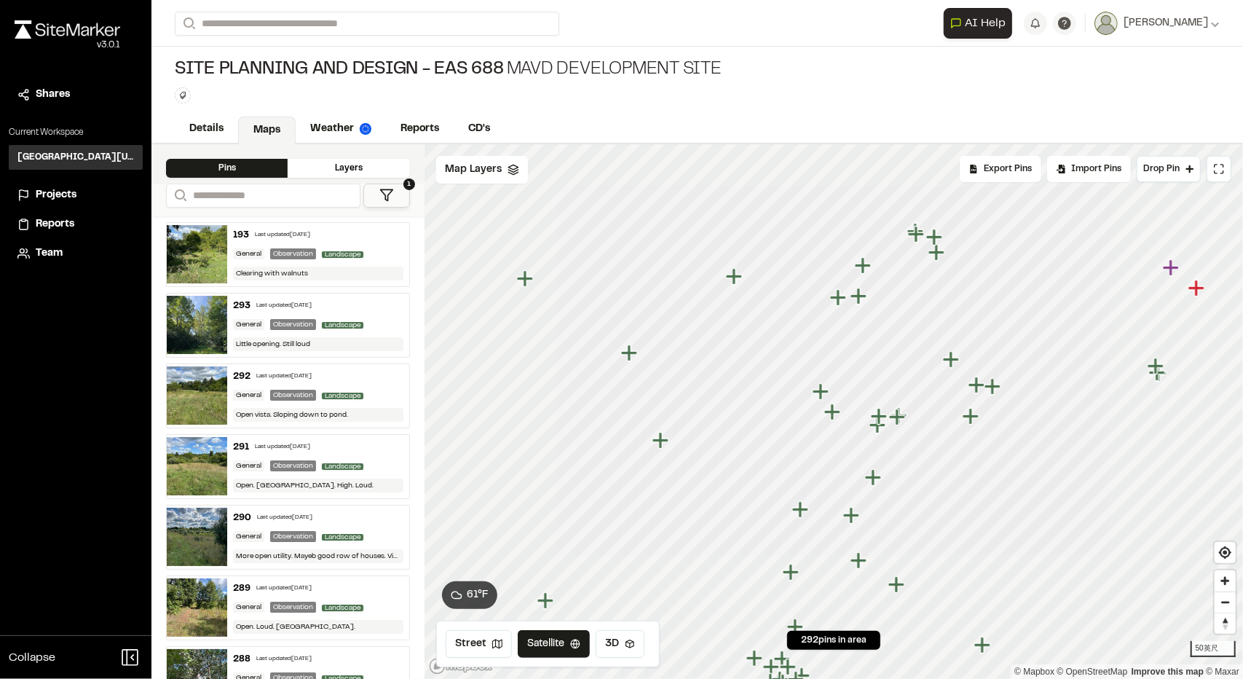
click at [821, 395] on icon "Map marker" at bounding box center [821, 391] width 16 height 16
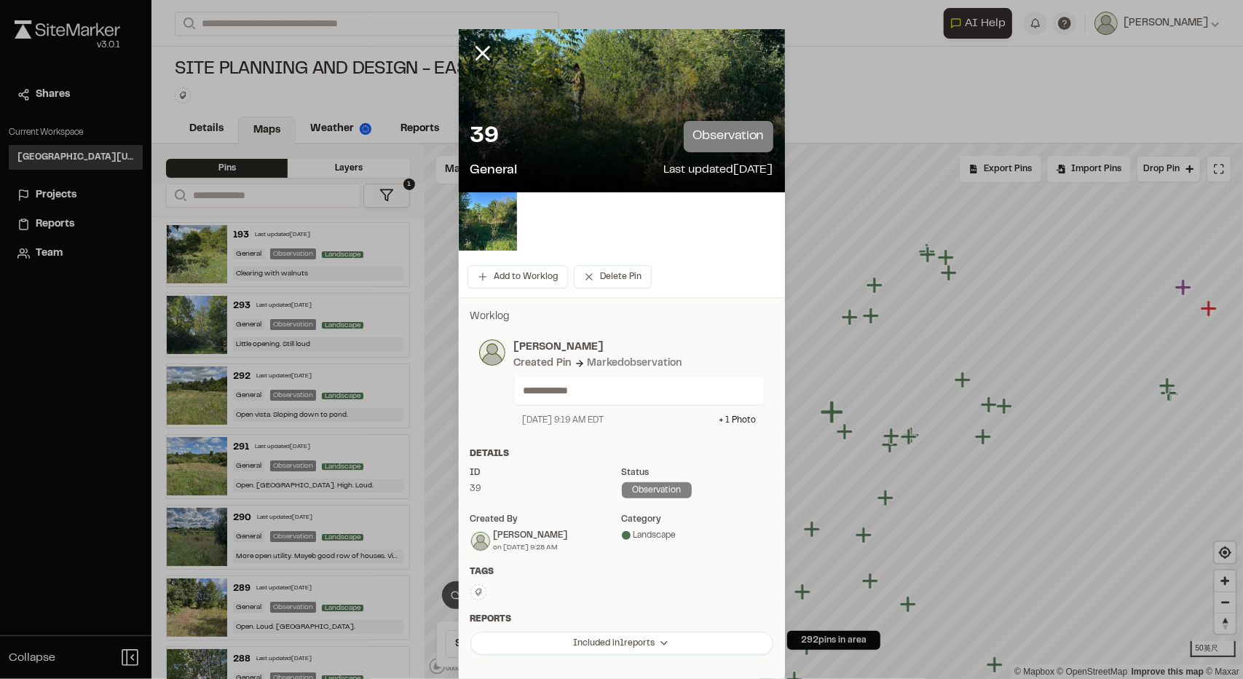
click at [554, 125] on div "39 observation" at bounding box center [621, 136] width 303 height 31
click at [467, 216] on img at bounding box center [488, 221] width 58 height 58
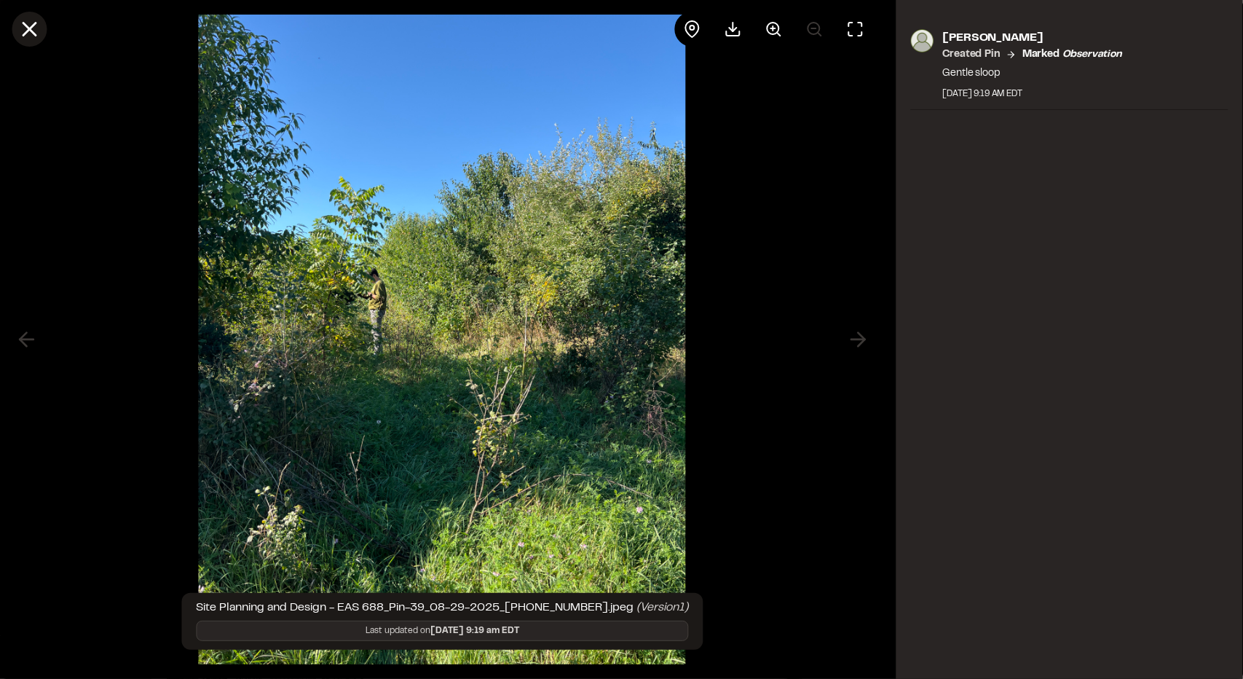
click at [35, 31] on icon at bounding box center [29, 29] width 25 height 25
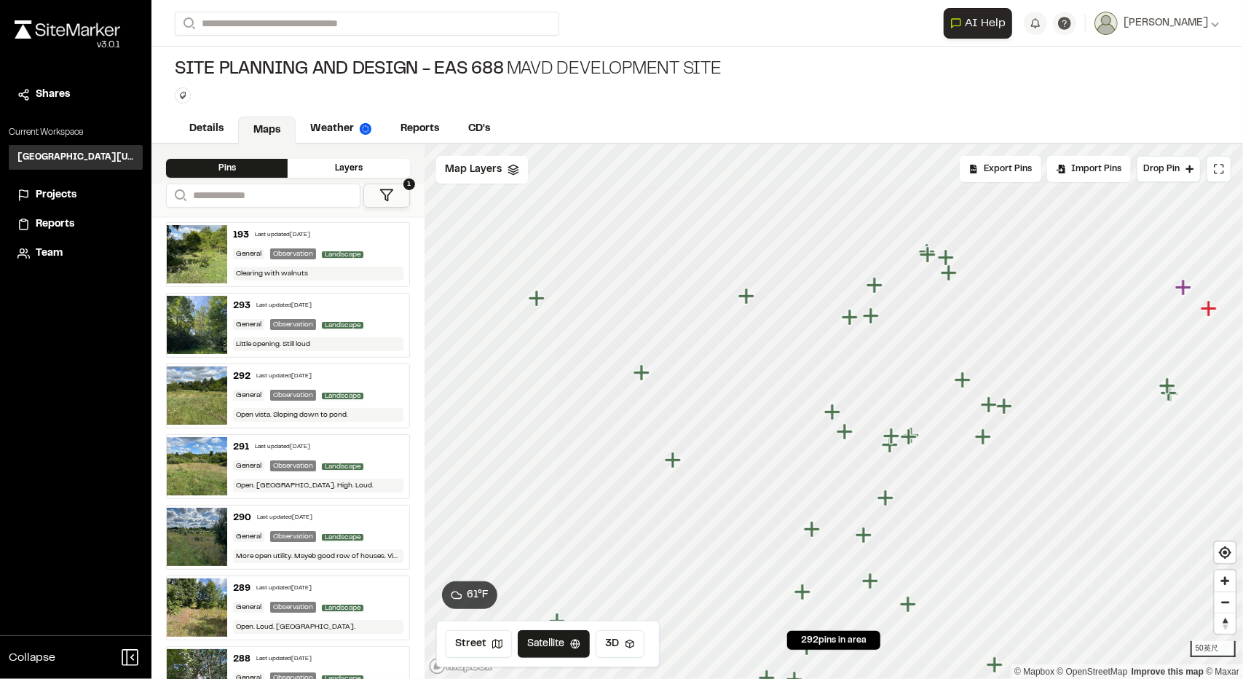
click at [843, 433] on icon "Map marker" at bounding box center [845, 431] width 16 height 16
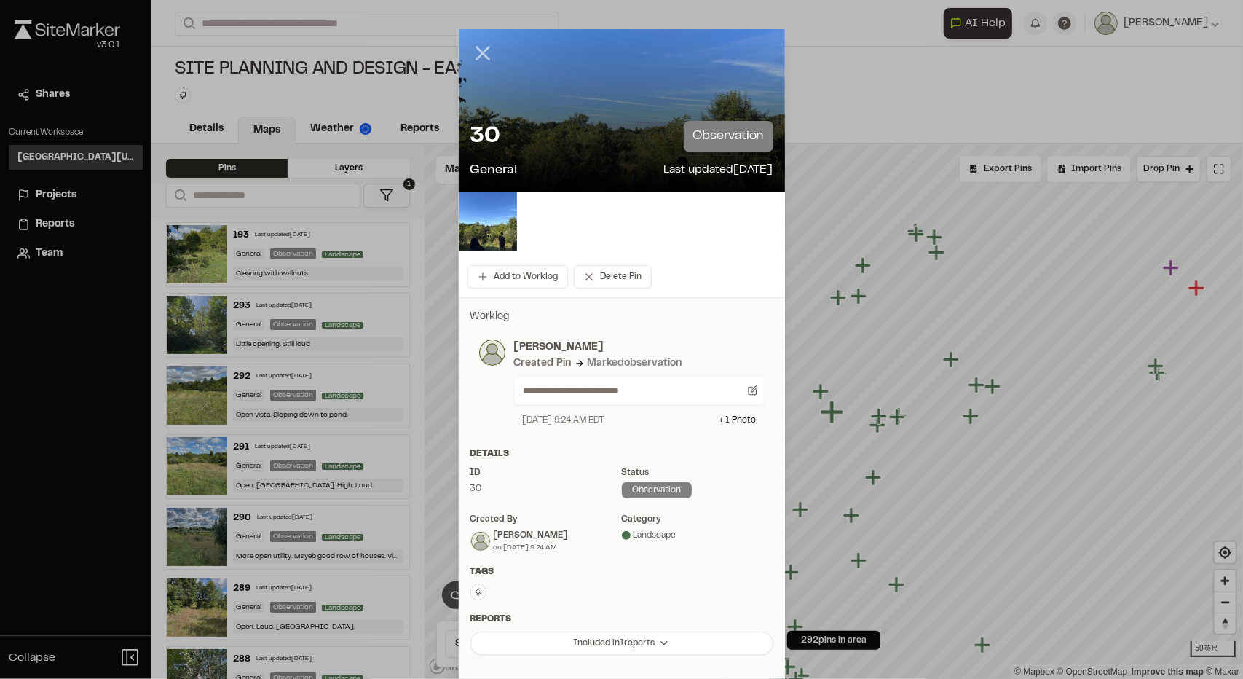
click at [476, 56] on line at bounding box center [482, 53] width 12 height 12
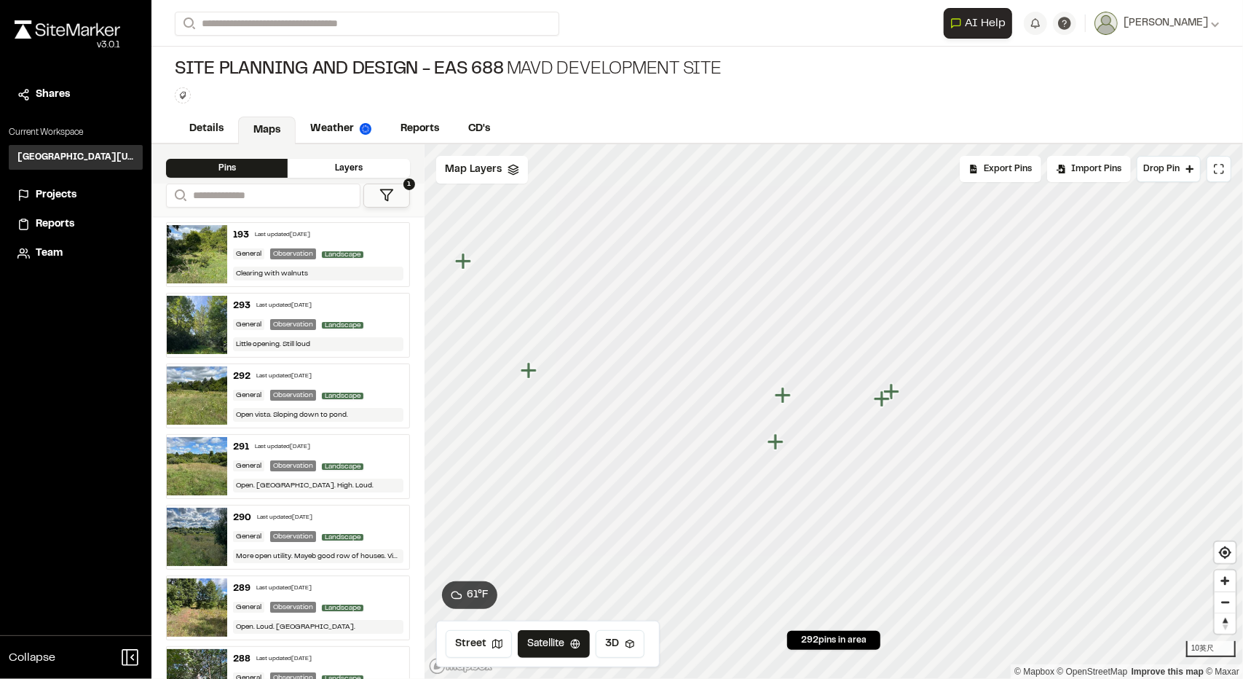
click at [781, 400] on icon "Map marker" at bounding box center [783, 395] width 16 height 16
click at [822, 457] on icon "Map marker" at bounding box center [825, 459] width 16 height 16
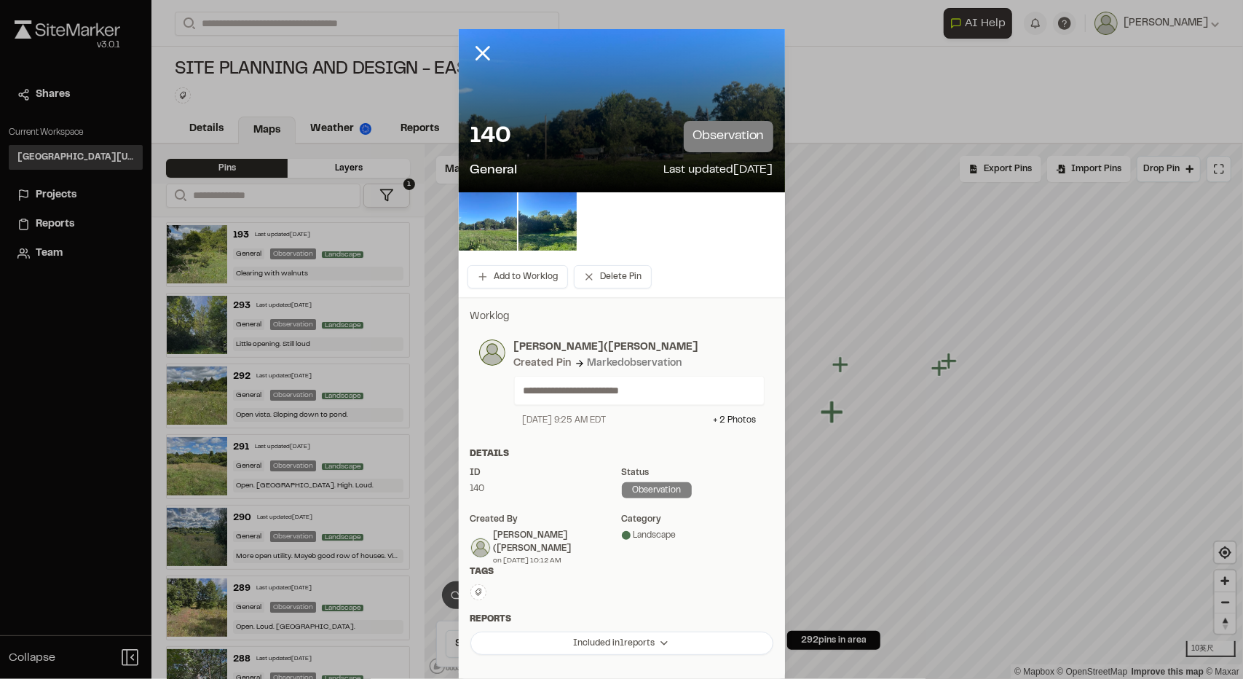
click at [486, 234] on img at bounding box center [488, 221] width 58 height 58
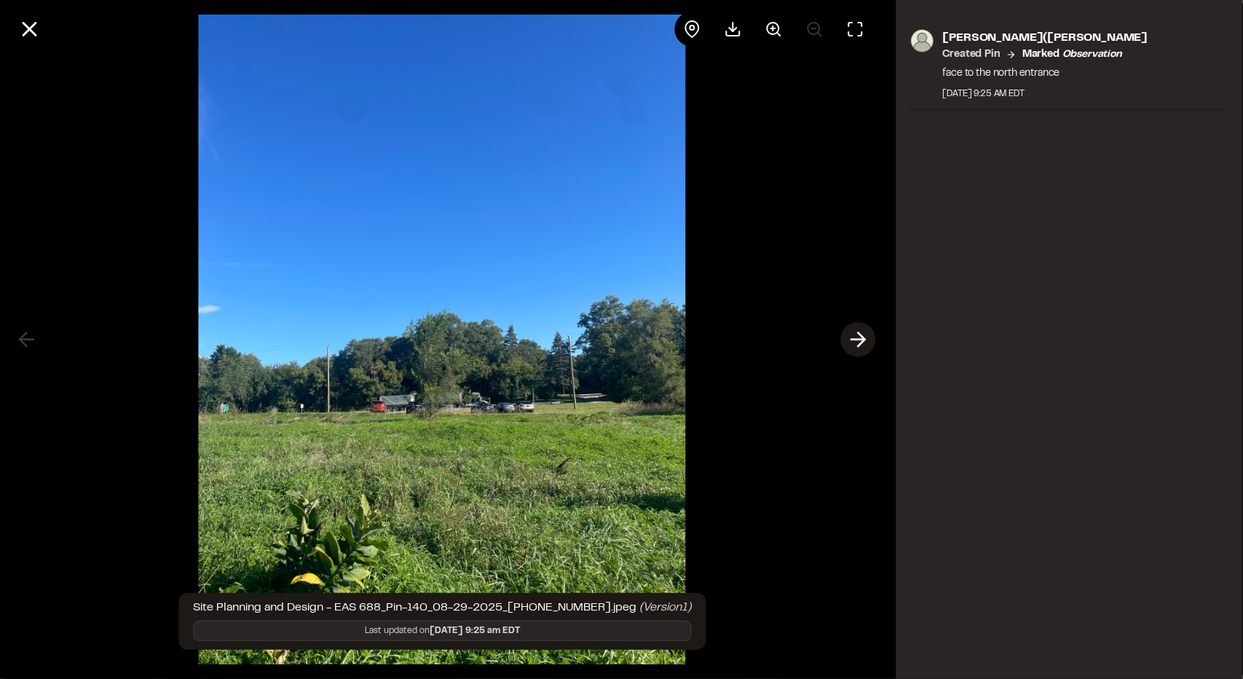
click at [851, 339] on line at bounding box center [858, 339] width 14 height 0
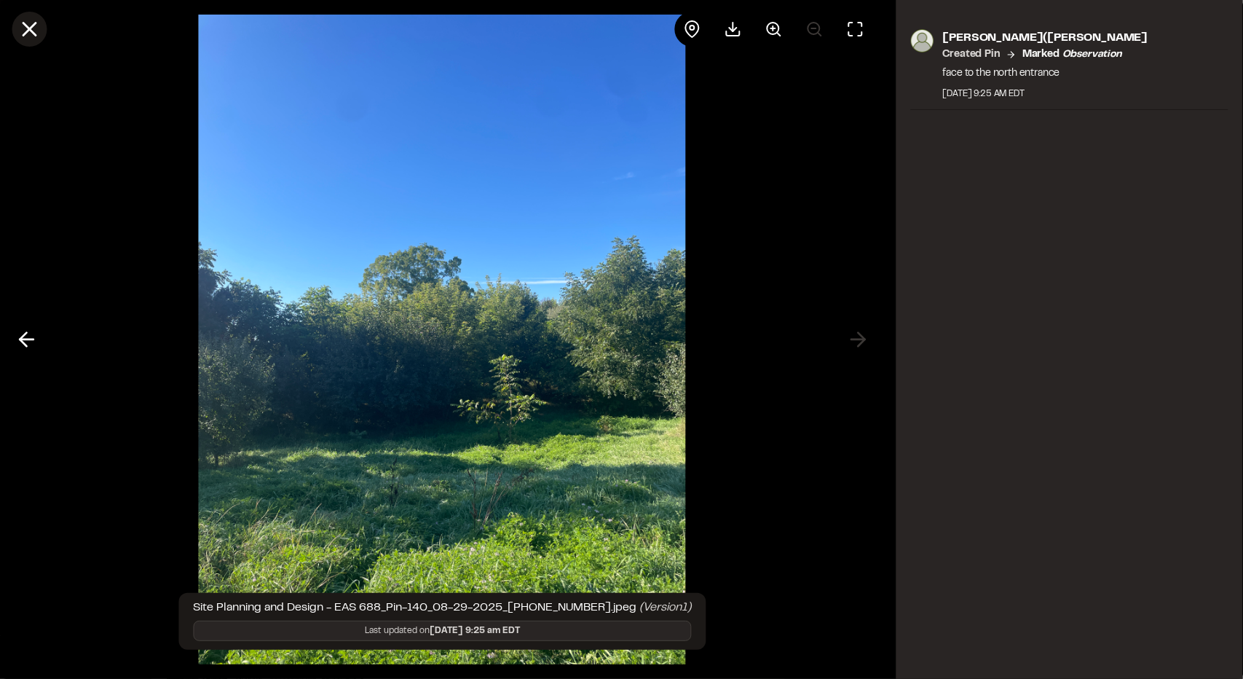
click at [25, 23] on icon at bounding box center [29, 29] width 25 height 25
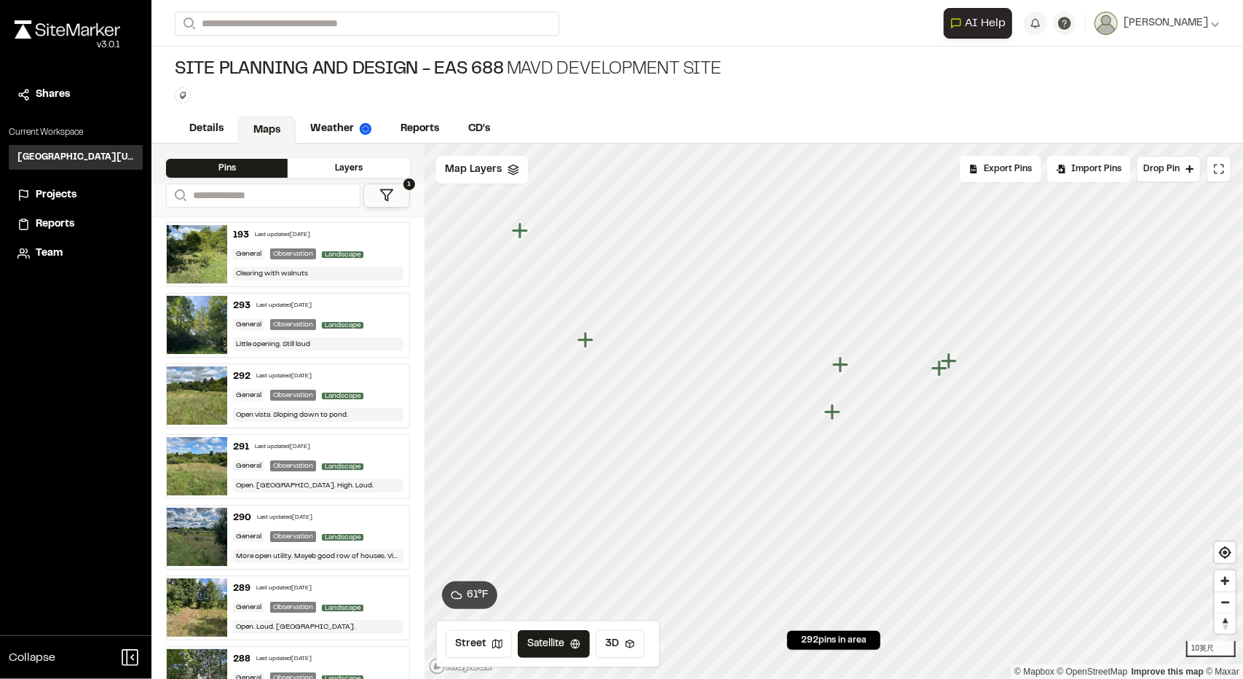
click at [936, 371] on icon "Map marker" at bounding box center [939, 368] width 16 height 16
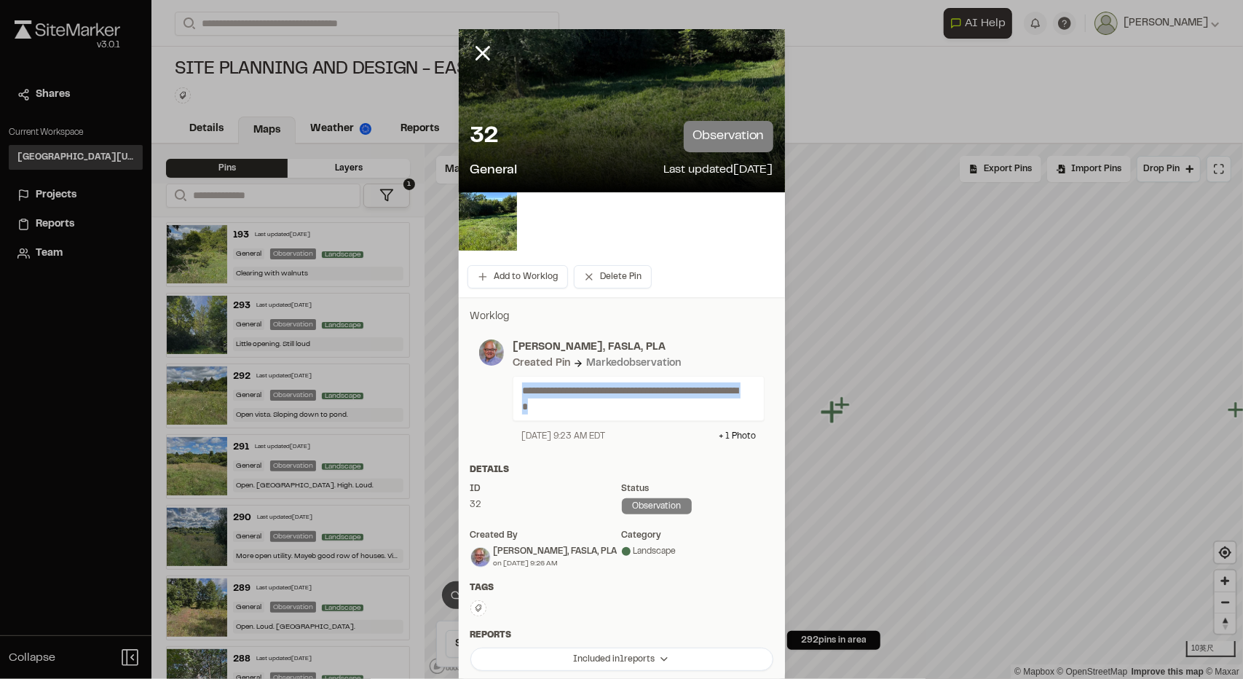
drag, startPoint x: 588, startPoint y: 412, endPoint x: 502, endPoint y: 385, distance: 89.3
click at [504, 385] on div "**********" at bounding box center [634, 390] width 261 height 103
click at [493, 366] on div at bounding box center [493, 366] width 0 height 0
click at [490, 382] on div "**********" at bounding box center [621, 390] width 285 height 103
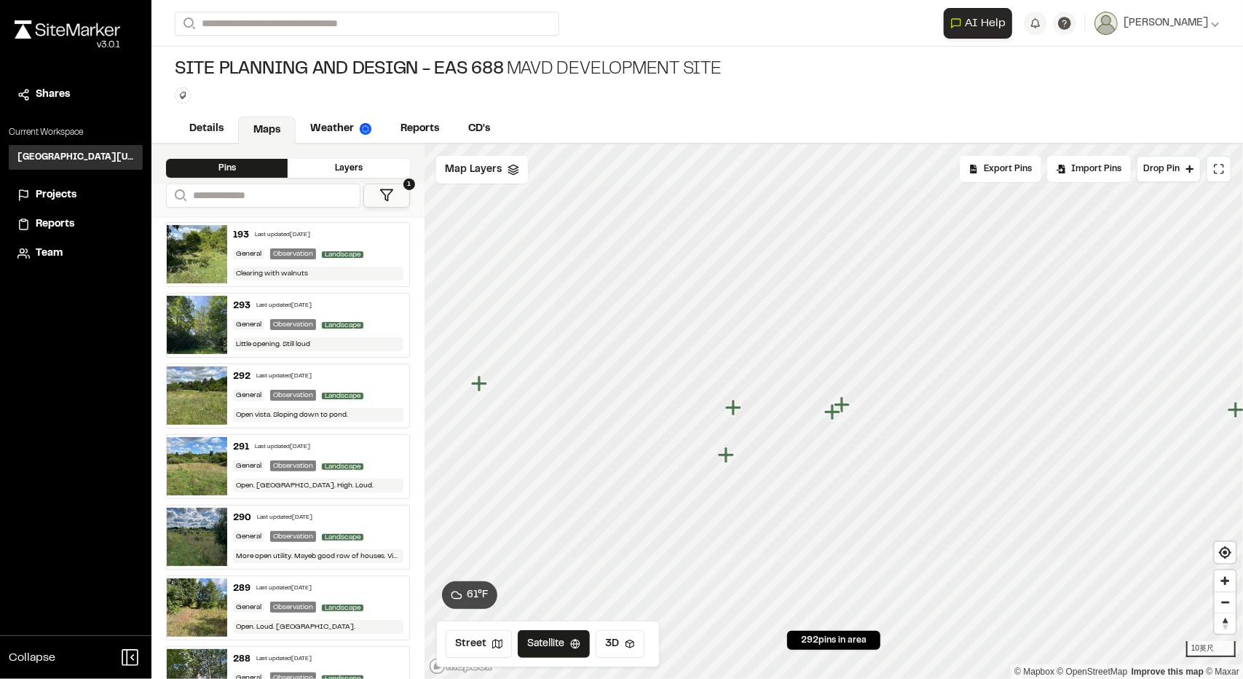
click at [845, 406] on icon "Map marker" at bounding box center [843, 404] width 19 height 19
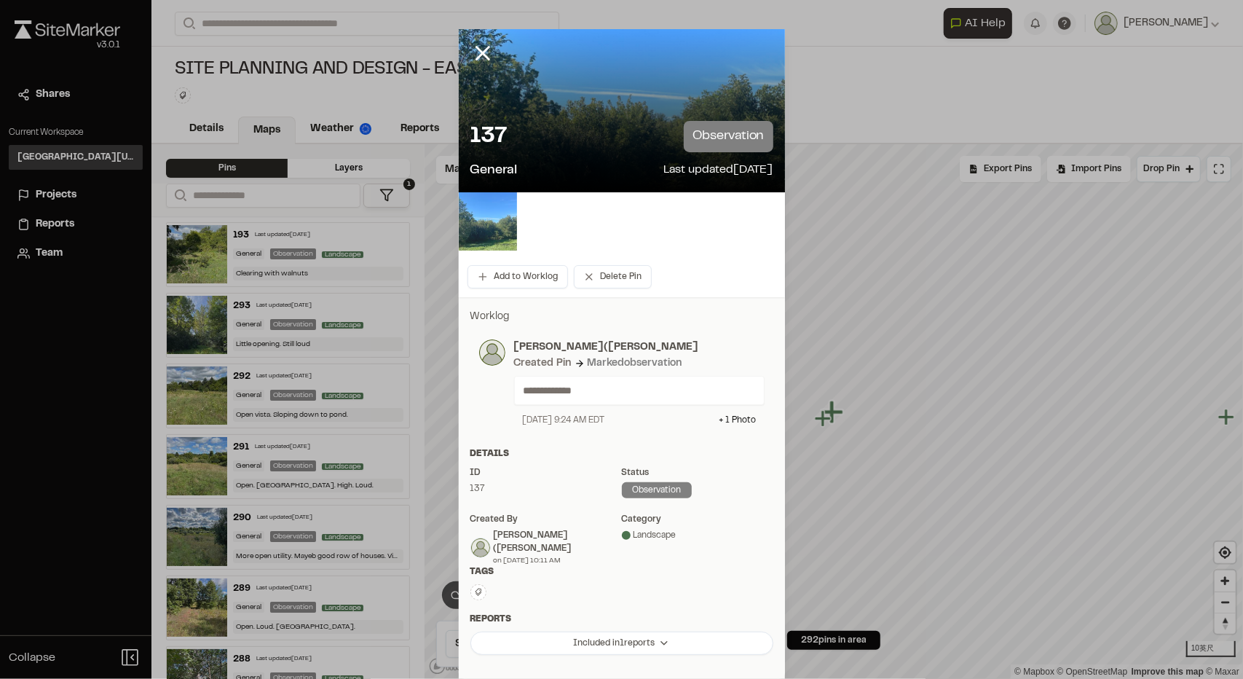
click at [492, 236] on img at bounding box center [488, 221] width 58 height 58
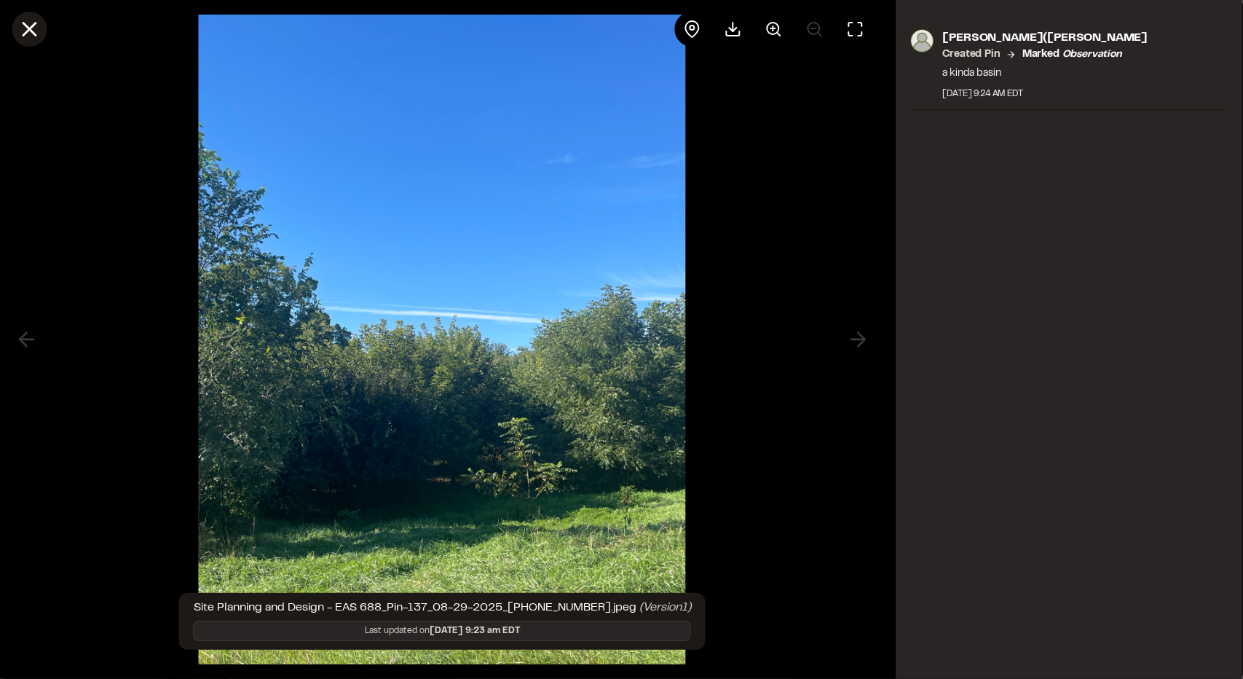
click at [25, 35] on icon at bounding box center [29, 29] width 25 height 25
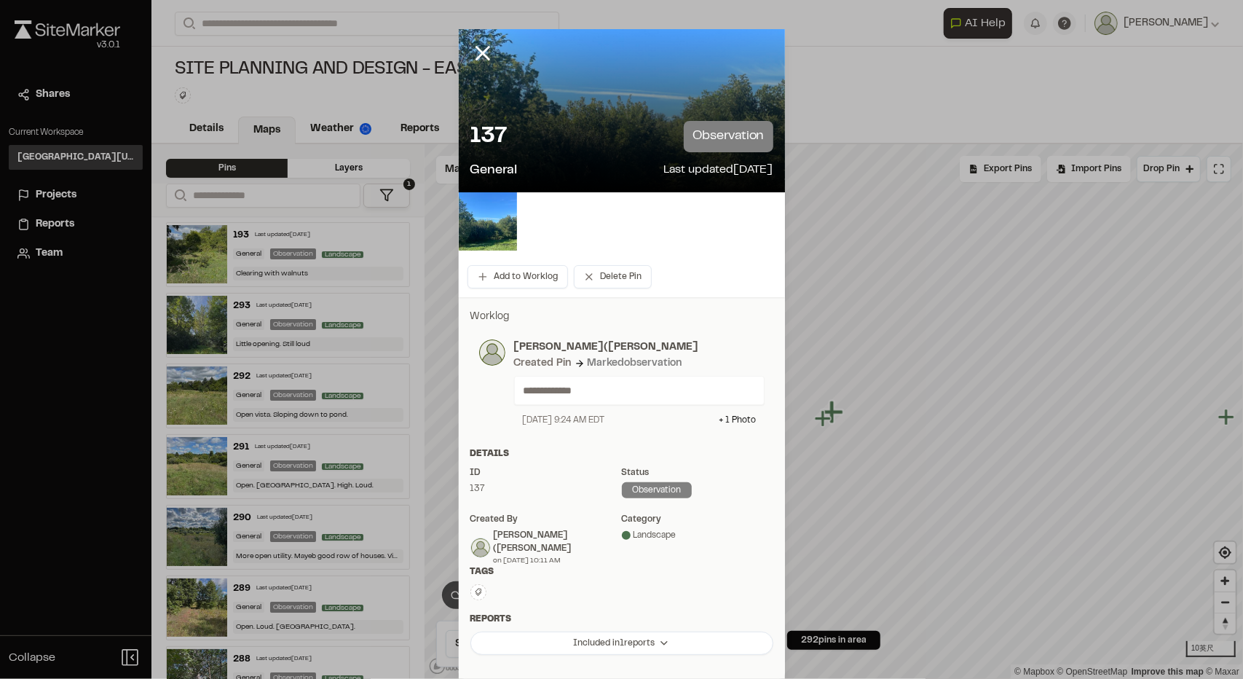
click at [473, 53] on icon at bounding box center [482, 53] width 25 height 25
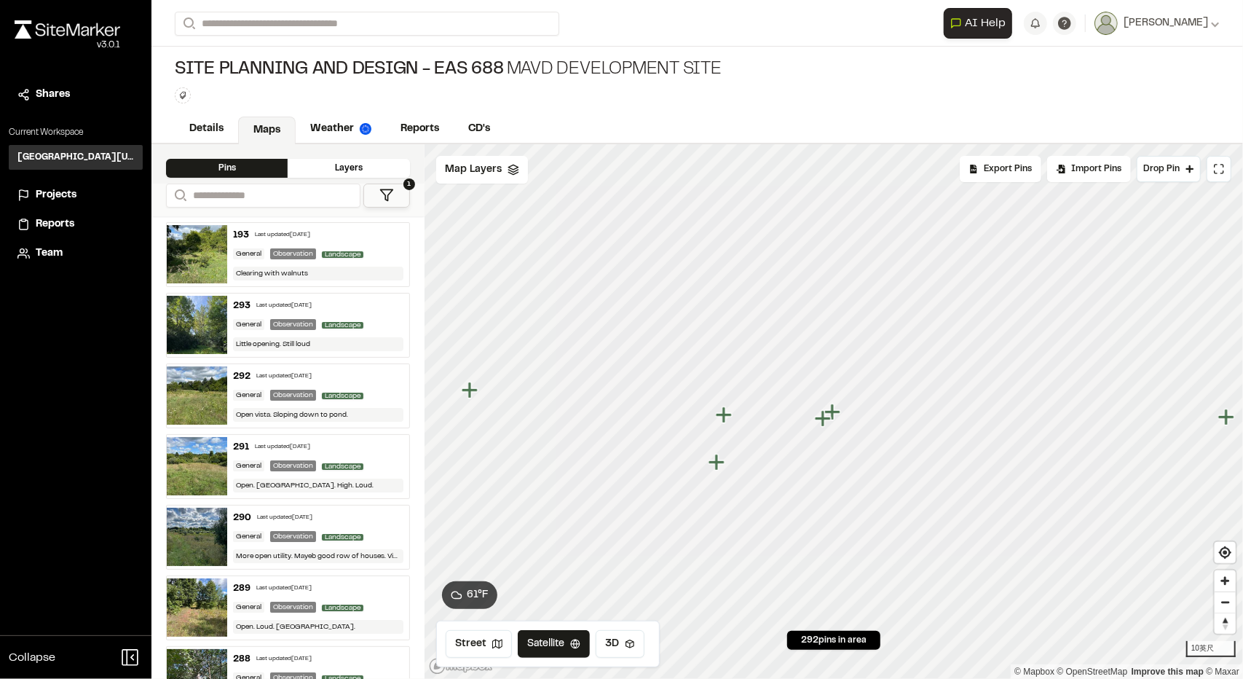
click at [823, 422] on icon "Map marker" at bounding box center [823, 418] width 16 height 16
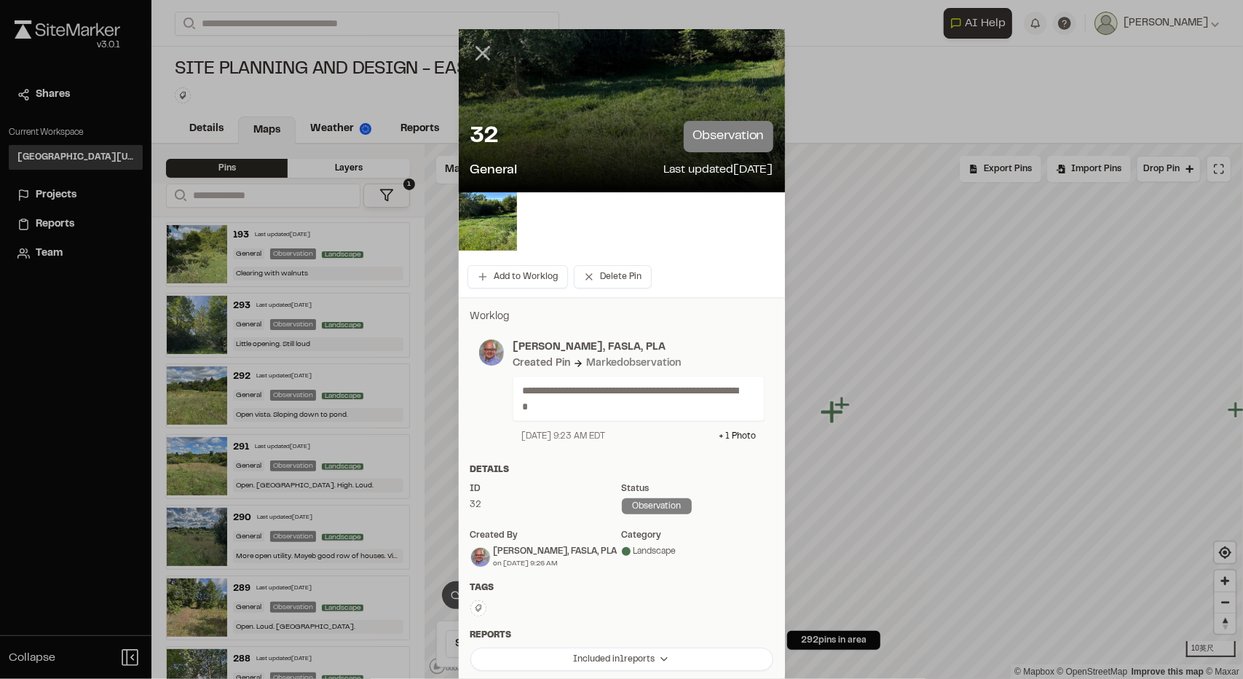
click at [476, 51] on line at bounding box center [482, 53] width 12 height 12
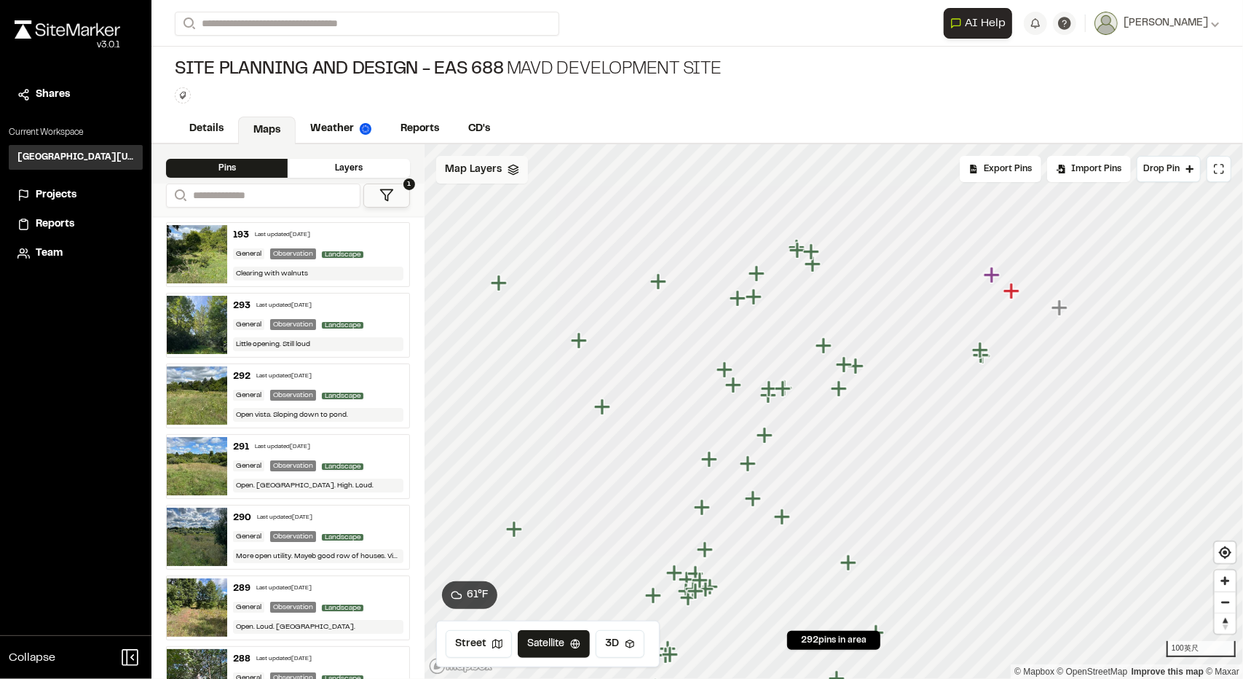
click at [496, 174] on span "Map Layers" at bounding box center [473, 170] width 57 height 16
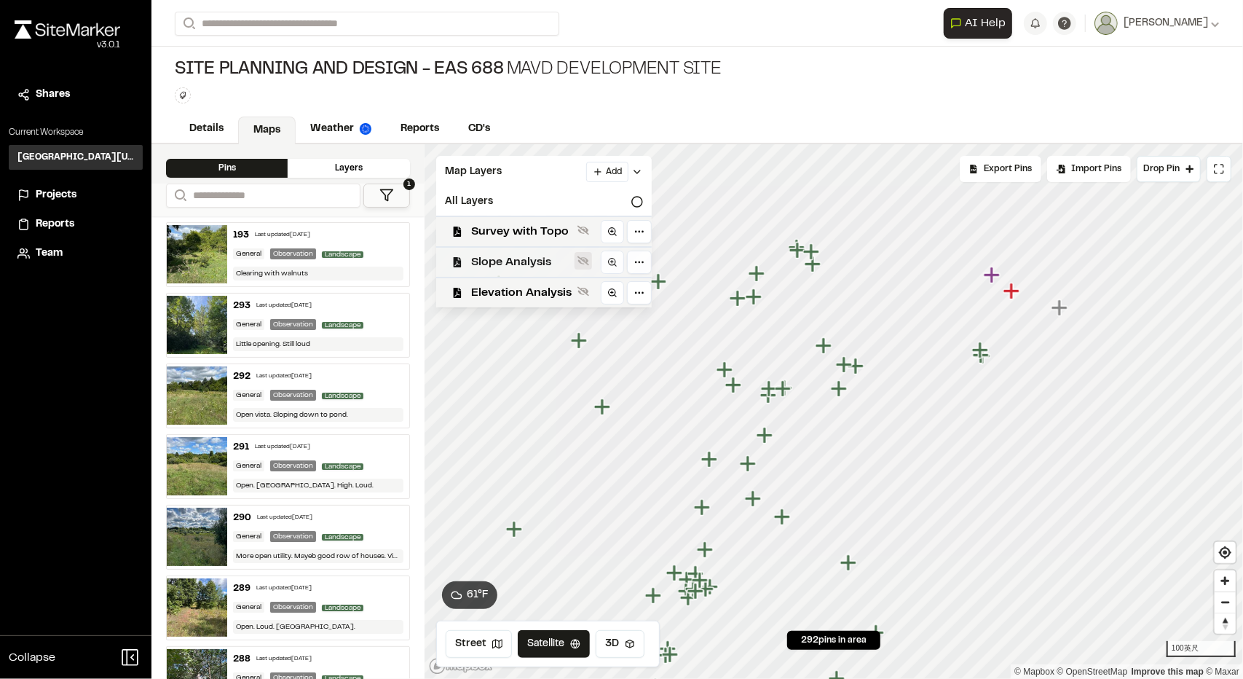
click at [582, 258] on icon at bounding box center [583, 261] width 12 height 12
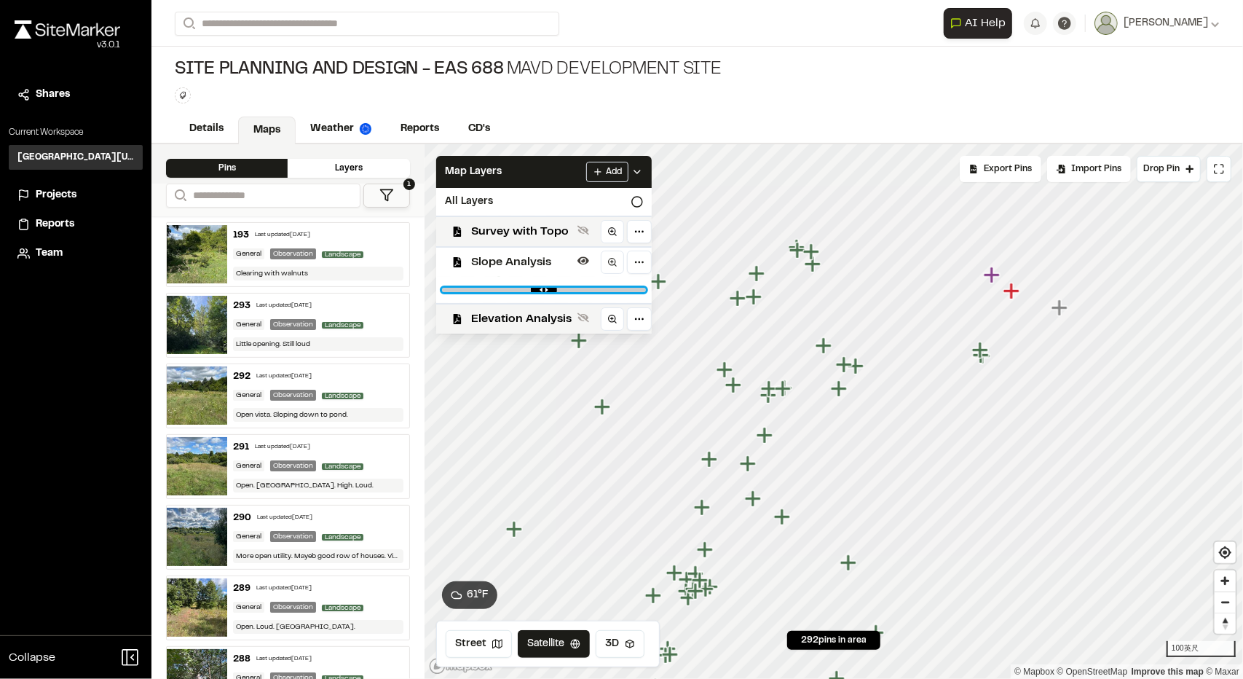
type input "****"
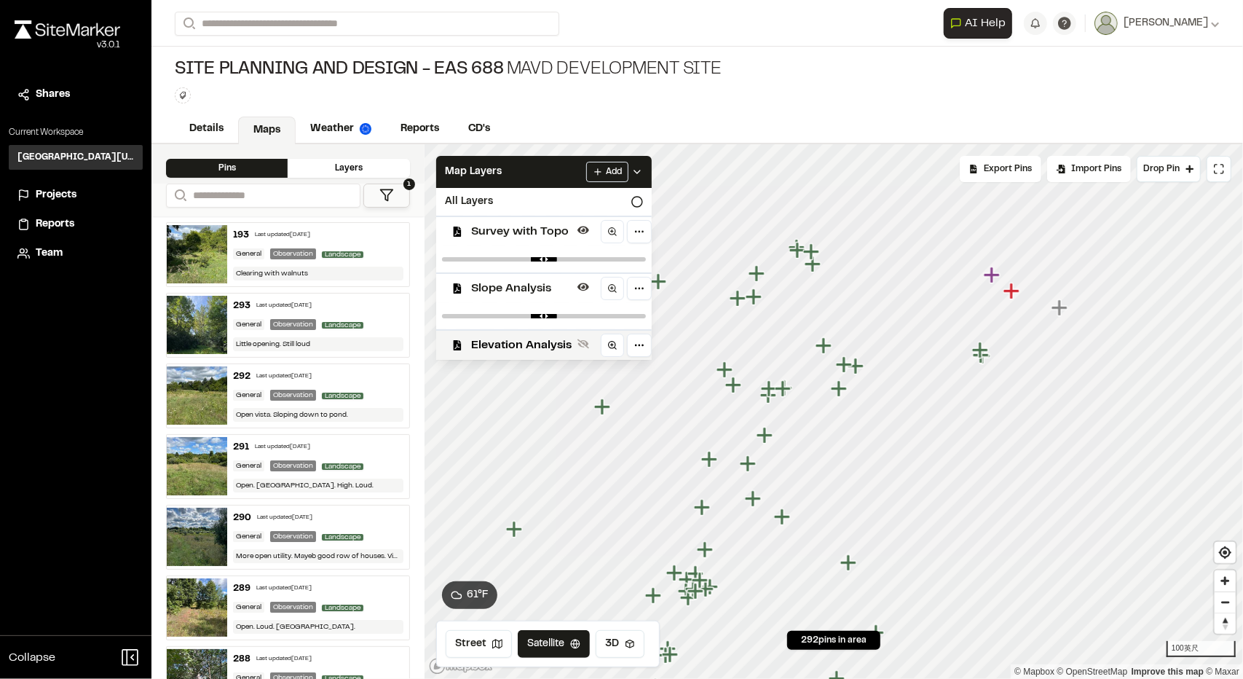
drag, startPoint x: 504, startPoint y: 256, endPoint x: 645, endPoint y: 254, distance: 141.3
click at [645, 254] on div at bounding box center [544, 259] width 216 height 26
click at [577, 224] on icon at bounding box center [583, 230] width 12 height 12
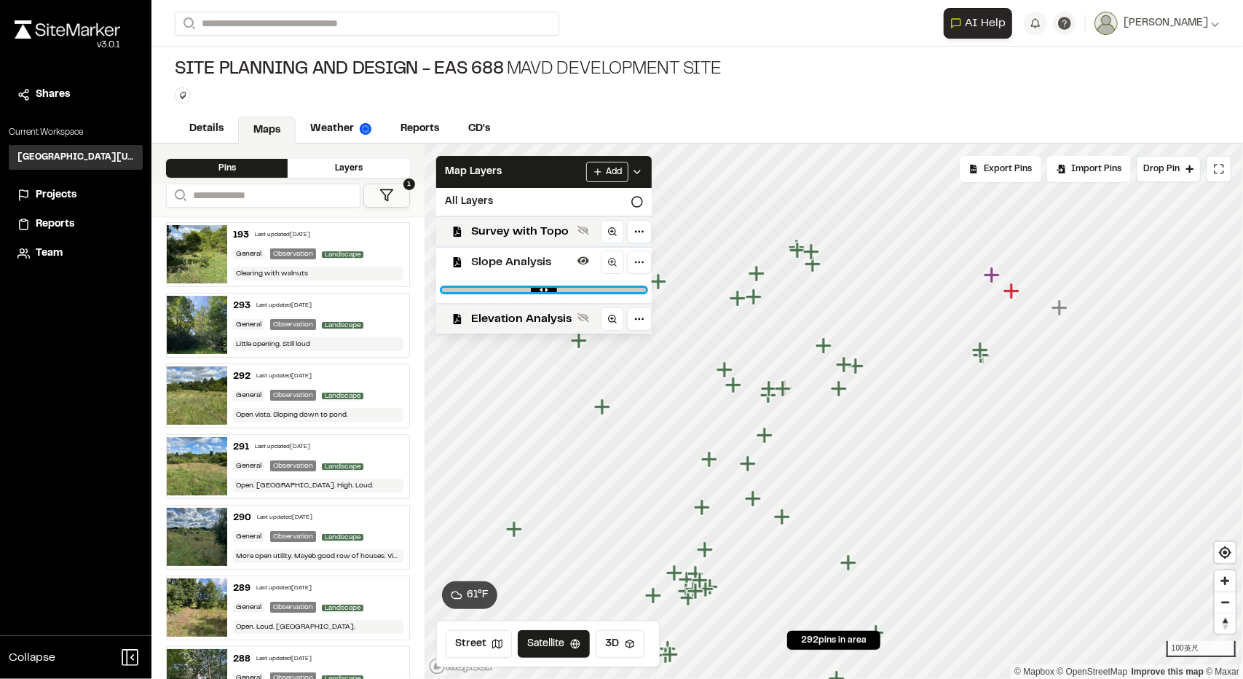
drag, startPoint x: 556, startPoint y: 288, endPoint x: 495, endPoint y: 288, distance: 61.2
type input "****"
click at [495, 288] on input "range" at bounding box center [544, 290] width 204 height 4
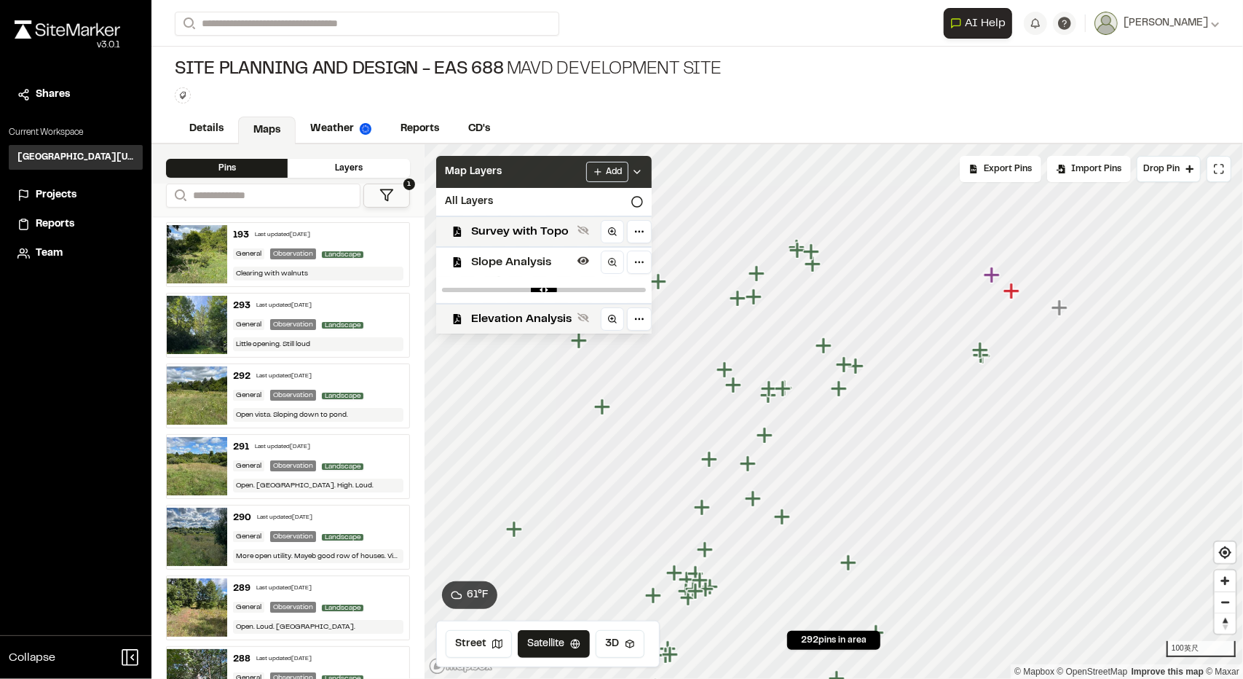
click at [633, 174] on icon at bounding box center [637, 172] width 12 height 12
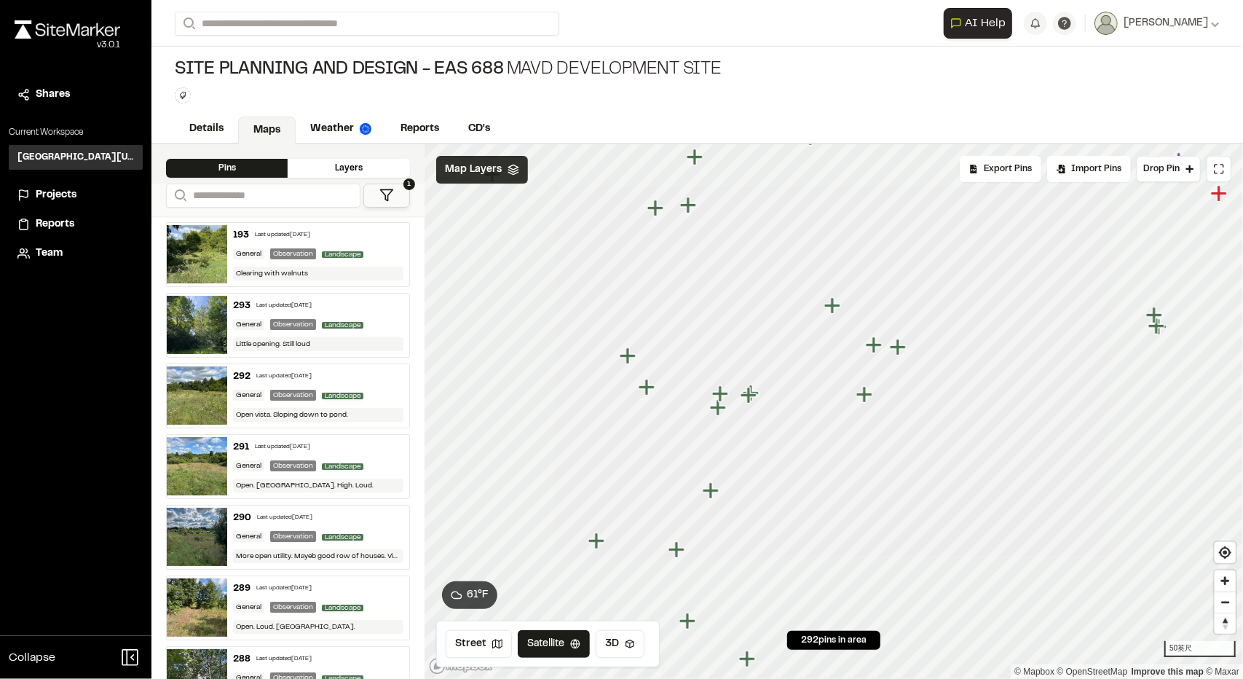
click at [716, 412] on icon "Map marker" at bounding box center [718, 407] width 16 height 16
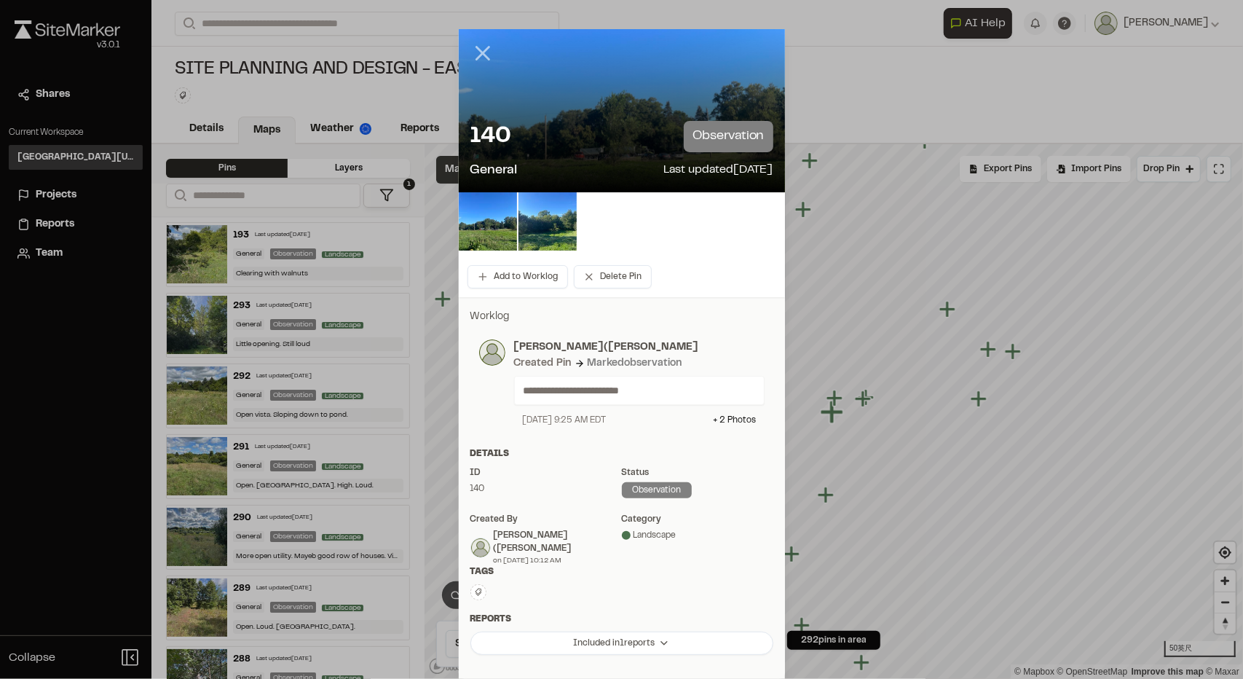
click at [470, 48] on icon at bounding box center [482, 53] width 25 height 25
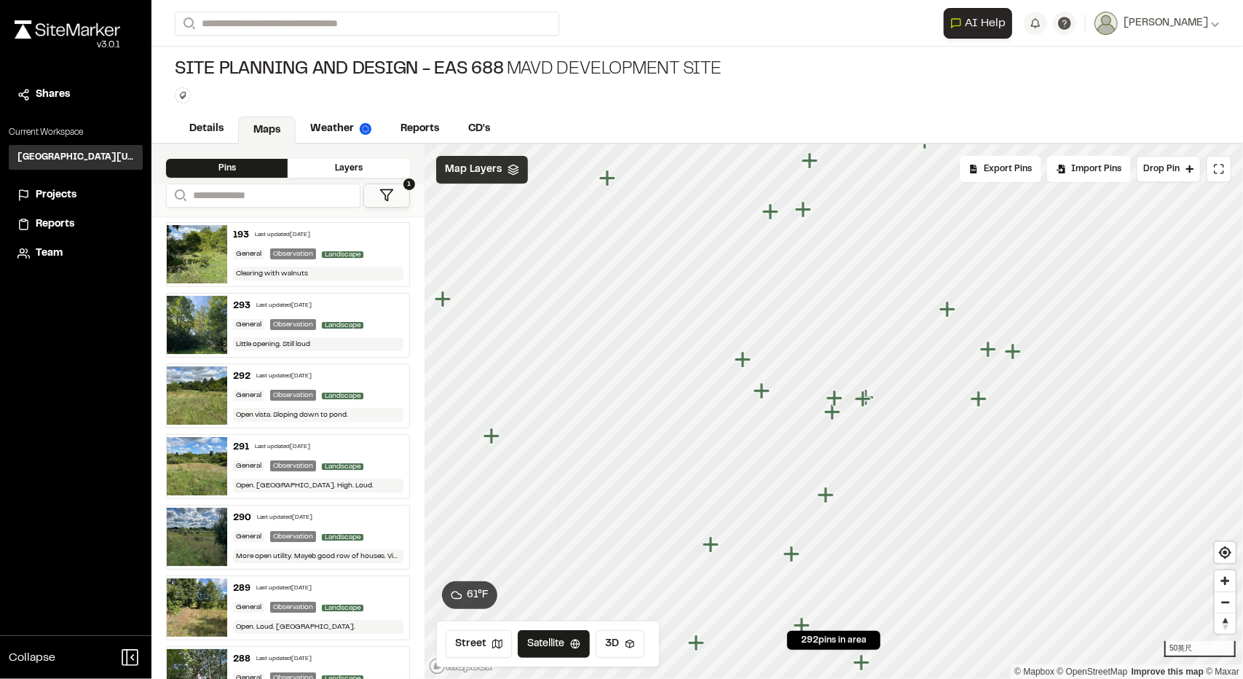
click at [865, 403] on icon "Map marker" at bounding box center [864, 399] width 19 height 19
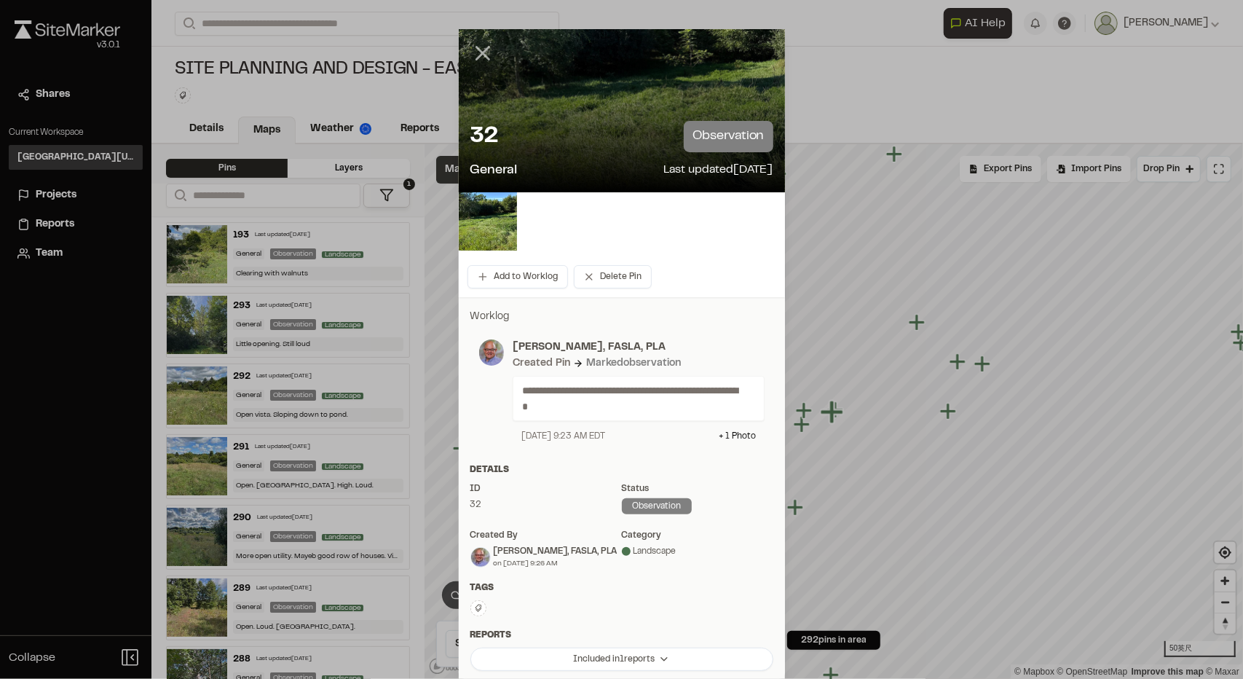
click at [470, 55] on icon at bounding box center [482, 53] width 25 height 25
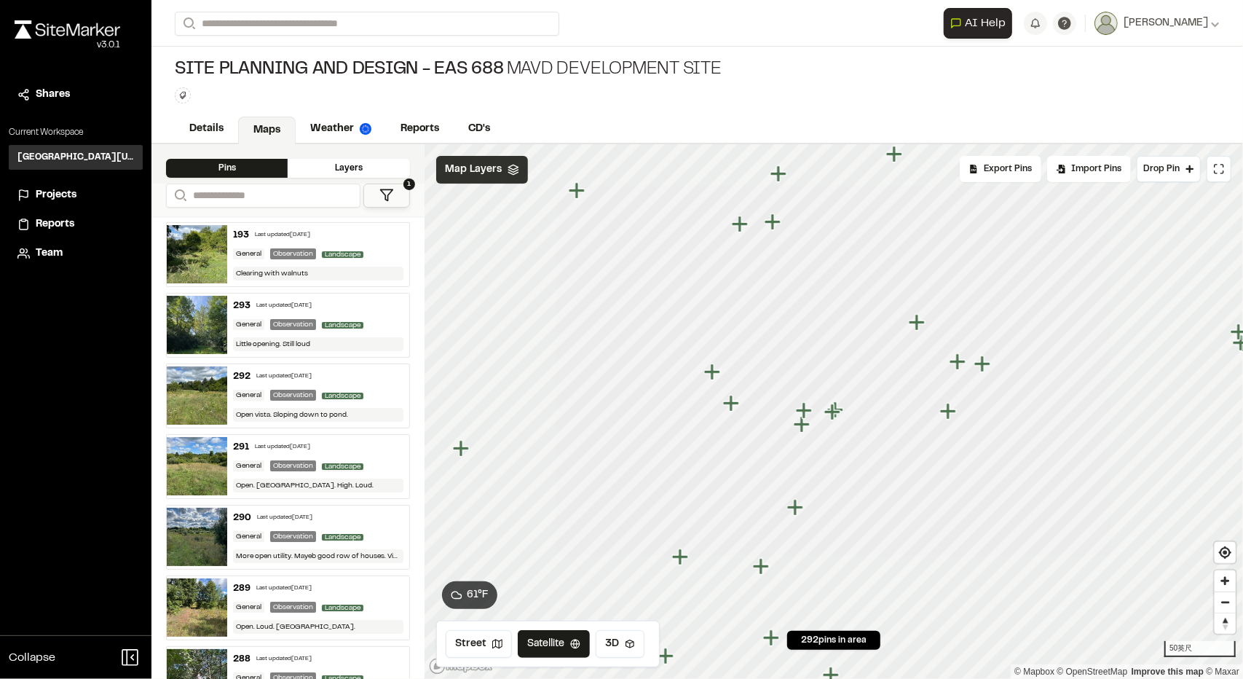
click at [794, 510] on icon "Map marker" at bounding box center [795, 507] width 16 height 16
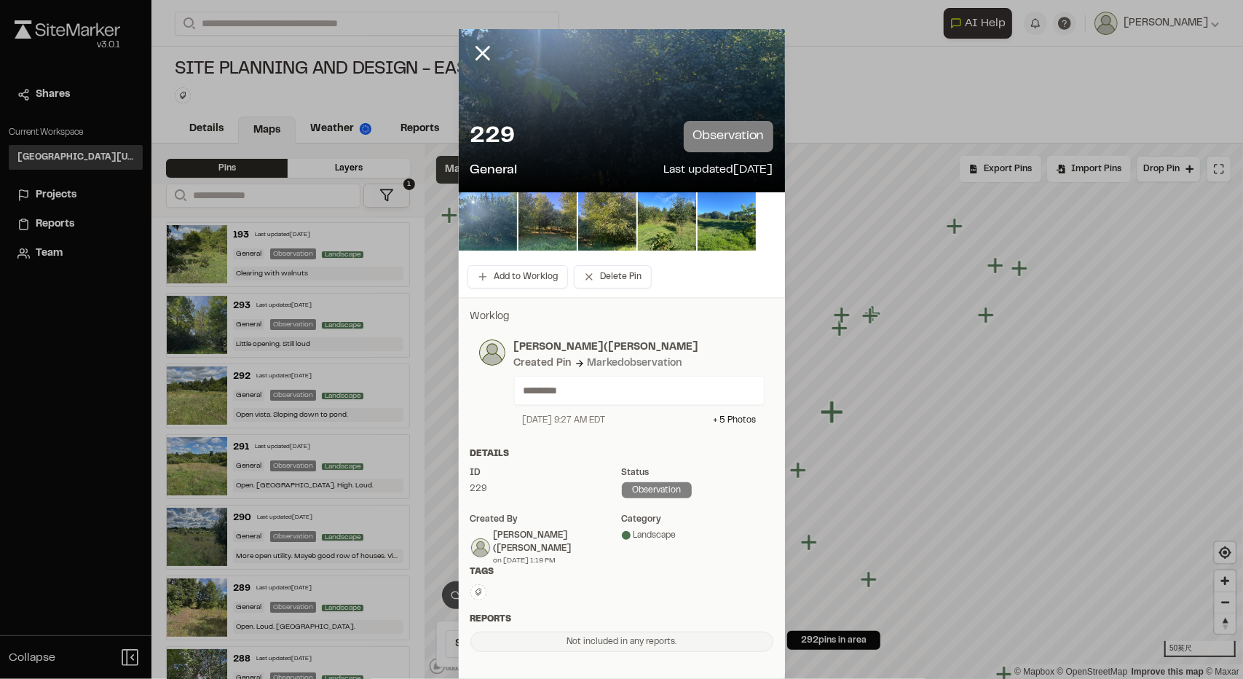
click at [504, 219] on img at bounding box center [488, 221] width 58 height 58
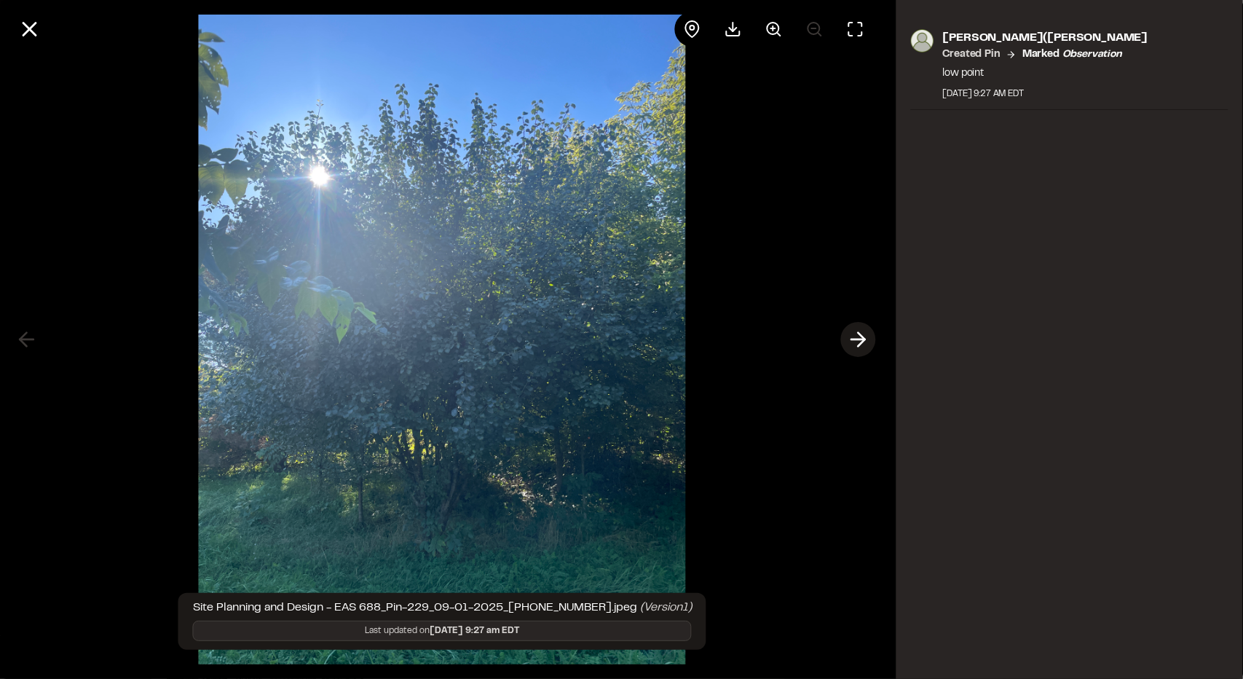
click at [858, 337] on icon at bounding box center [858, 339] width 23 height 25
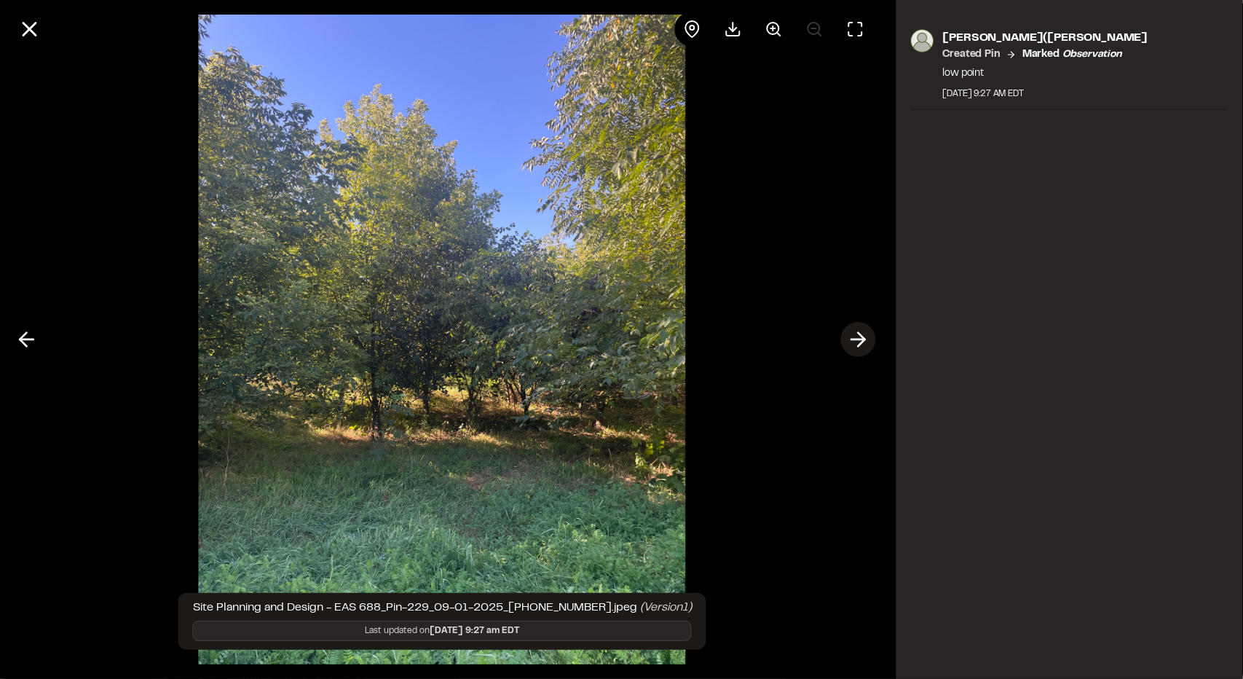
click at [858, 324] on button at bounding box center [858, 339] width 35 height 35
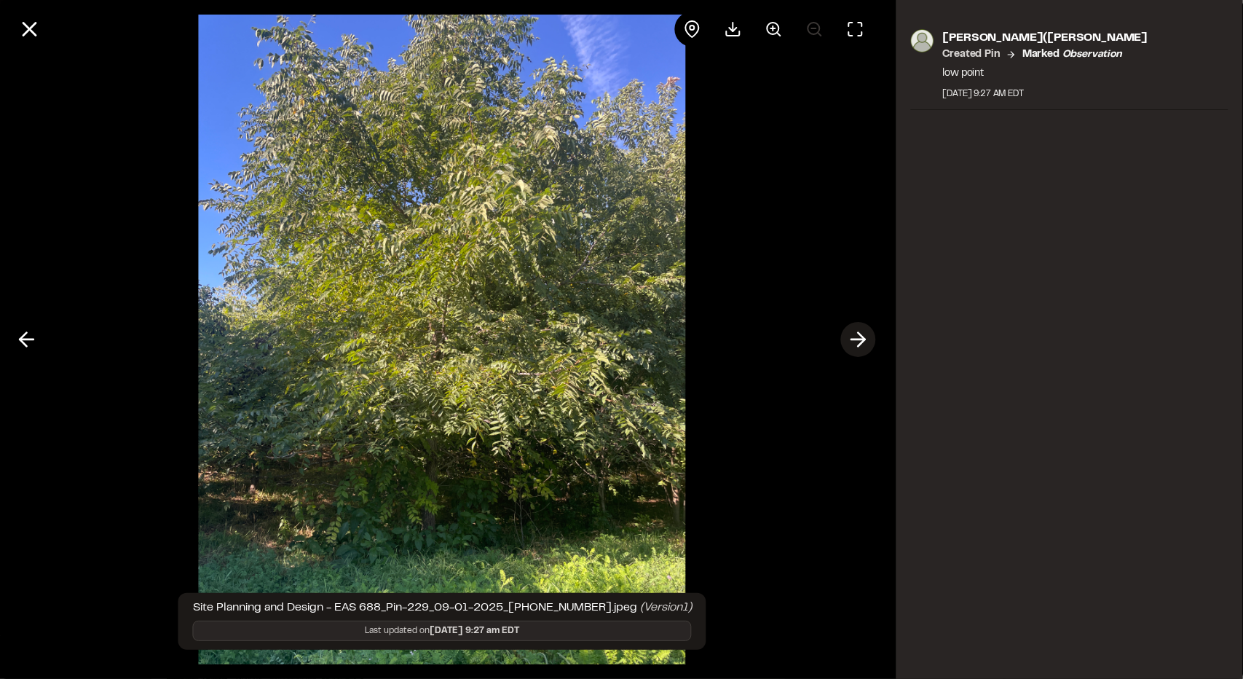
click at [858, 323] on button at bounding box center [858, 339] width 35 height 35
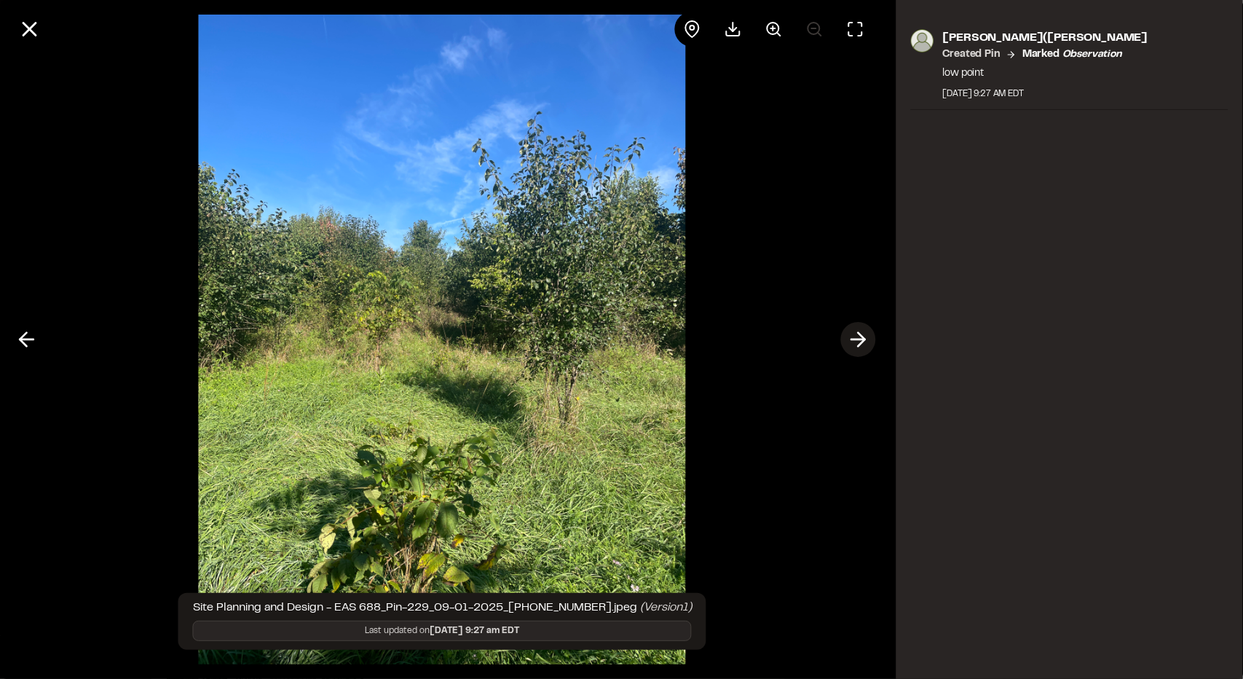
click at [858, 333] on polyline at bounding box center [861, 340] width 7 height 14
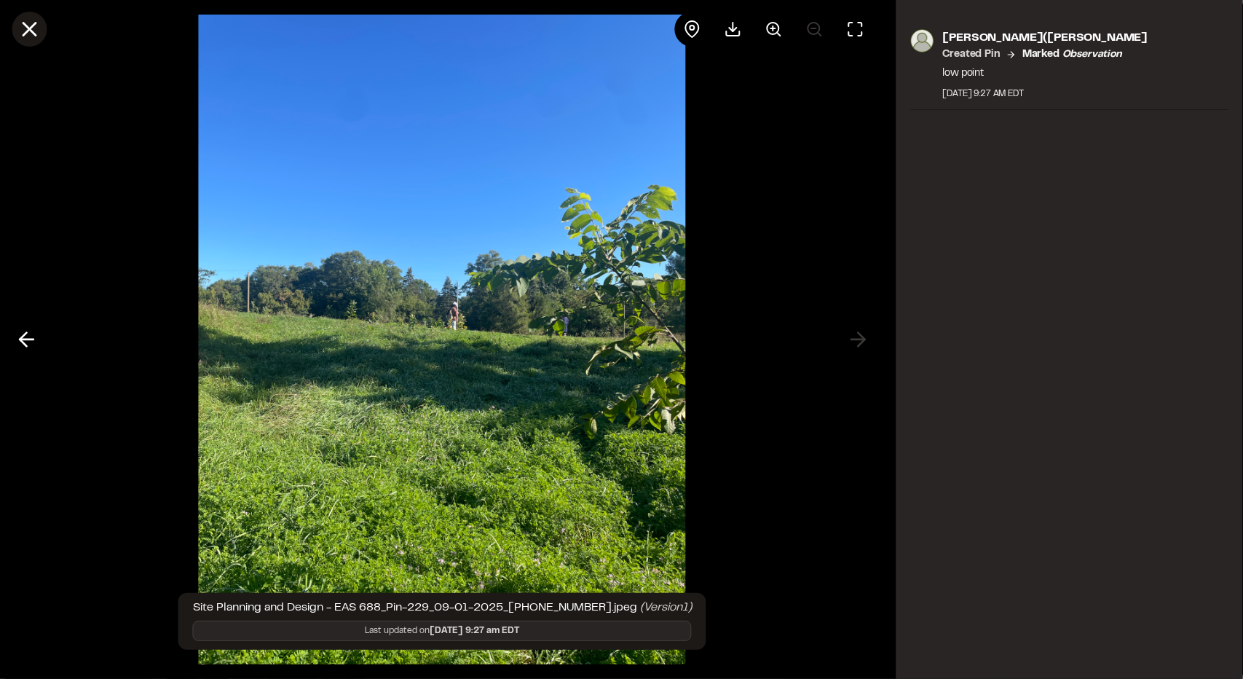
click at [20, 23] on icon at bounding box center [29, 29] width 25 height 25
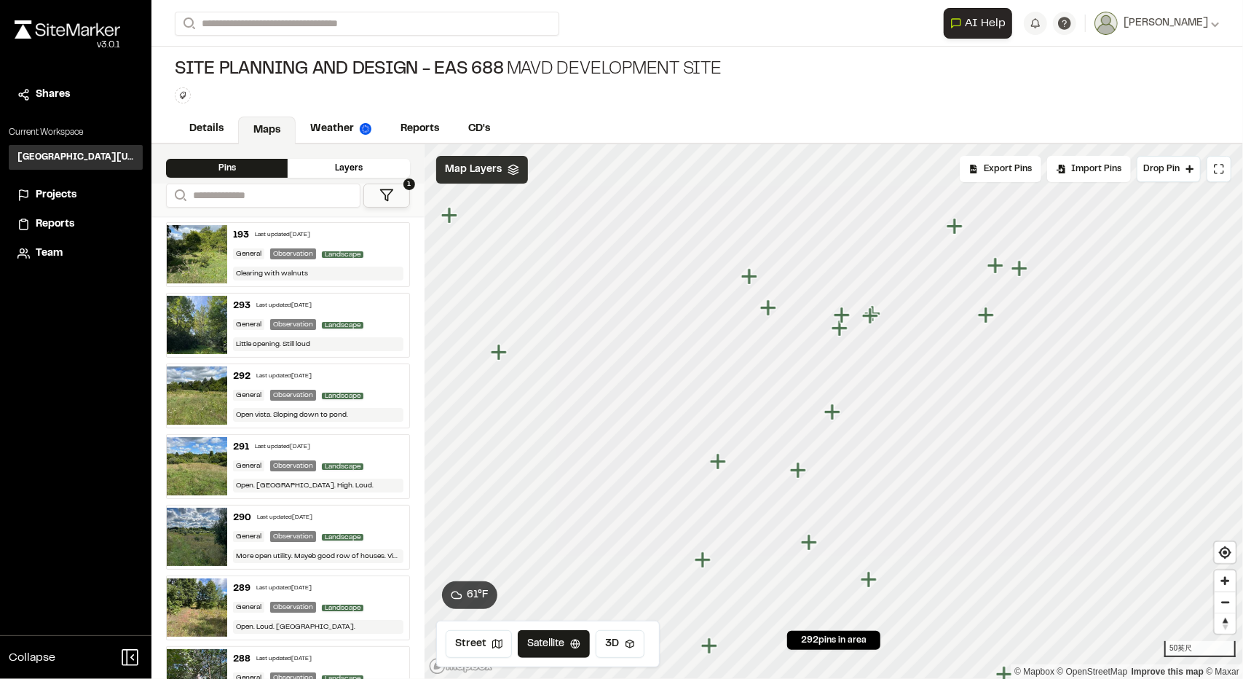
click at [498, 170] on span "Map Layers" at bounding box center [473, 170] width 57 height 16
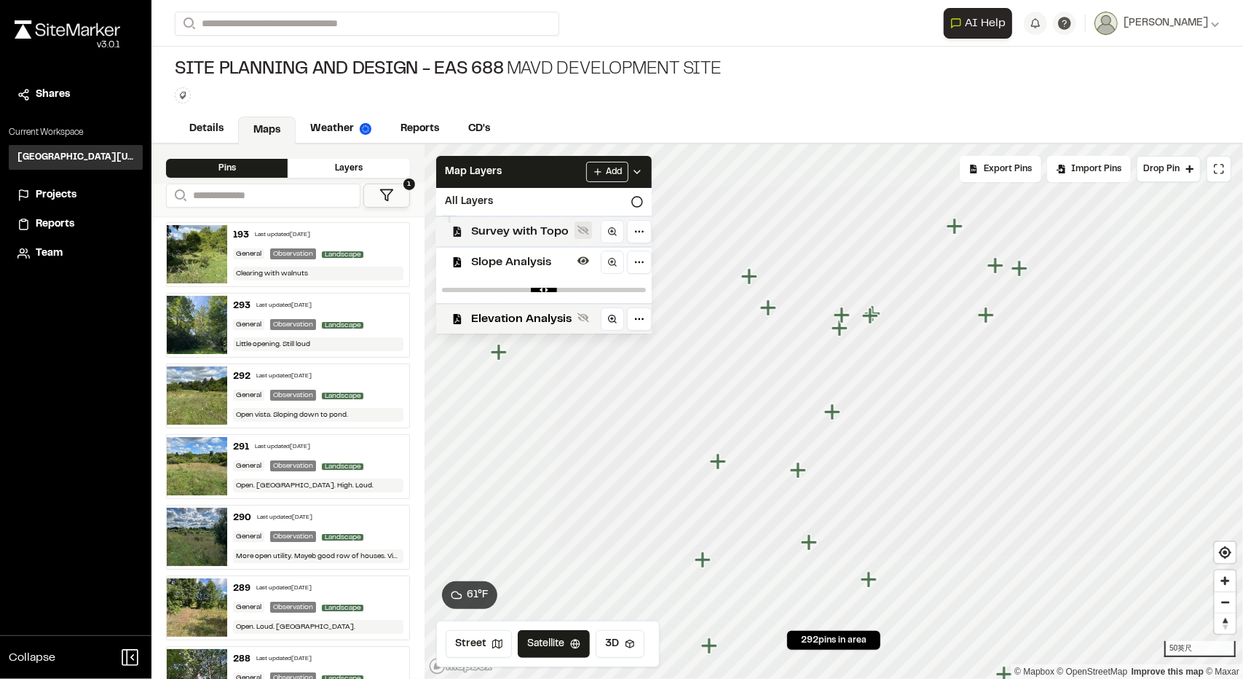
click at [578, 225] on icon at bounding box center [583, 230] width 12 height 12
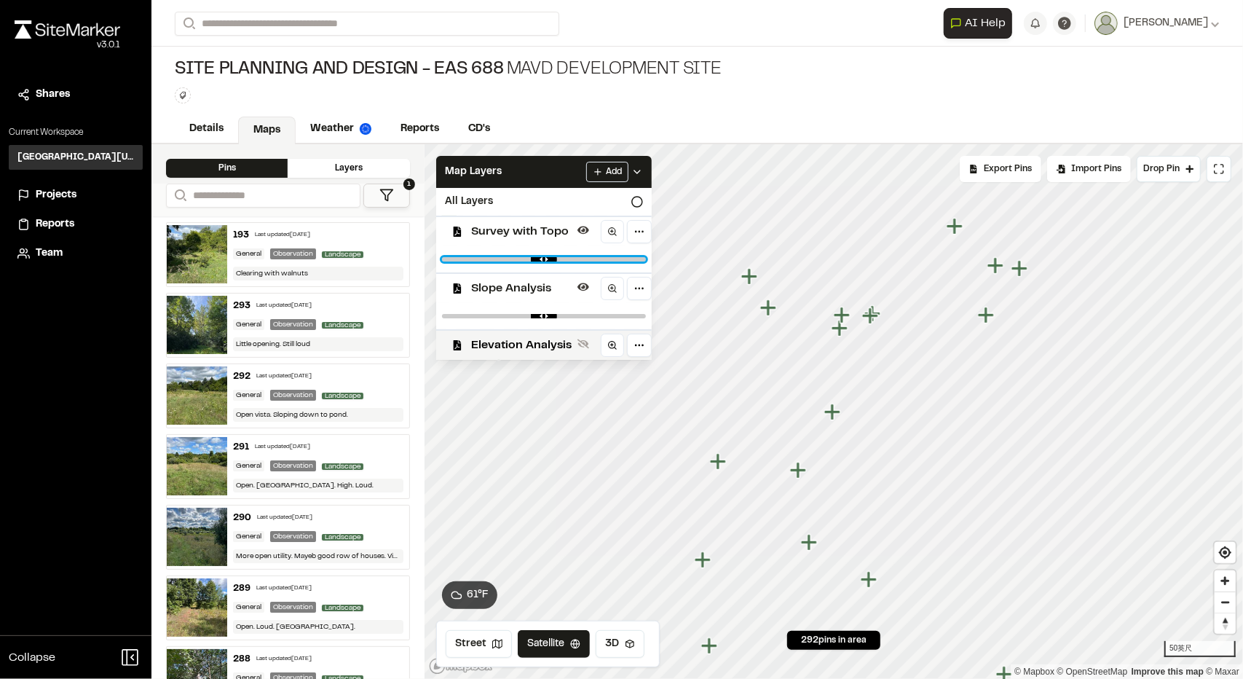
type input "****"
click at [520, 260] on input "range" at bounding box center [544, 259] width 204 height 4
drag, startPoint x: 520, startPoint y: 261, endPoint x: 486, endPoint y: 259, distance: 33.5
click at [486, 259] on div at bounding box center [544, 259] width 216 height 26
click at [846, 107] on div "Site Planning and Design - EAS 688 MAVD Development Site Type Enter or comma to…" at bounding box center [696, 81] width 1091 height 68
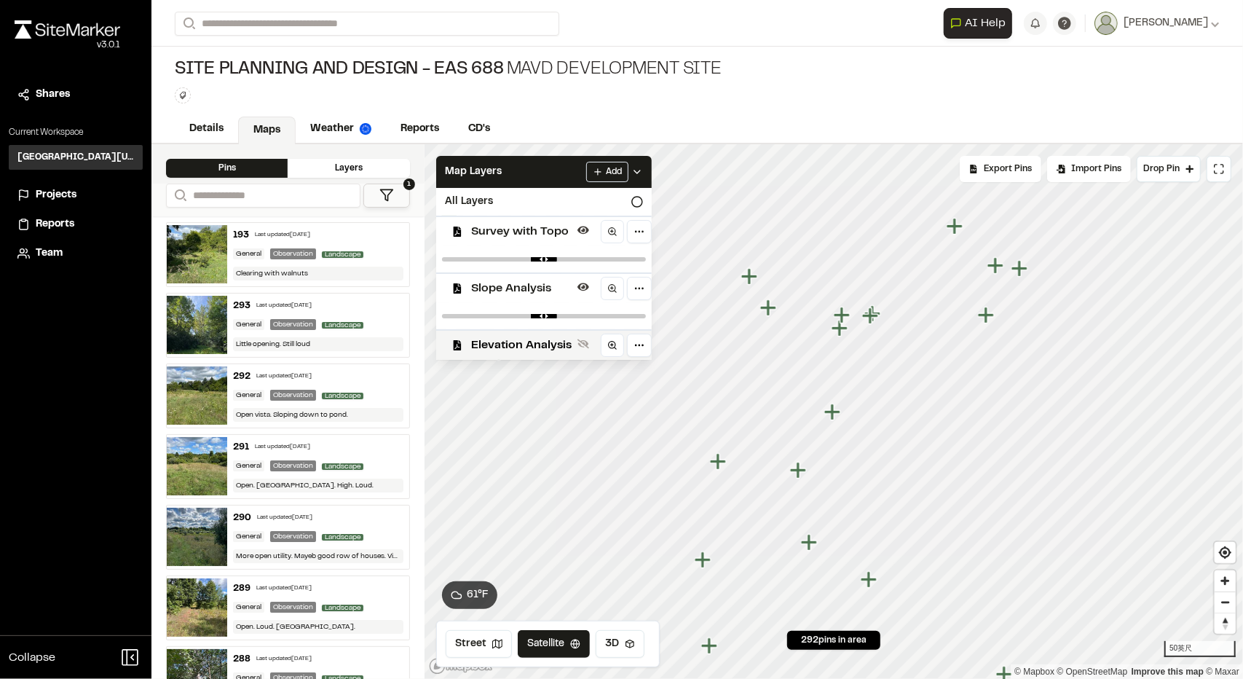
click at [964, 116] on div "Details Maps Weather Reports CD's" at bounding box center [696, 129] width 1091 height 29
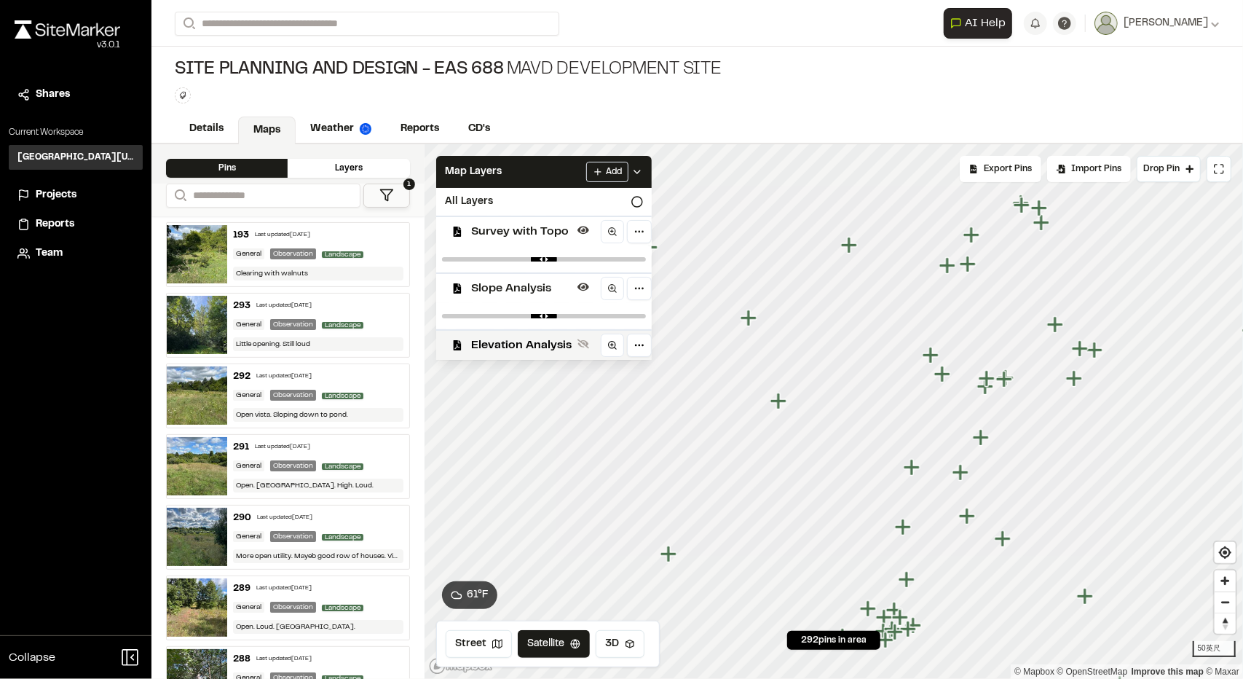
click at [779, 405] on icon "Map marker" at bounding box center [778, 400] width 16 height 16
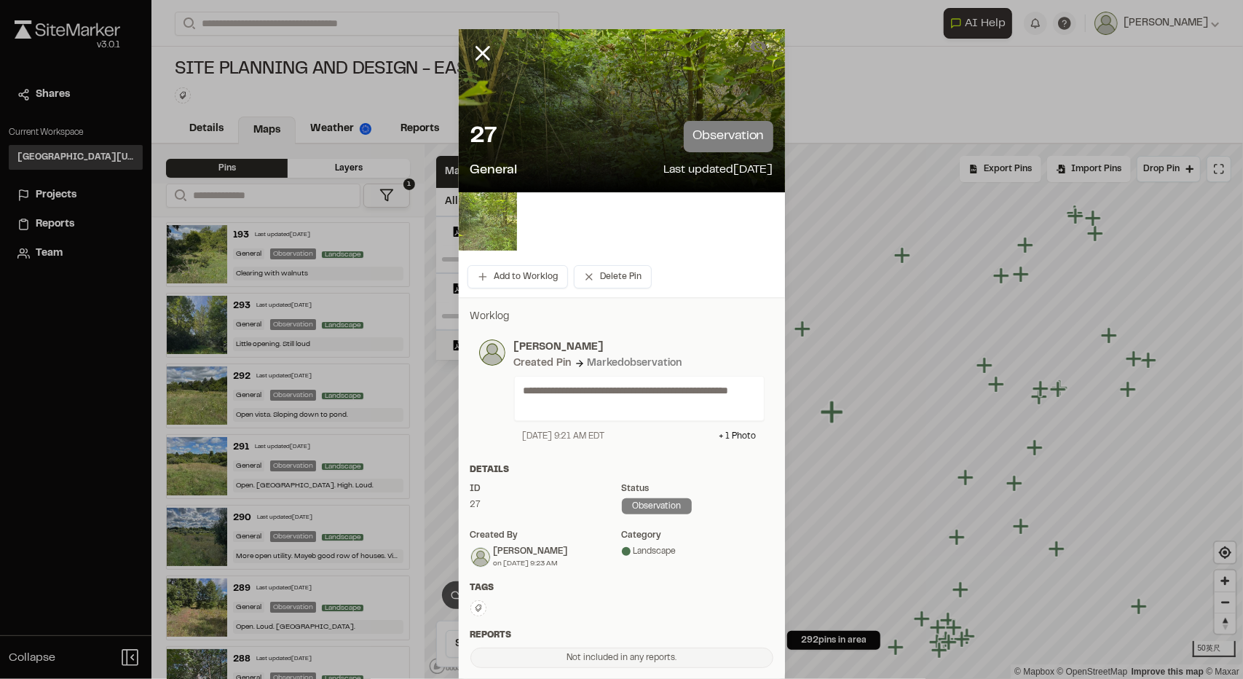
click at [476, 237] on img at bounding box center [488, 221] width 58 height 58
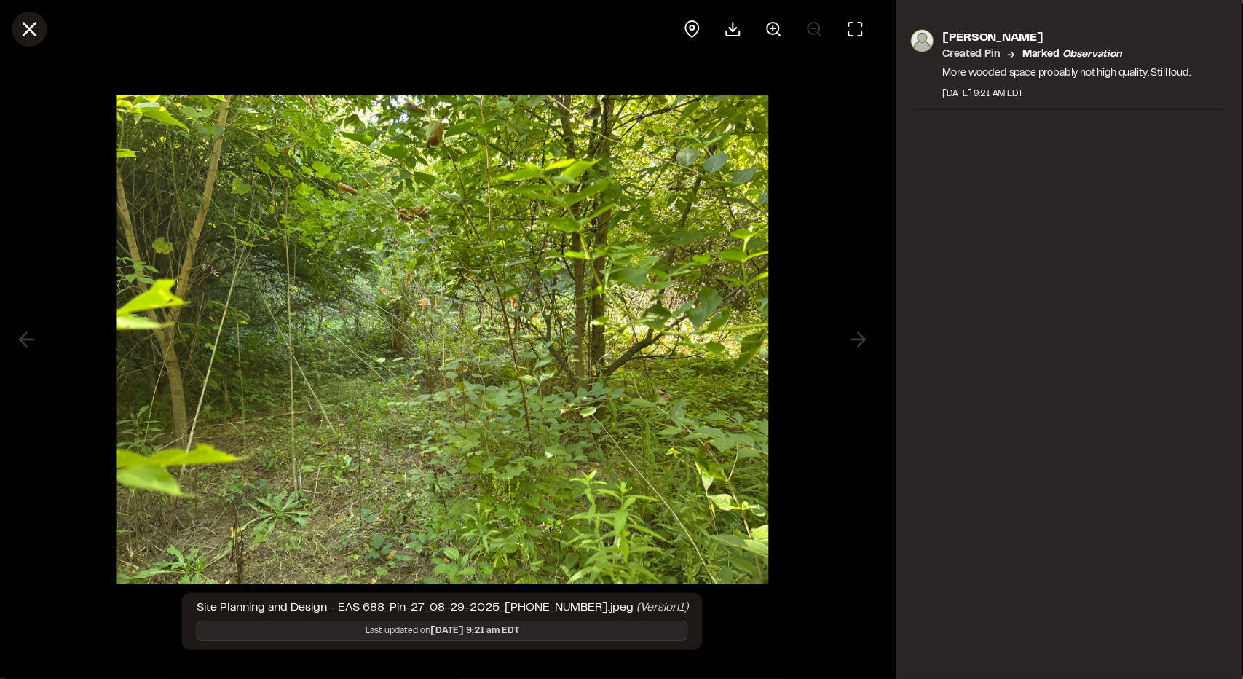
click at [31, 23] on icon at bounding box center [29, 29] width 25 height 25
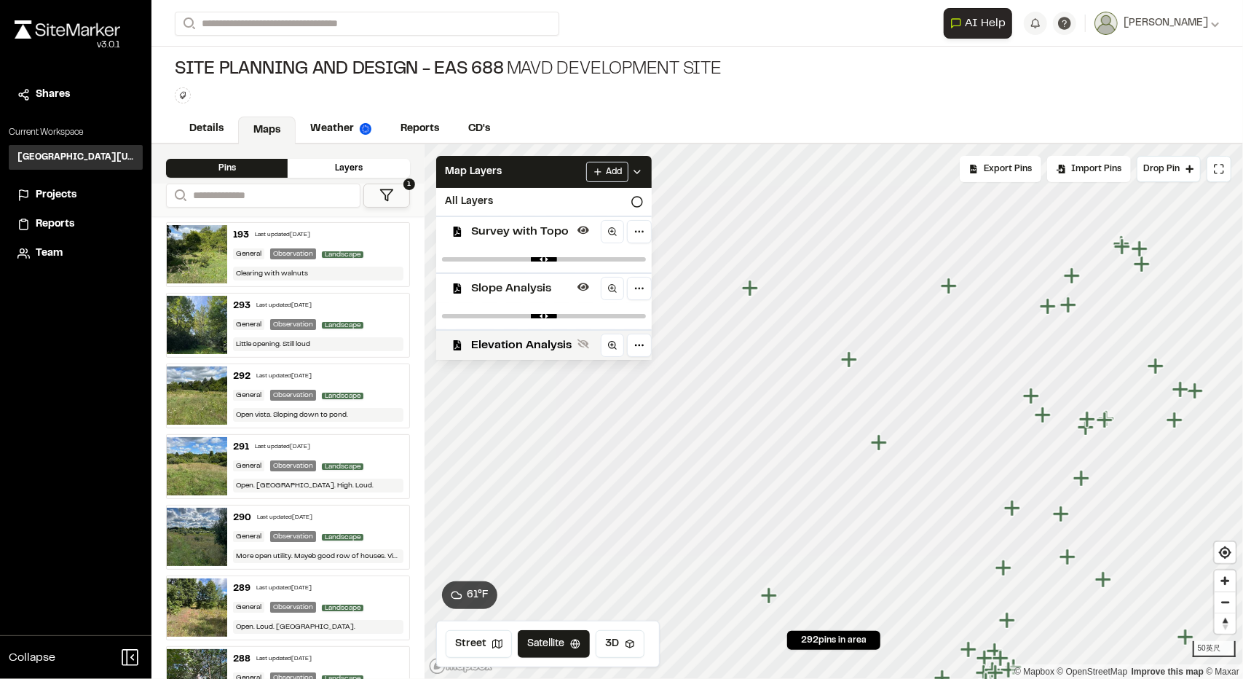
click at [466, 318] on div at bounding box center [544, 316] width 216 height 26
type input "****"
click at [497, 318] on input "range" at bounding box center [544, 316] width 204 height 4
drag, startPoint x: 523, startPoint y: 258, endPoint x: 493, endPoint y: 264, distance: 30.4
type input "****"
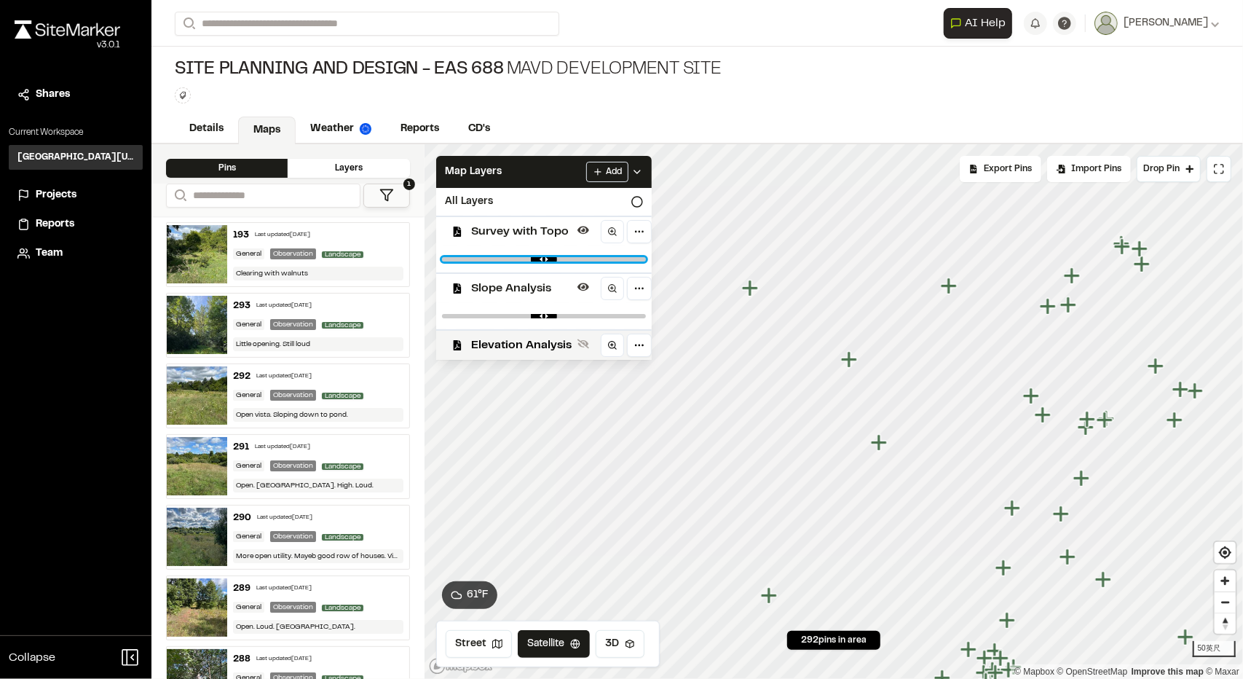
click at [493, 261] on input "range" at bounding box center [544, 259] width 204 height 4
drag, startPoint x: 494, startPoint y: 314, endPoint x: 481, endPoint y: 314, distance: 13.8
type input "****"
click at [481, 314] on input "range" at bounding box center [544, 316] width 204 height 4
drag, startPoint x: 493, startPoint y: 259, endPoint x: 483, endPoint y: 263, distance: 10.1
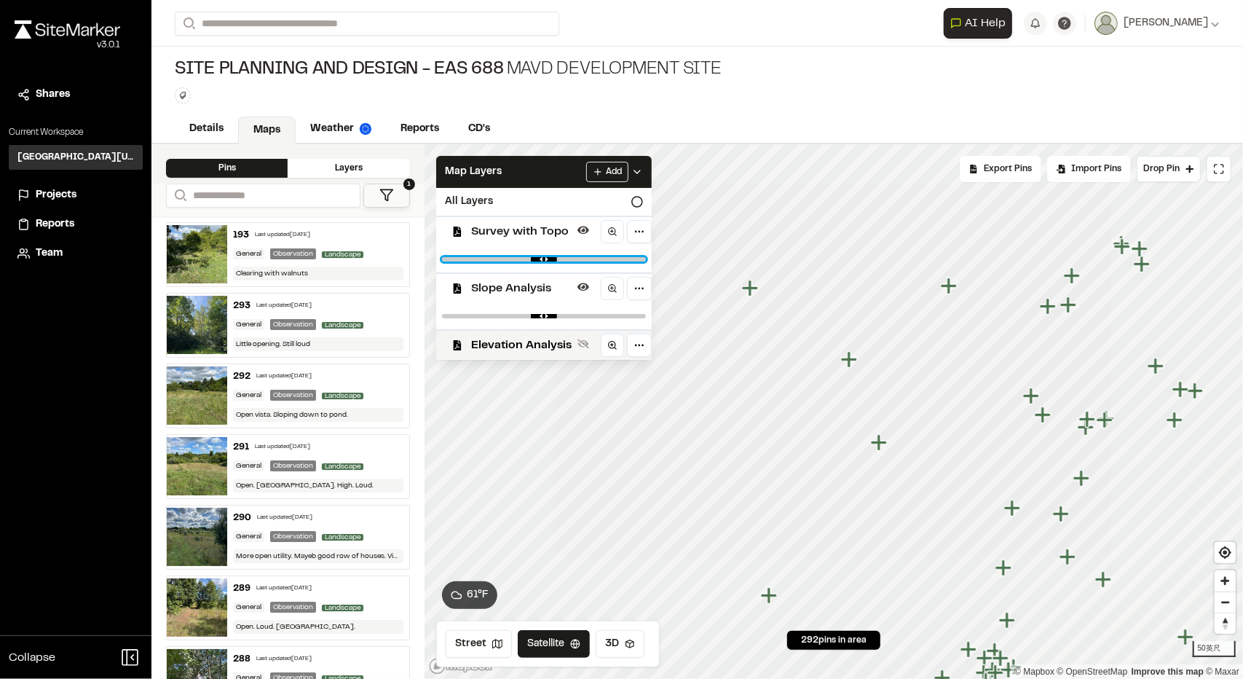
type input "****"
click at [483, 261] on input "range" at bounding box center [544, 259] width 204 height 4
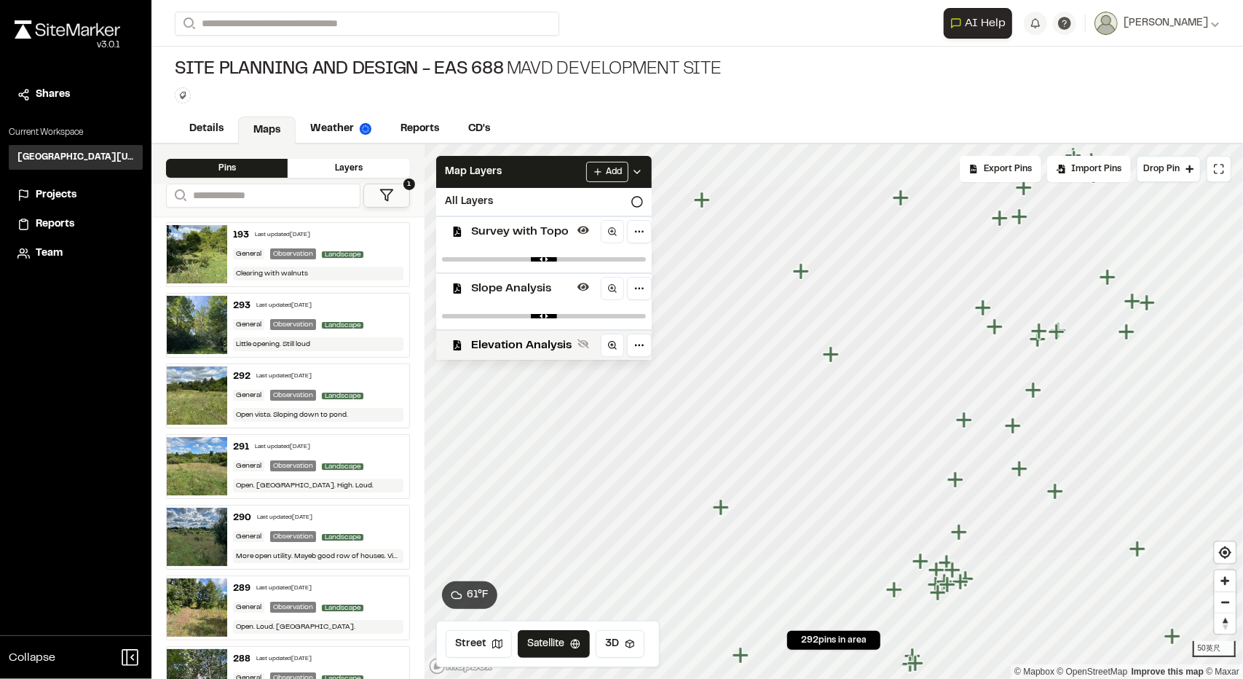
drag, startPoint x: 967, startPoint y: 416, endPoint x: 925, endPoint y: 414, distance: 42.3
click at [956, 414] on icon "Map marker" at bounding box center [965, 420] width 19 height 19
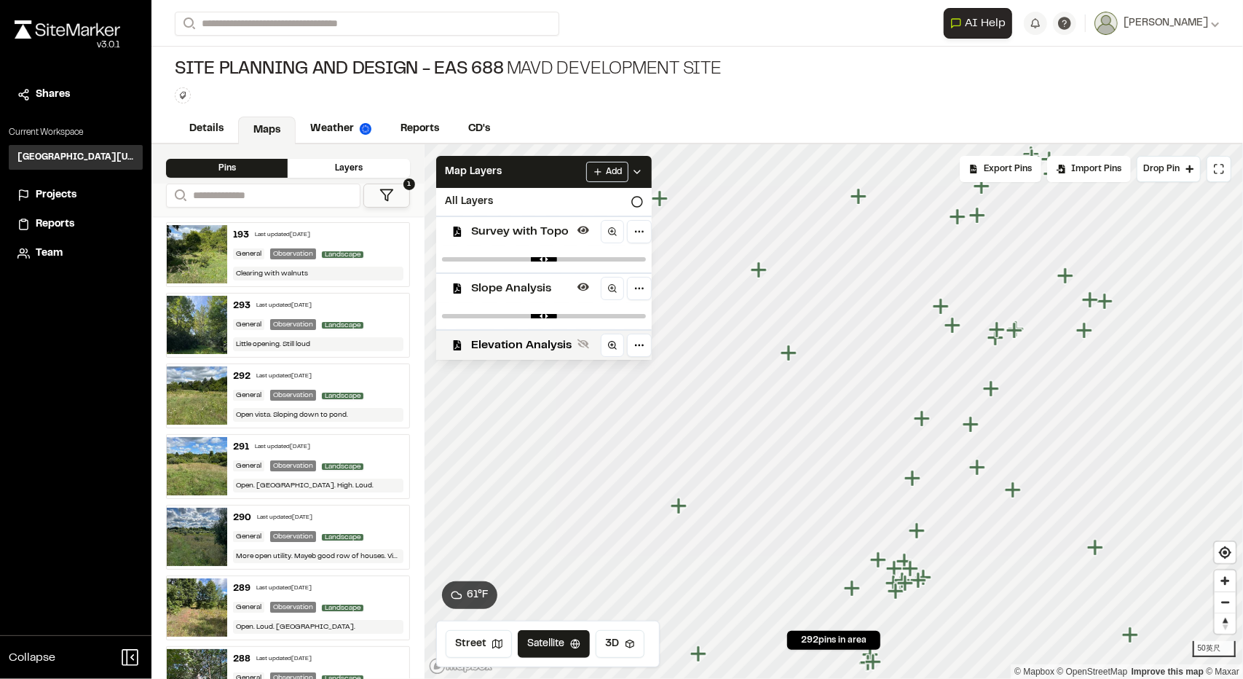
click at [972, 429] on icon "Map marker" at bounding box center [971, 424] width 16 height 16
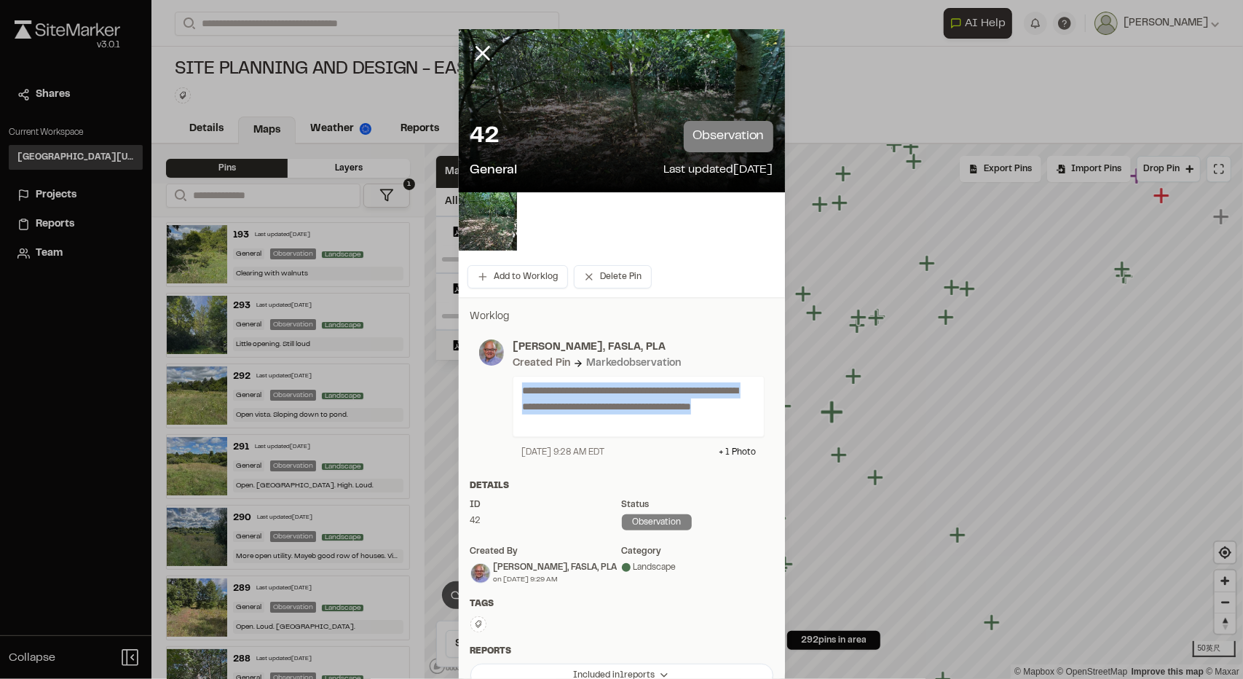
drag, startPoint x: 574, startPoint y: 427, endPoint x: 503, endPoint y: 385, distance: 82.5
click at [504, 388] on div "**********" at bounding box center [634, 398] width 261 height 119
click at [494, 366] on div at bounding box center [494, 366] width 0 height 0
click at [572, 132] on div "42 observation" at bounding box center [621, 136] width 303 height 31
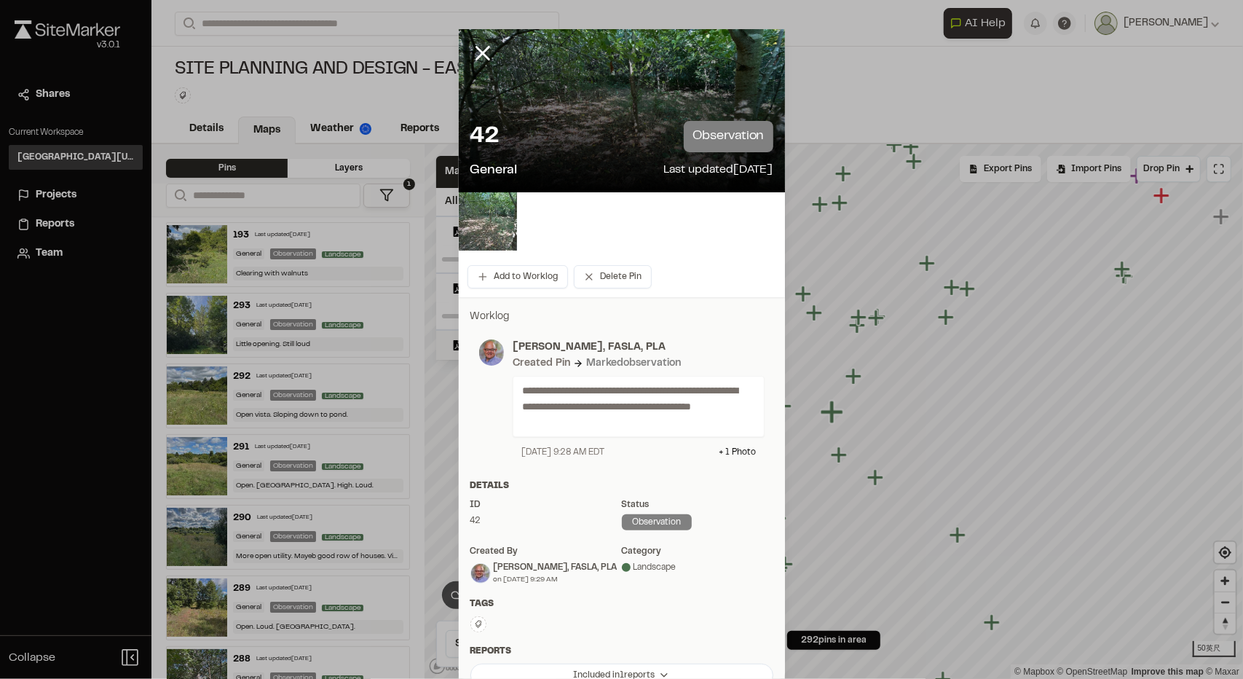
click at [475, 219] on img at bounding box center [488, 221] width 58 height 58
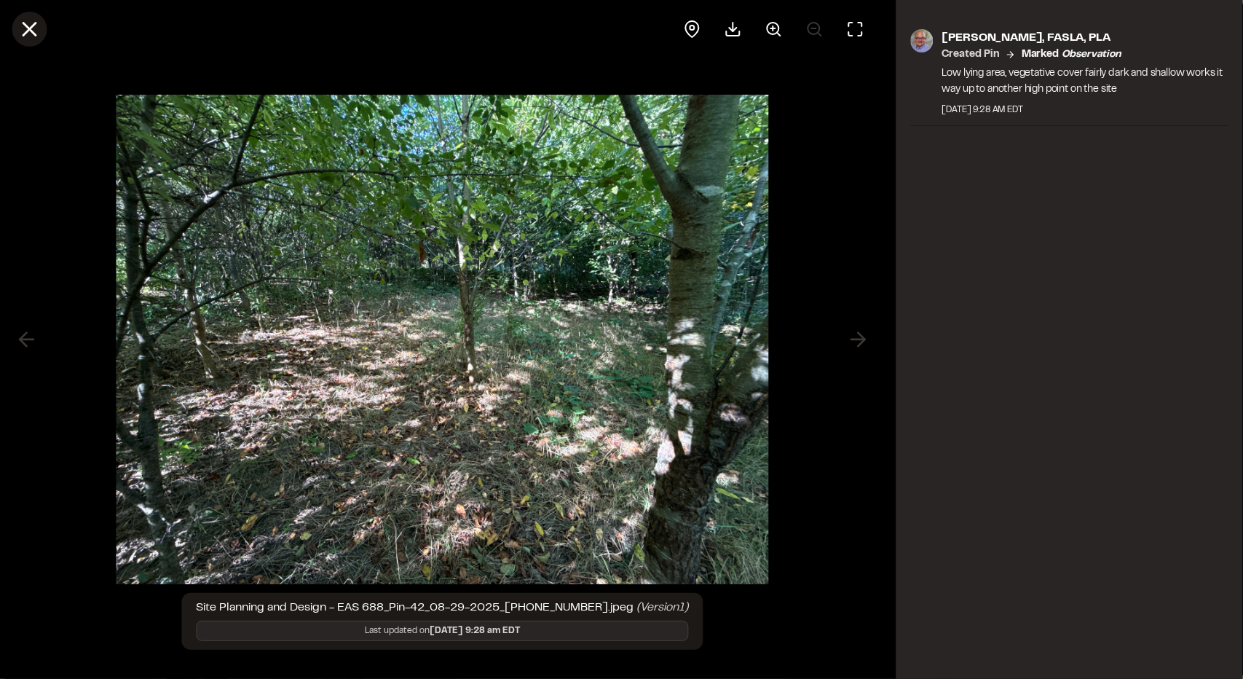
click at [31, 32] on line at bounding box center [29, 29] width 12 height 12
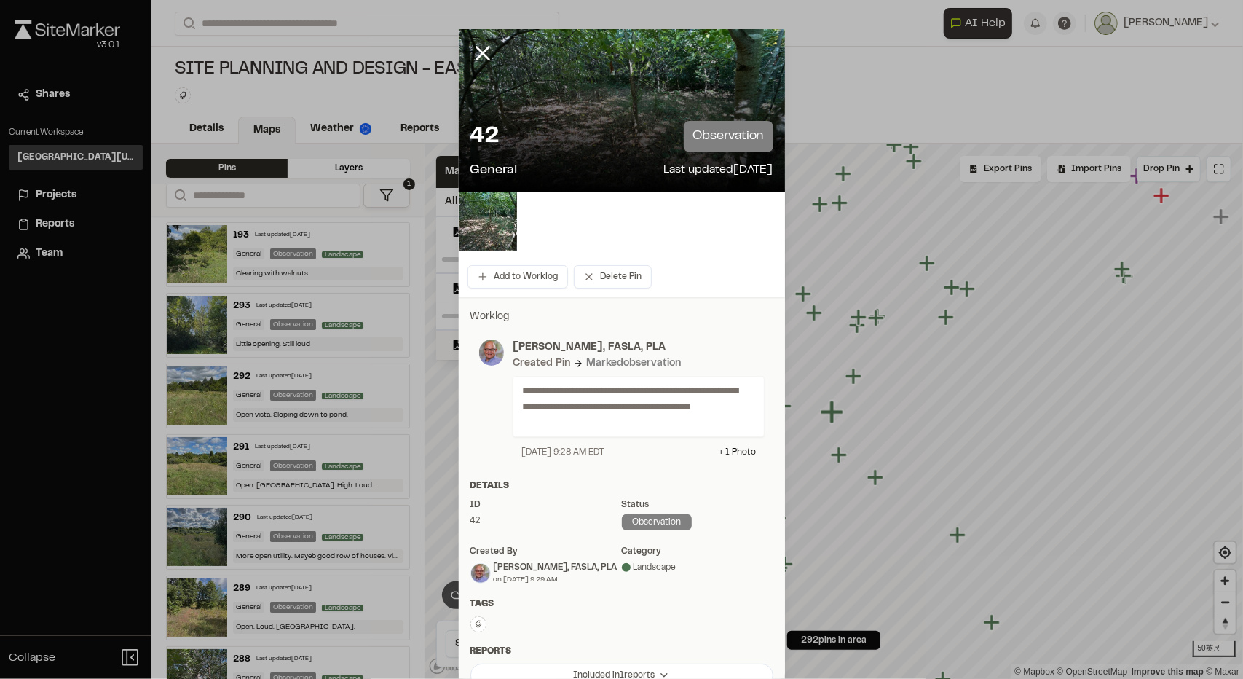
click at [476, 47] on icon at bounding box center [482, 53] width 25 height 25
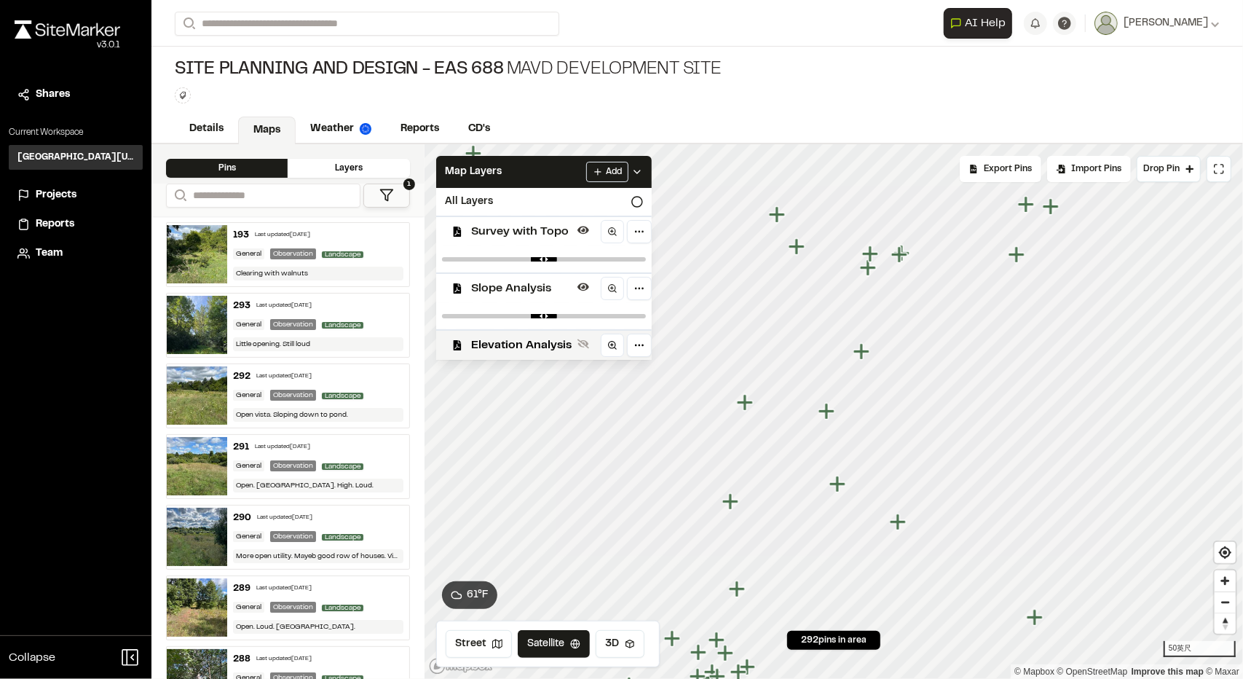
click at [746, 406] on icon "Map marker" at bounding box center [745, 402] width 16 height 16
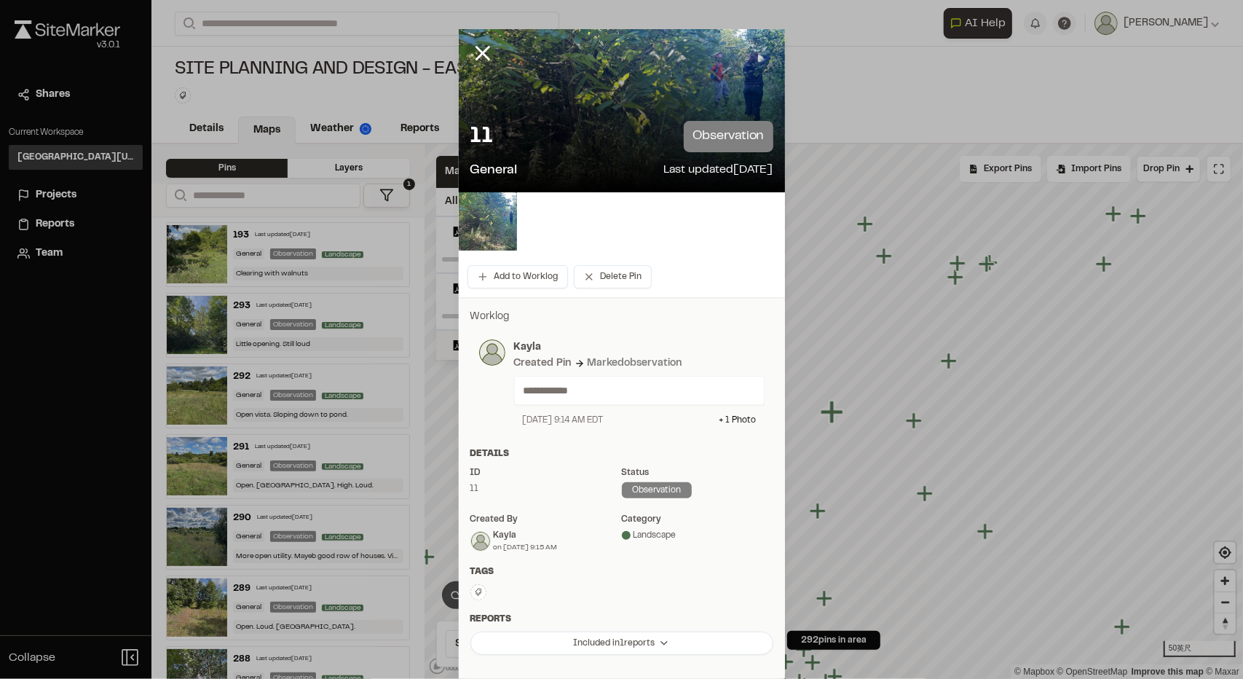
click at [481, 222] on img at bounding box center [488, 221] width 58 height 58
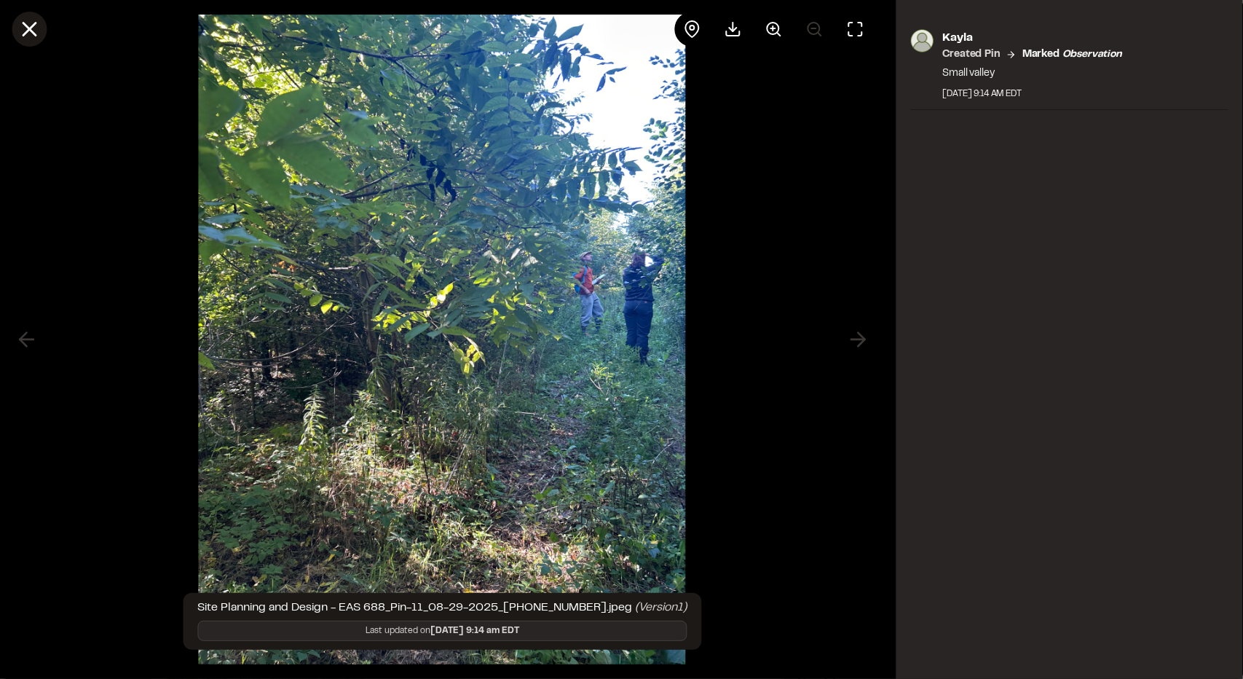
click at [33, 33] on line at bounding box center [29, 29] width 12 height 12
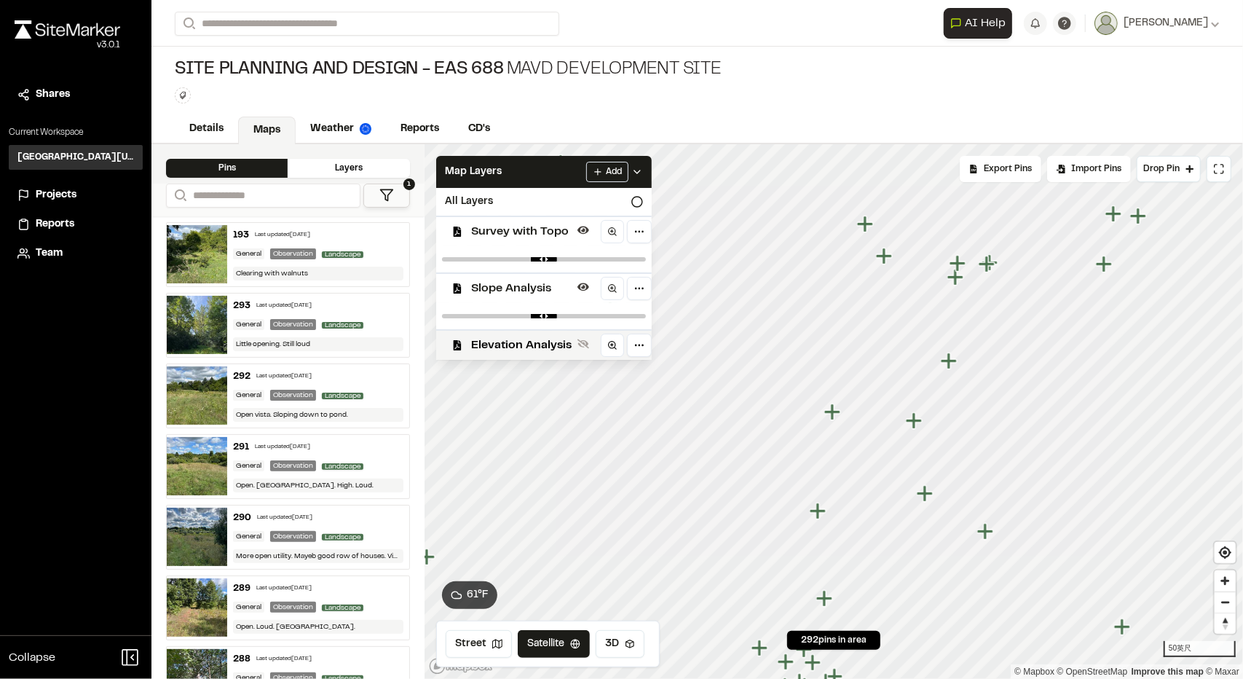
click at [929, 502] on icon "Map marker" at bounding box center [926, 493] width 19 height 19
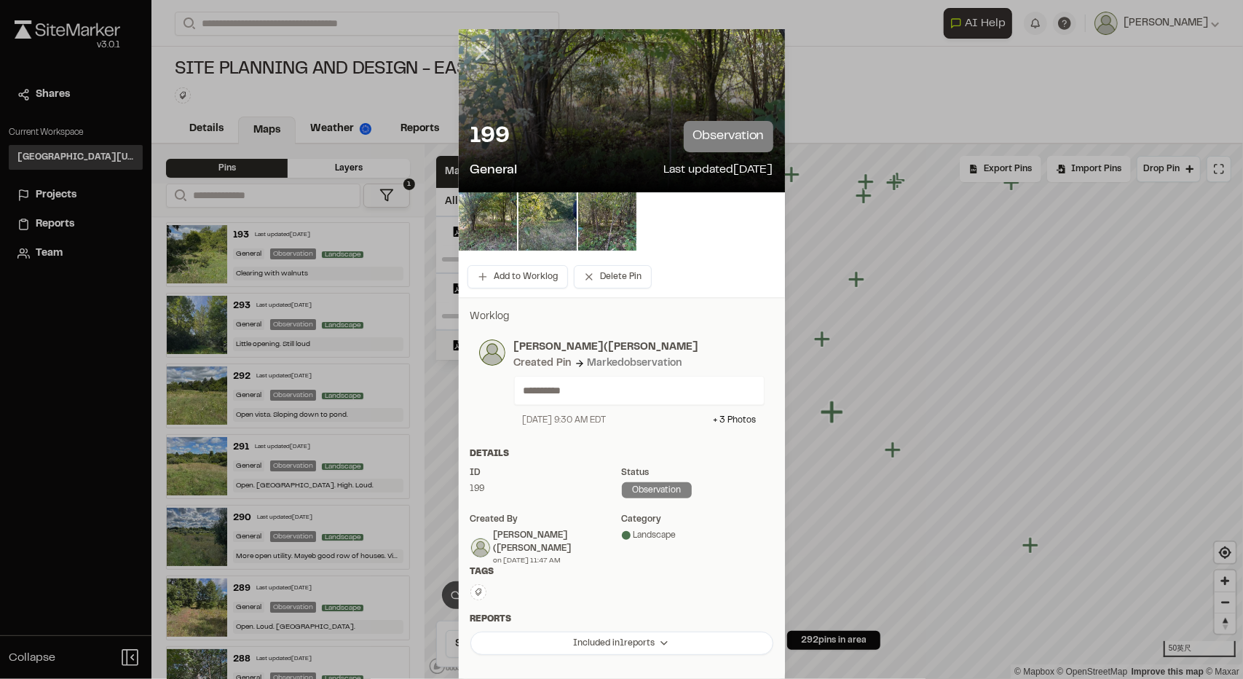
click at [476, 50] on icon at bounding box center [482, 53] width 25 height 25
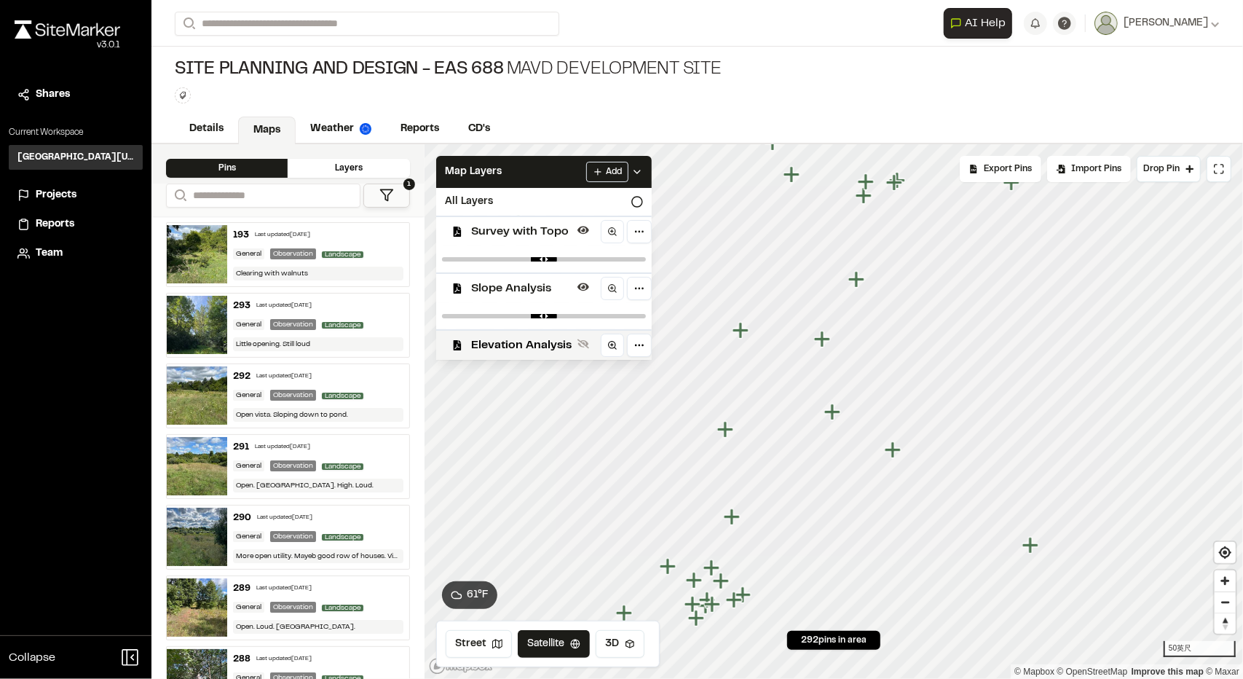
click at [1032, 547] on icon "Map marker" at bounding box center [1031, 545] width 19 height 19
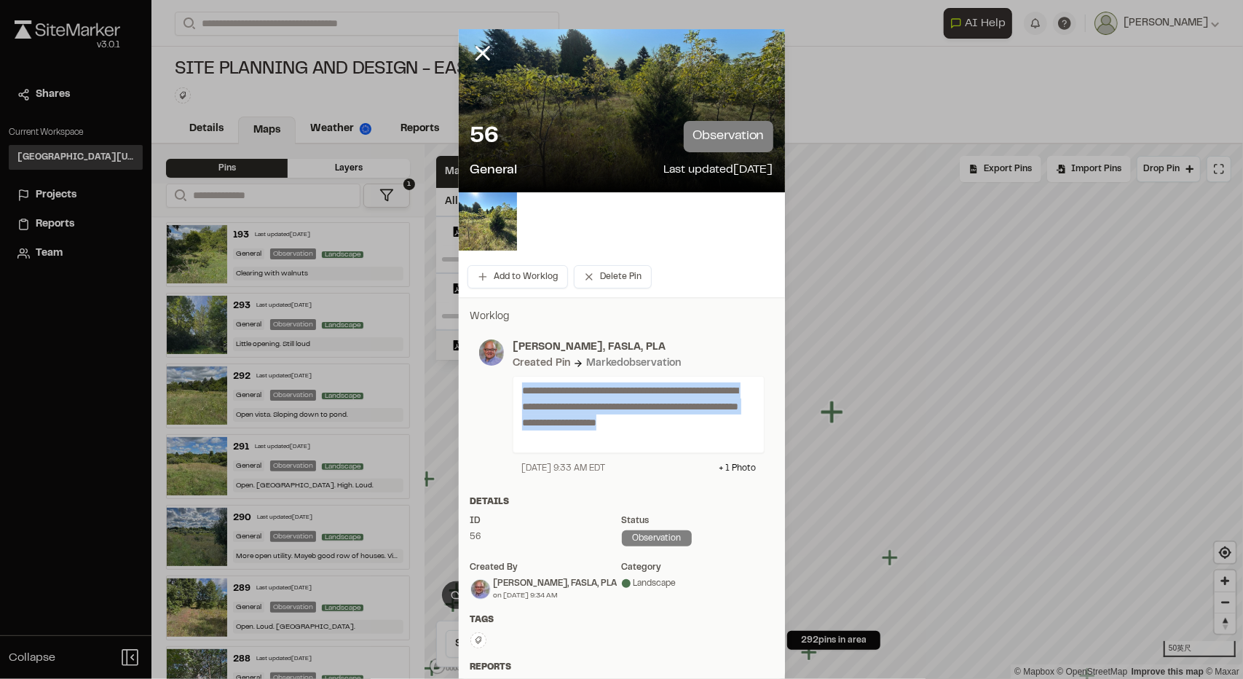
drag, startPoint x: 586, startPoint y: 438, endPoint x: 506, endPoint y: 392, distance: 91.9
click at [506, 392] on div "**********" at bounding box center [634, 406] width 261 height 135
click at [497, 366] on div at bounding box center [497, 366] width 0 height 0
click at [470, 392] on div "**********" at bounding box center [621, 407] width 303 height 153
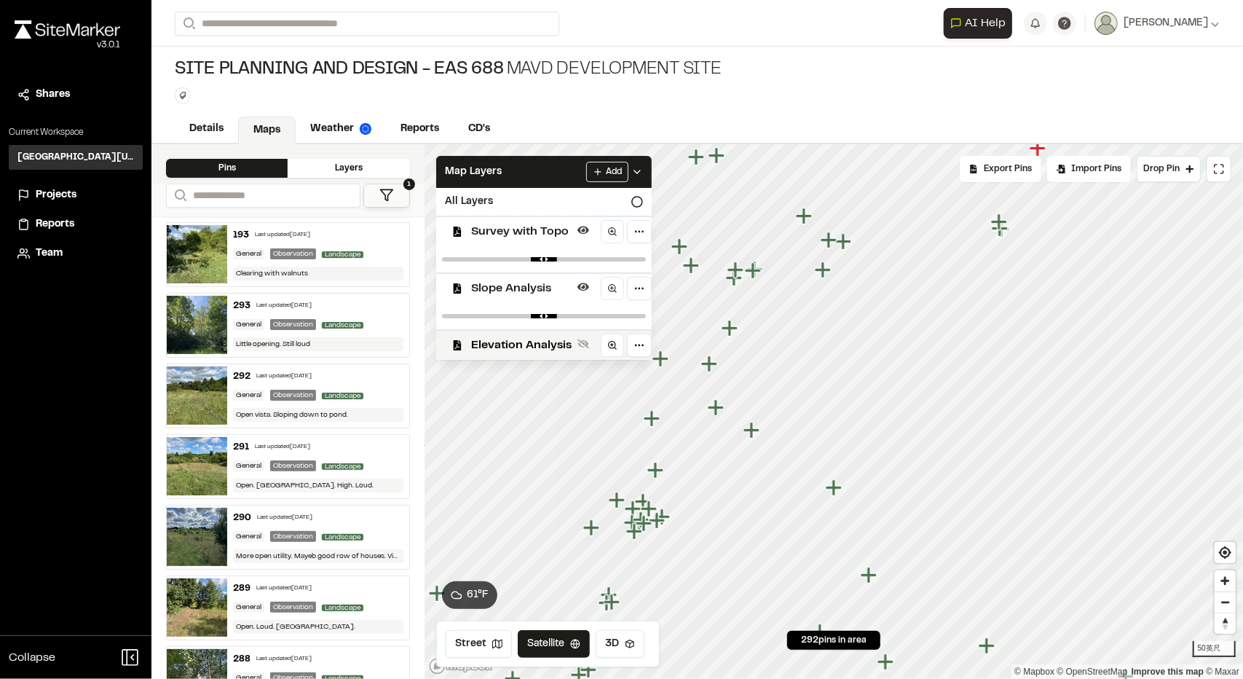
click at [834, 489] on icon "Map marker" at bounding box center [834, 487] width 16 height 16
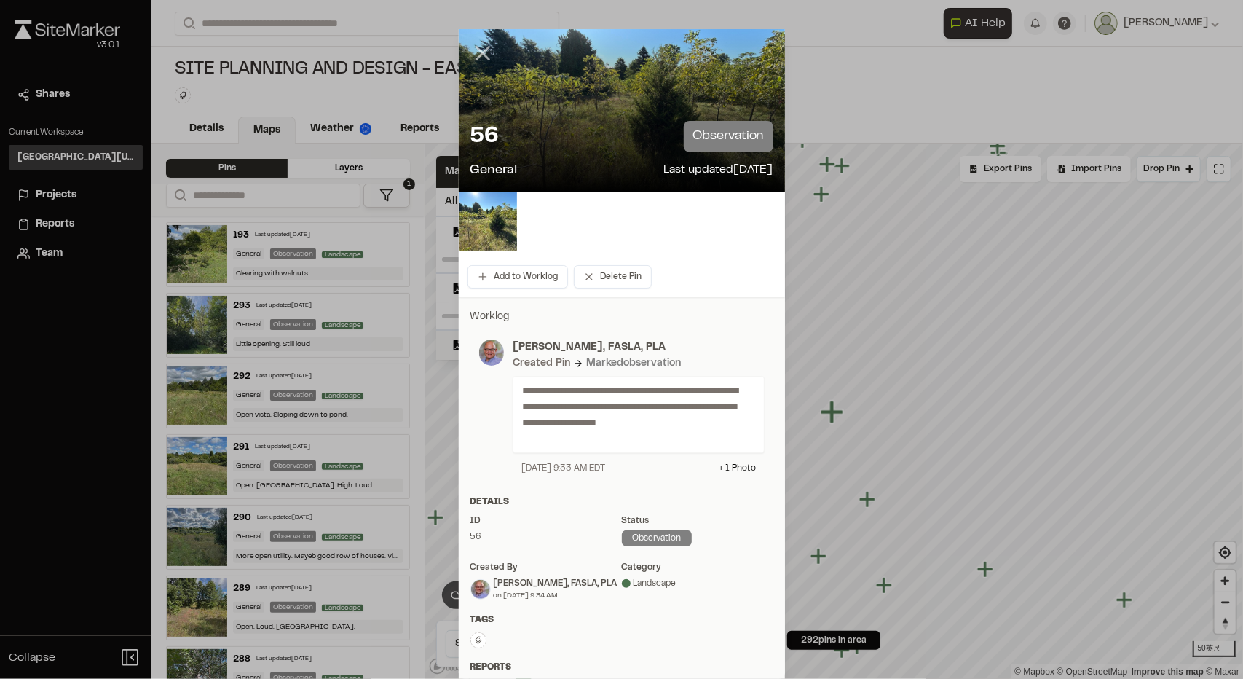
click at [485, 56] on icon at bounding box center [482, 53] width 25 height 25
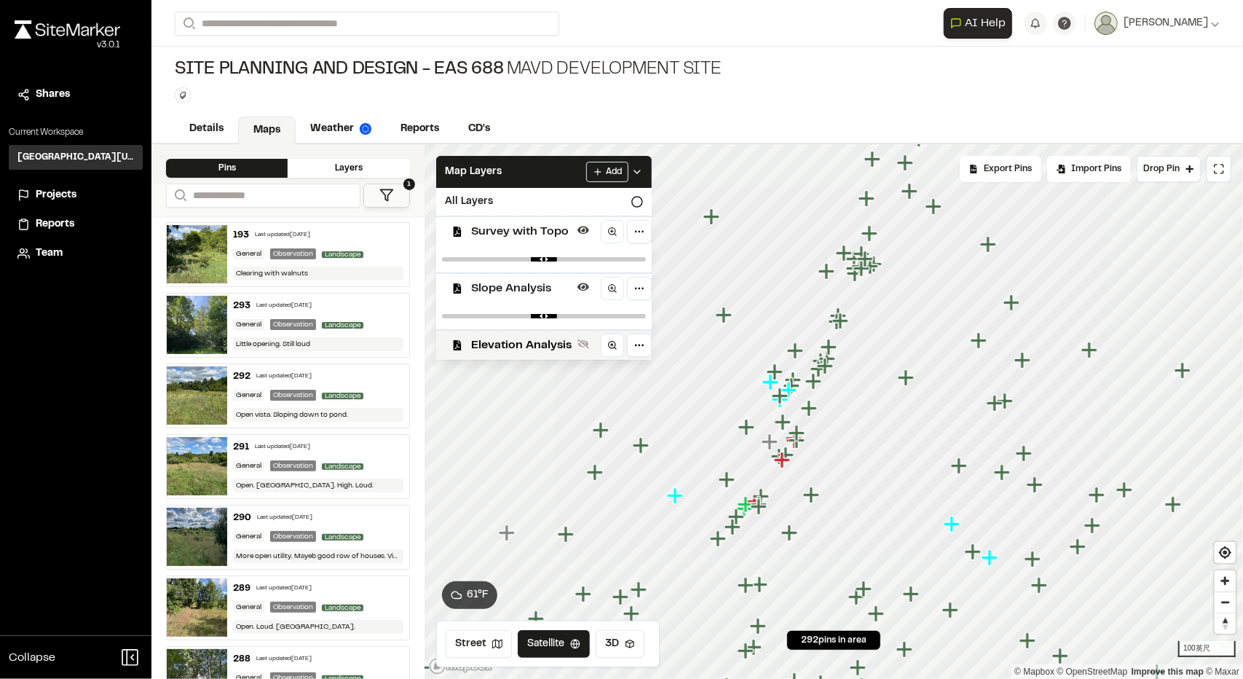
drag, startPoint x: 715, startPoint y: 451, endPoint x: 872, endPoint y: 266, distance: 242.8
click at [872, 266] on icon "Map marker" at bounding box center [866, 259] width 19 height 19
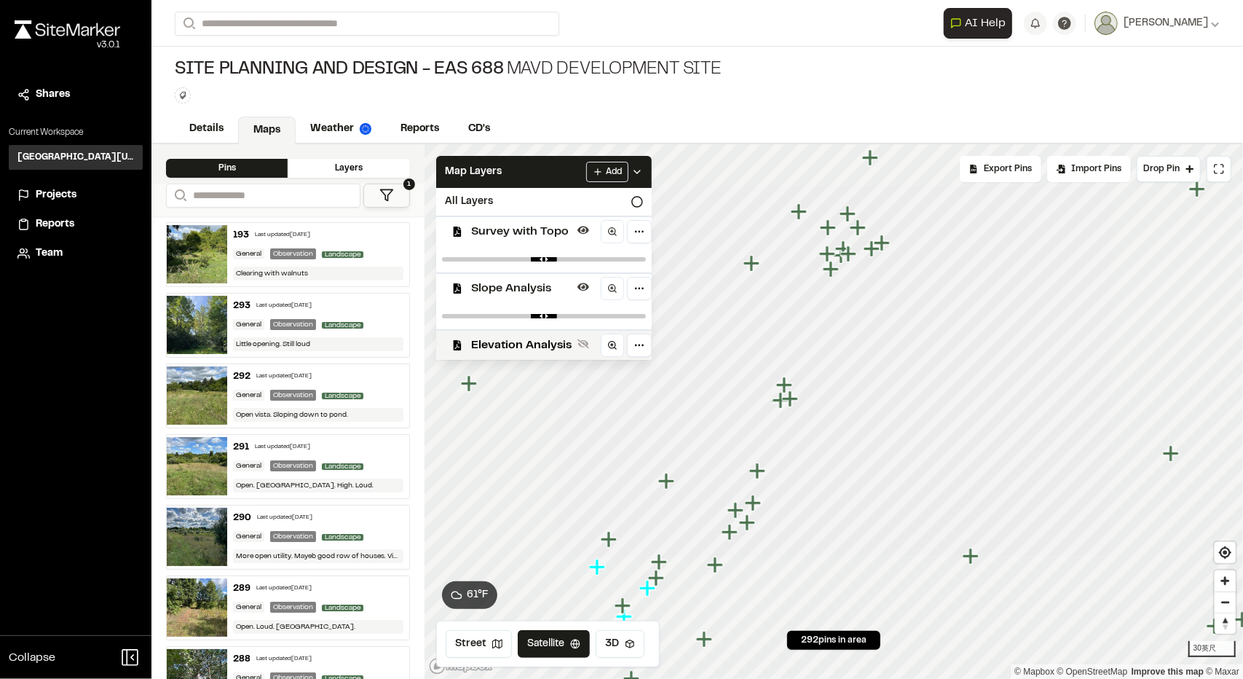
click at [783, 384] on icon "Map marker" at bounding box center [784, 384] width 16 height 16
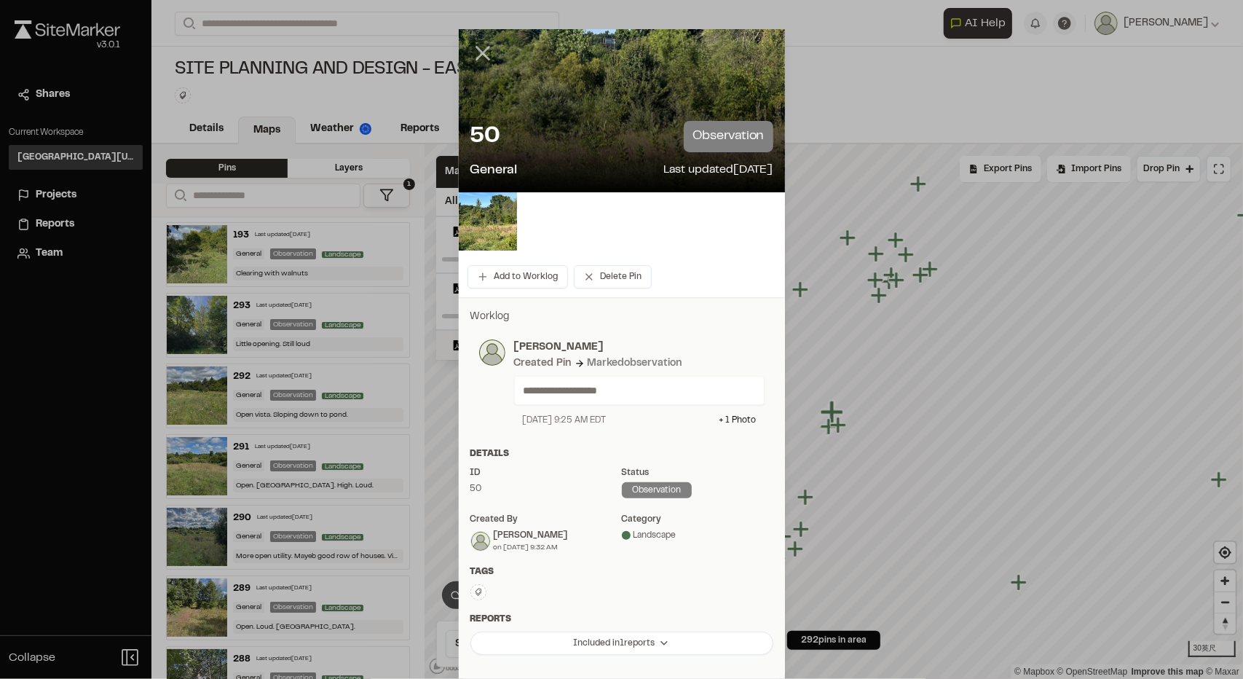
click at [481, 56] on icon at bounding box center [482, 53] width 25 height 25
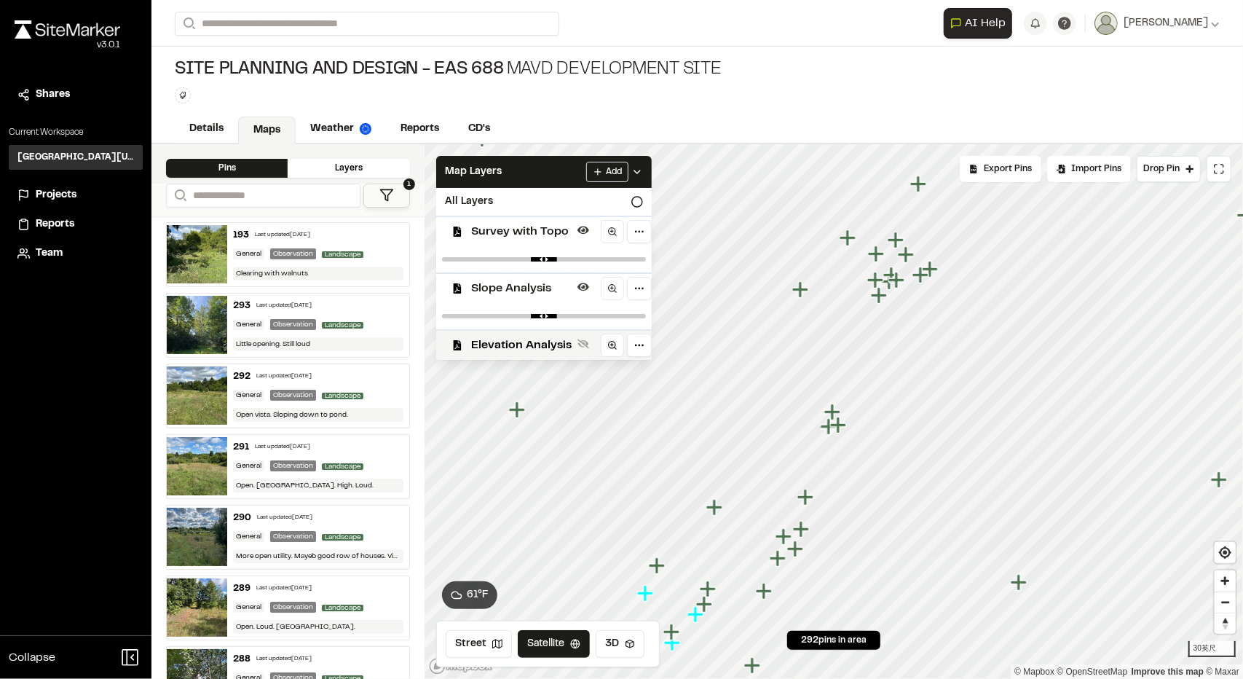
click at [842, 426] on icon "Map marker" at bounding box center [838, 424] width 16 height 16
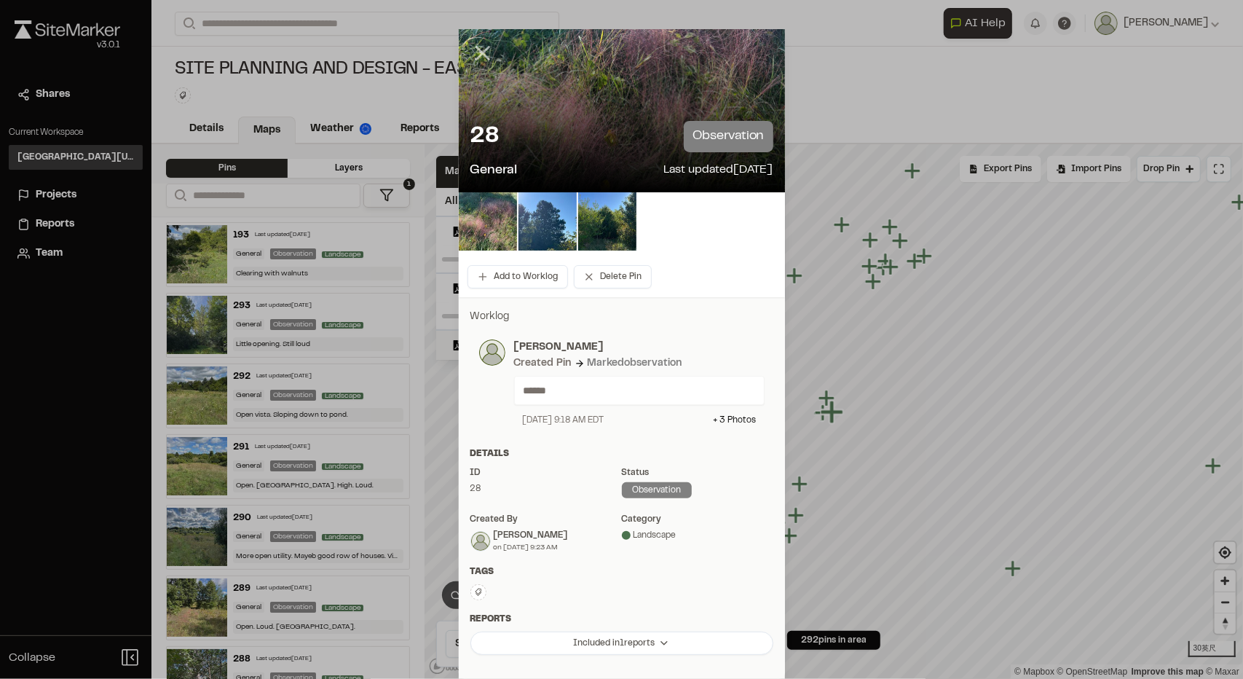
click at [478, 54] on line at bounding box center [482, 53] width 12 height 12
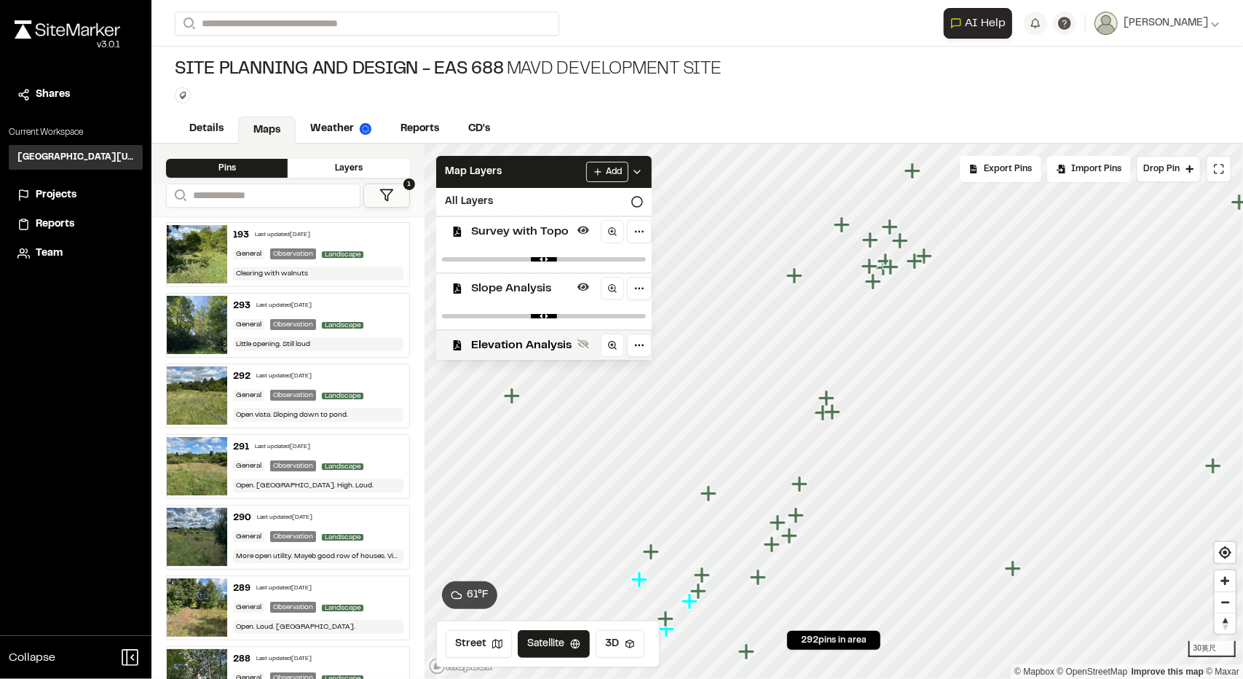
click at [819, 414] on icon "Map marker" at bounding box center [824, 412] width 19 height 19
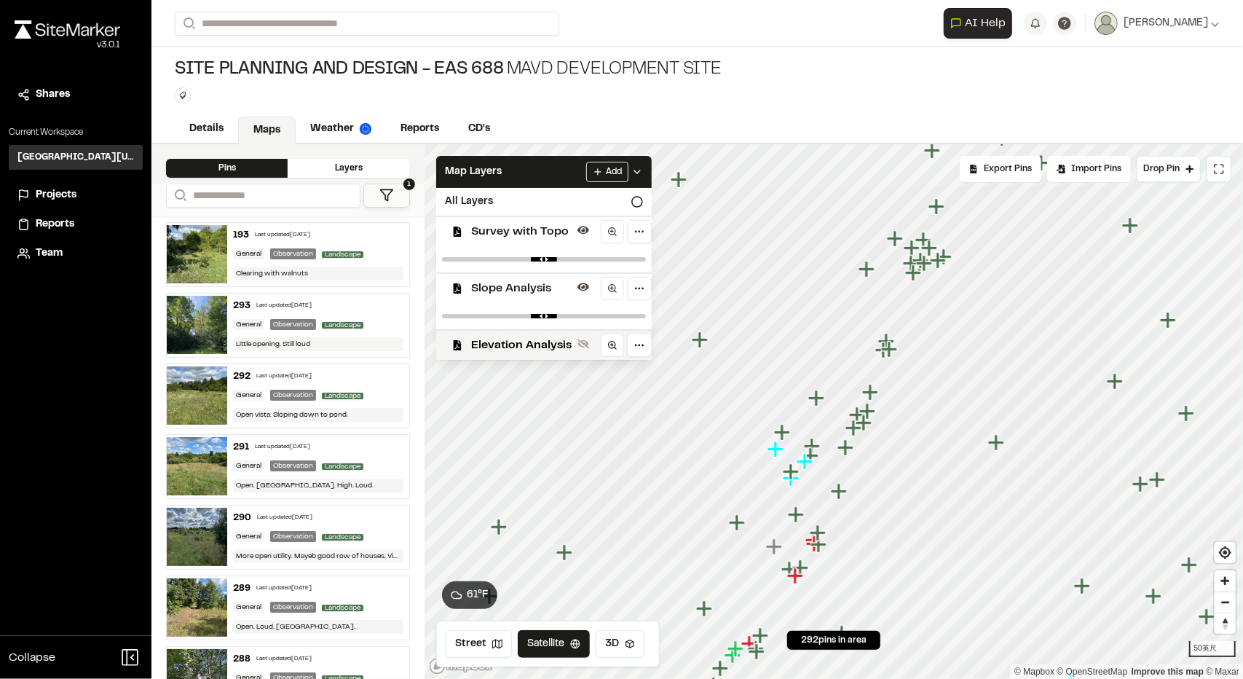
click at [699, 343] on icon "Map marker" at bounding box center [700, 339] width 16 height 16
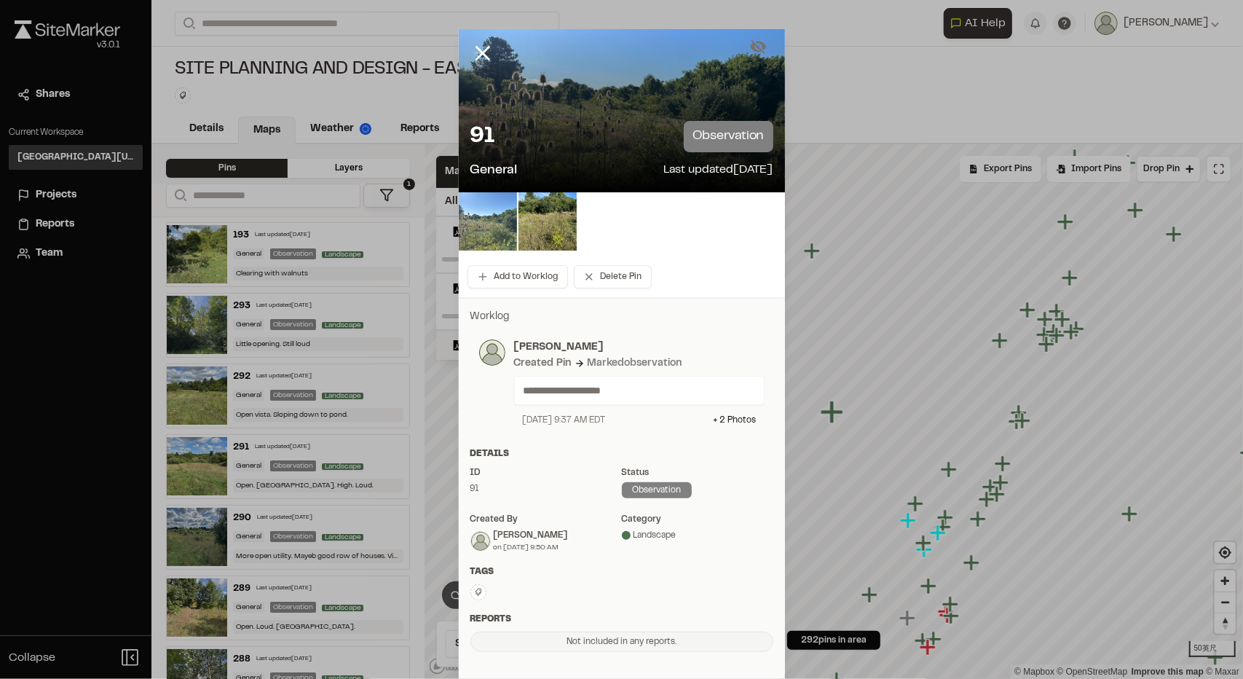
click at [475, 232] on img at bounding box center [488, 221] width 58 height 58
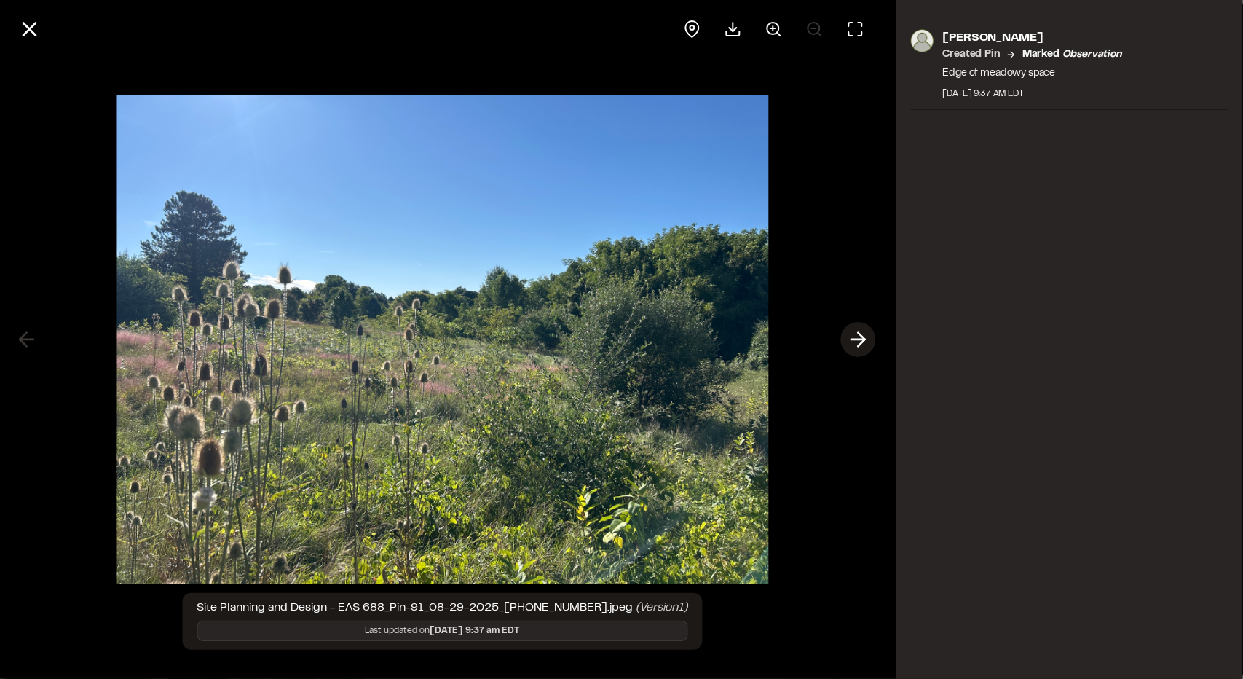
click at [864, 343] on icon at bounding box center [858, 339] width 23 height 25
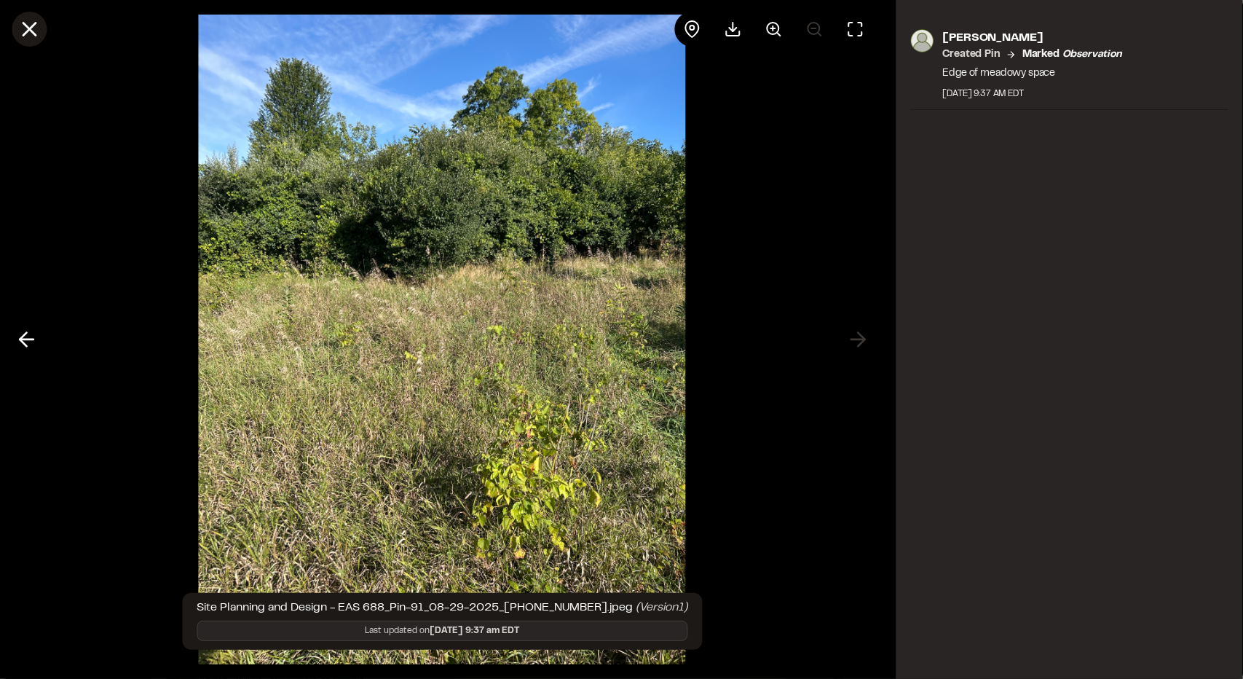
click at [33, 33] on line at bounding box center [29, 29] width 12 height 12
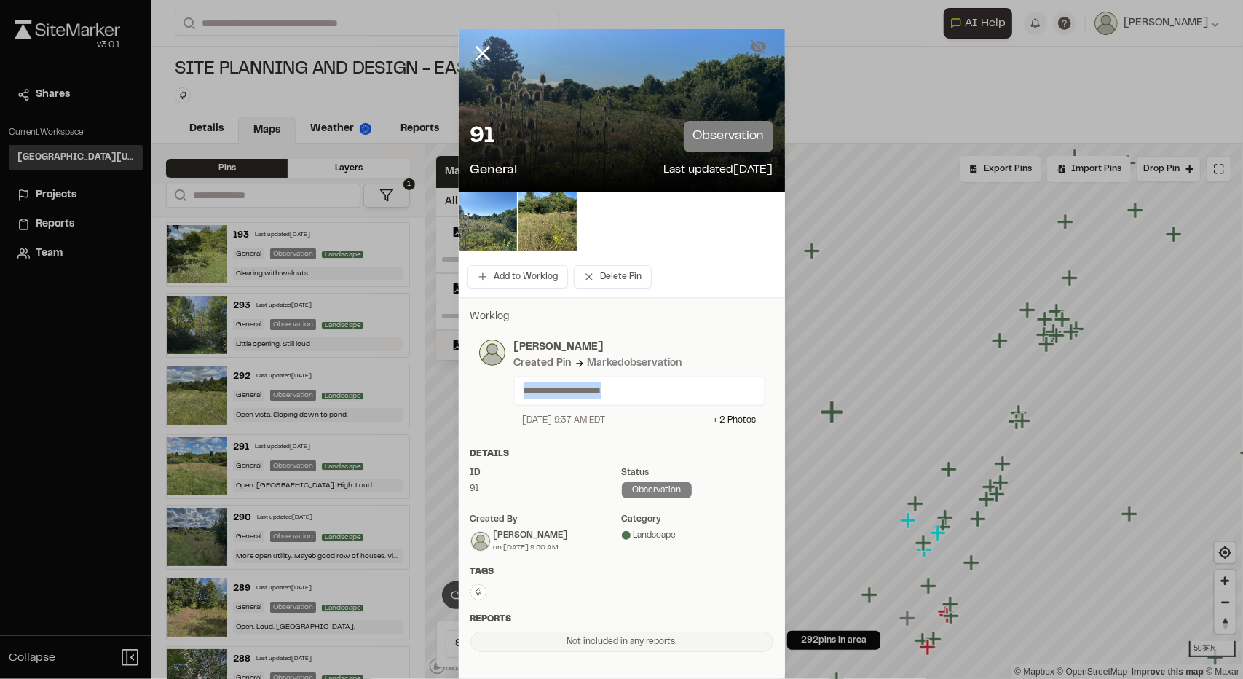
drag, startPoint x: 645, startPoint y: 383, endPoint x: 485, endPoint y: 380, distance: 160.2
click at [485, 380] on div "**********" at bounding box center [621, 382] width 285 height 87
click at [475, 366] on div at bounding box center [475, 366] width 0 height 0
click at [724, 287] on div "Add to Worklog Delete Pin" at bounding box center [622, 276] width 326 height 41
click at [478, 52] on line at bounding box center [482, 53] width 12 height 12
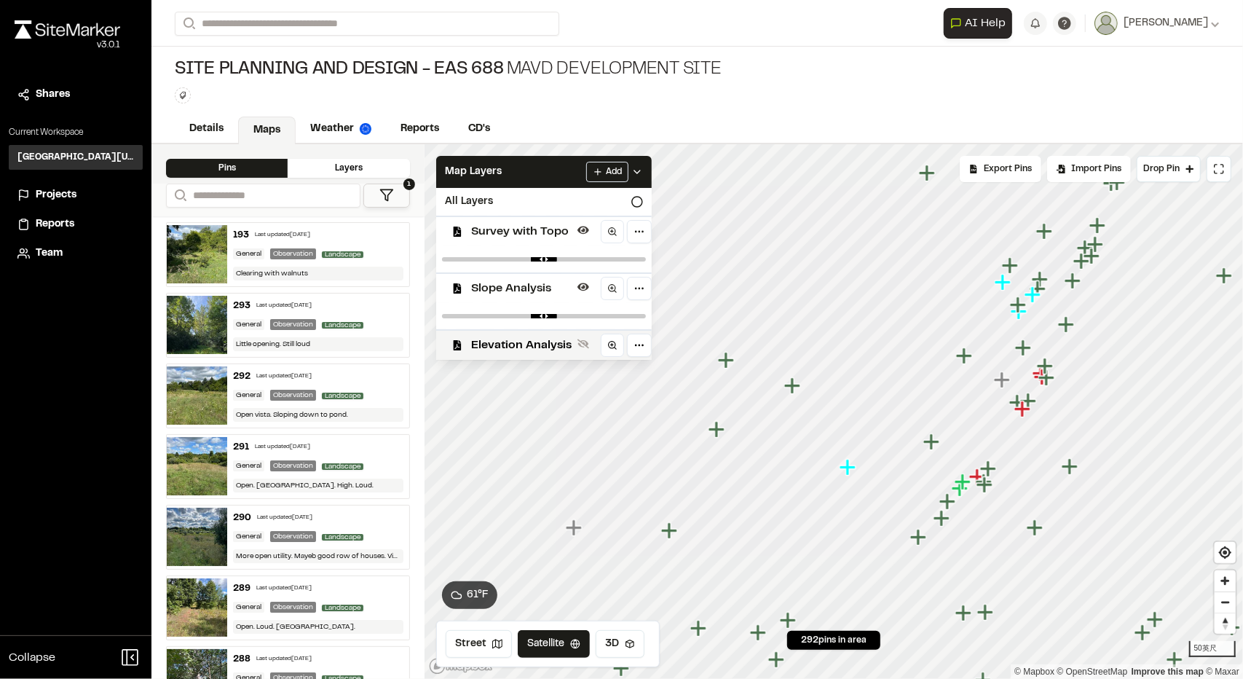
click at [748, 101] on div "Site Planning and Design - EAS 688 MAVD Development Site Type Enter or comma to…" at bounding box center [696, 81] width 1091 height 68
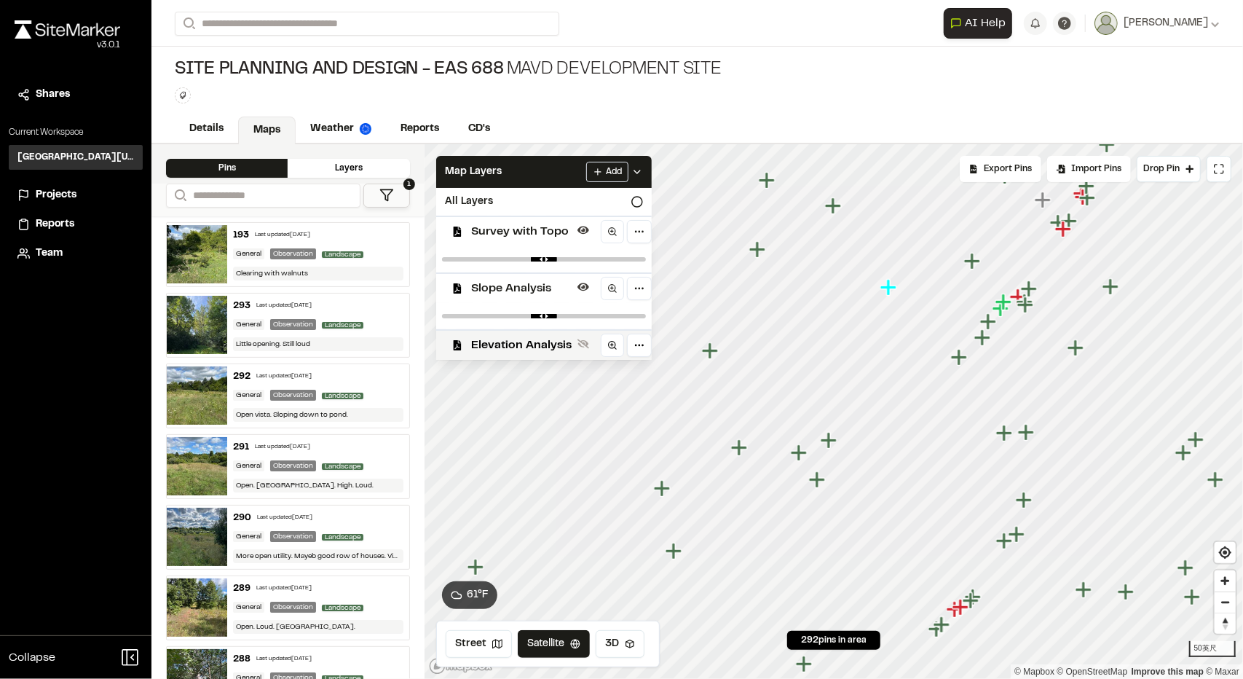
click at [716, 91] on div "Type Enter or comma to add tag." at bounding box center [448, 95] width 547 height 16
